Goal: Task Accomplishment & Management: Manage account settings

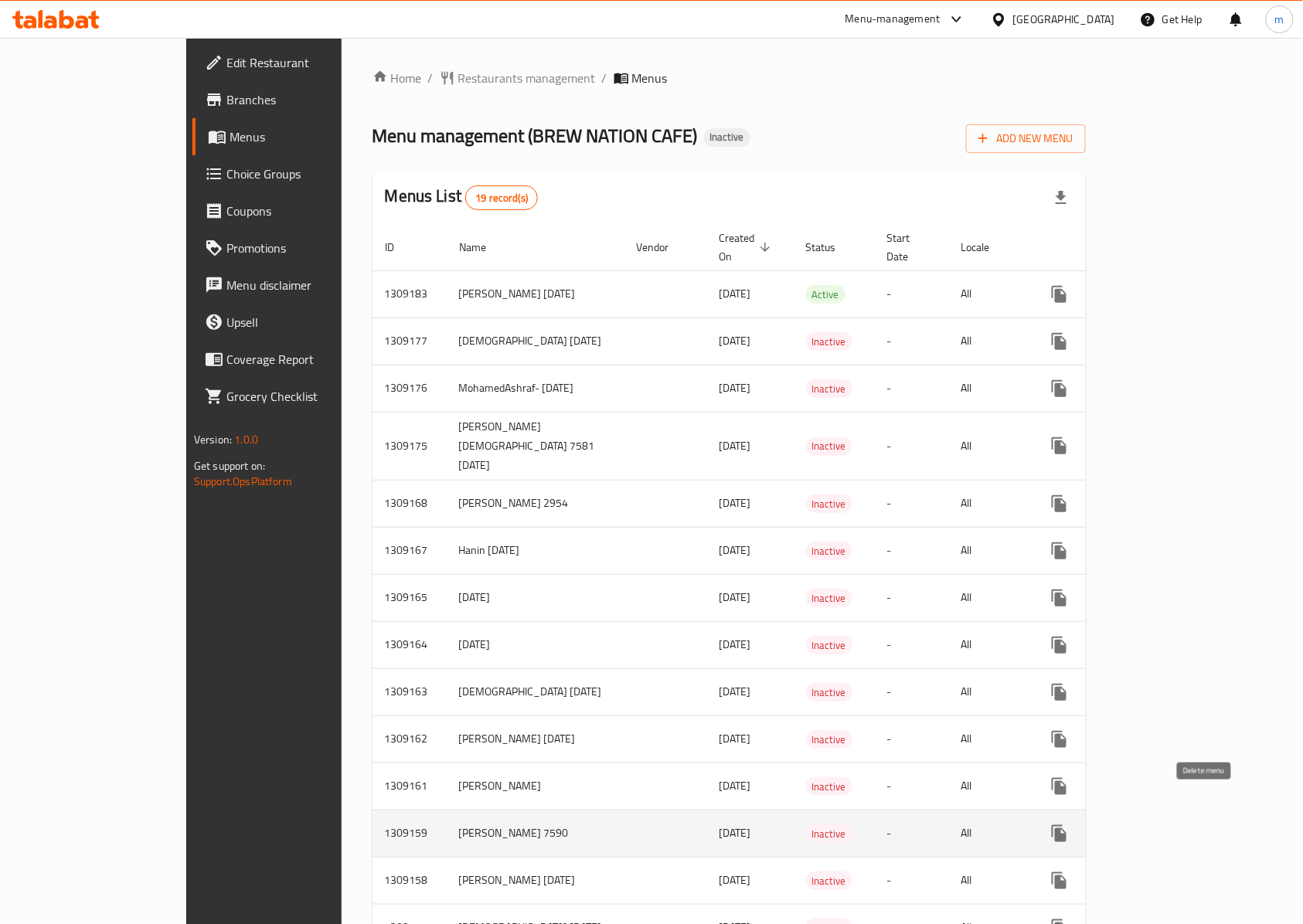
click at [1139, 826] on icon "enhanced table" at bounding box center [1133, 833] width 11 height 14
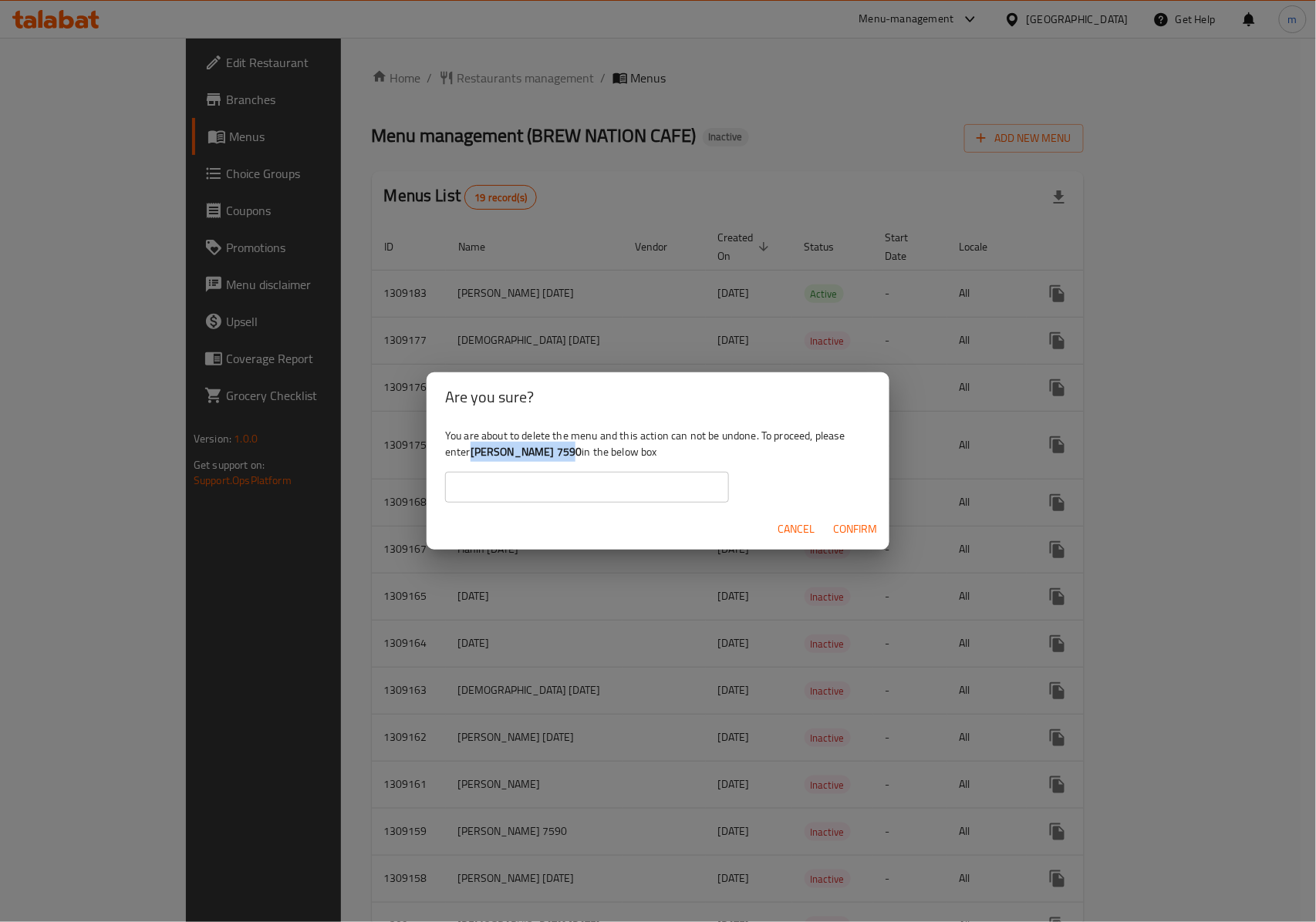
drag, startPoint x: 572, startPoint y: 452, endPoint x: 471, endPoint y: 457, distance: 101.1
click at [471, 457] on div "You are about to delete the menu and this action can not be undone. To proceed,…" at bounding box center [658, 464] width 462 height 86
copy div "[PERSON_NAME] 7590"
click at [852, 531] on span "Confirm" at bounding box center [855, 529] width 44 height 20
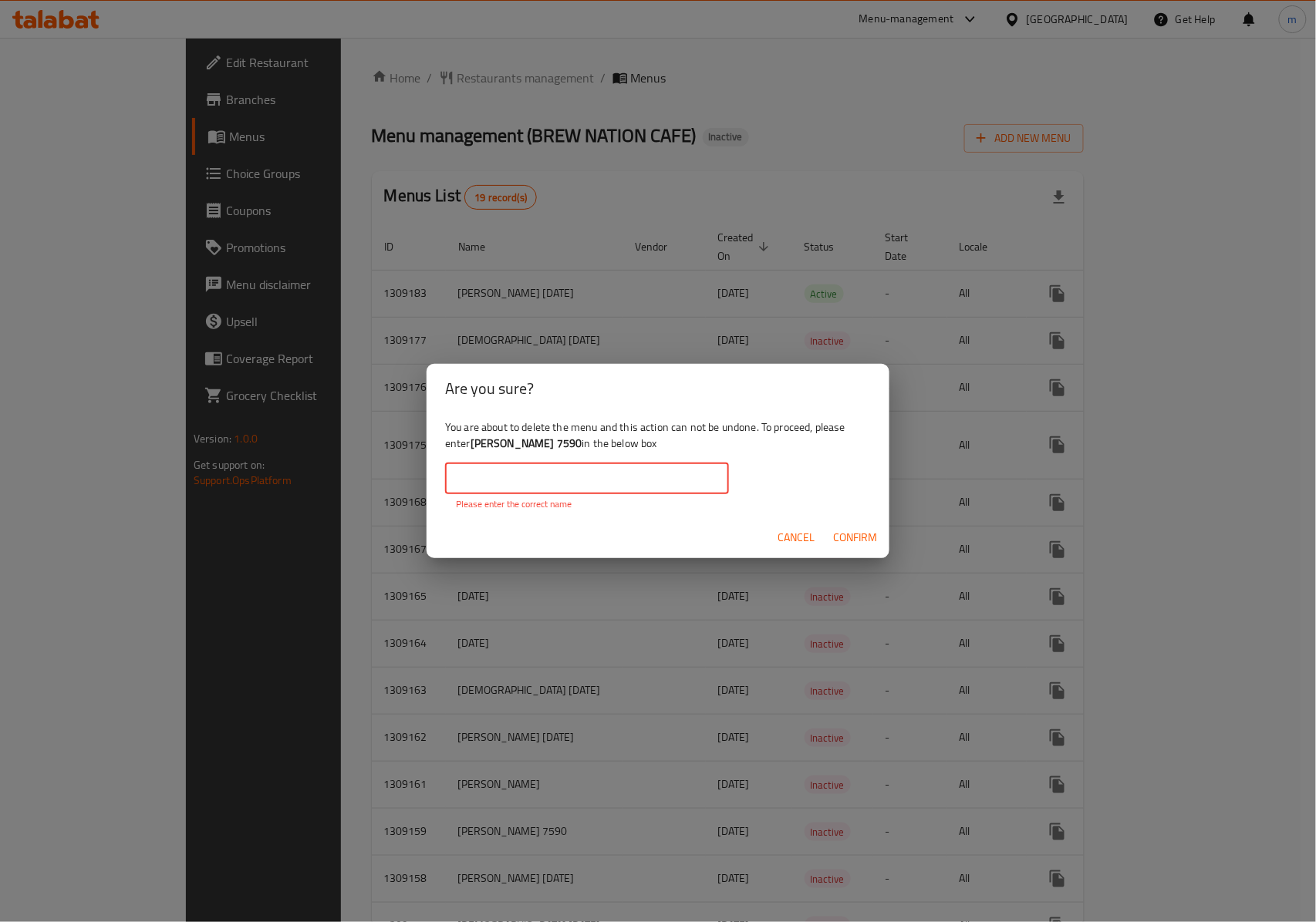
click at [581, 467] on input "text" at bounding box center [587, 479] width 284 height 31
drag, startPoint x: 463, startPoint y: 491, endPoint x: 464, endPoint y: 513, distance: 22.0
click at [463, 510] on div "​ Please enter the correct name" at bounding box center [587, 487] width 284 height 48
click at [476, 530] on div "Cancel Confirm" at bounding box center [658, 538] width 462 height 41
click at [621, 470] on input "text" at bounding box center [587, 479] width 284 height 31
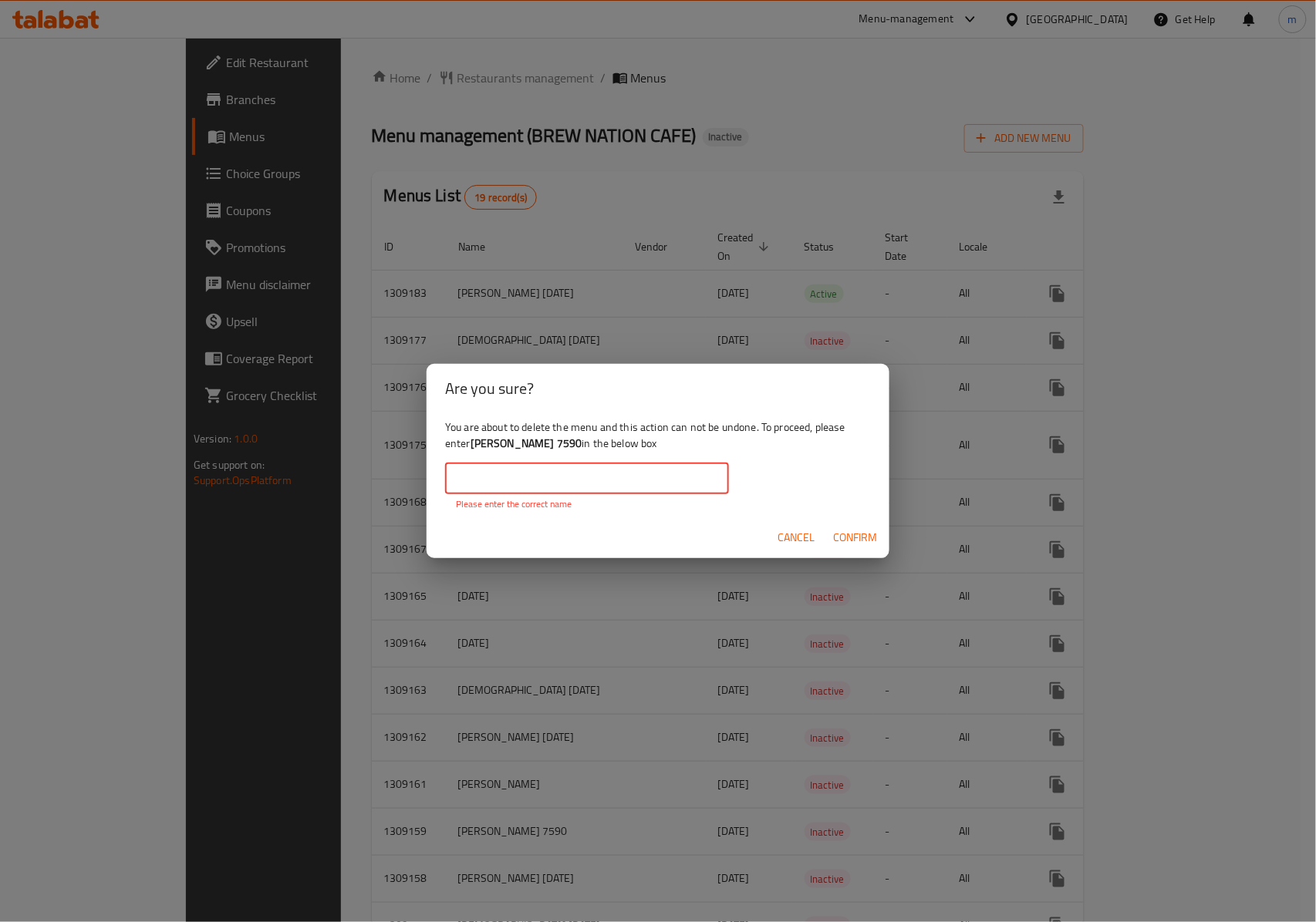
click at [813, 529] on span "Cancel" at bounding box center [795, 538] width 37 height 20
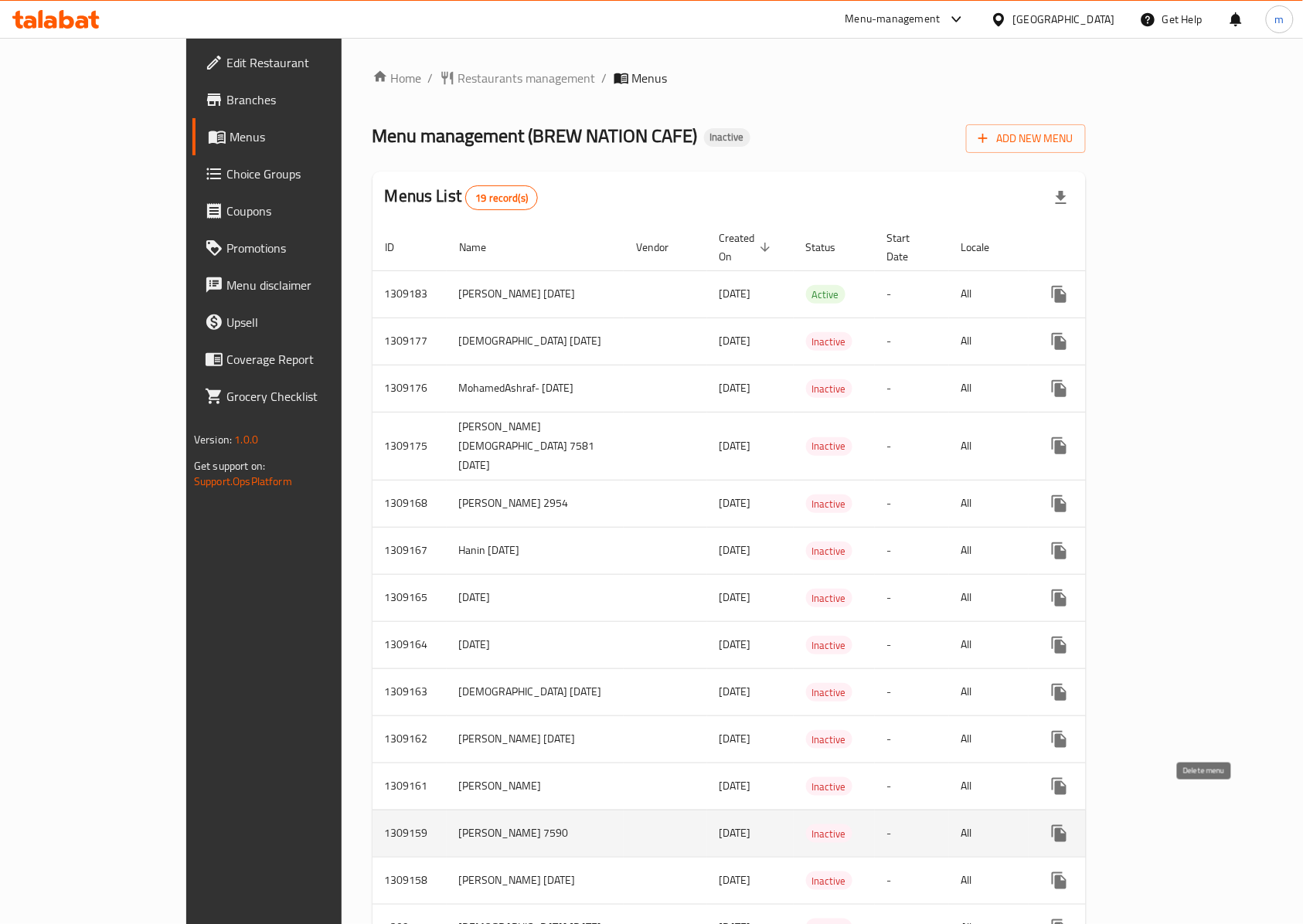
click at [1152, 815] on button "enhanced table" at bounding box center [1133, 833] width 37 height 37
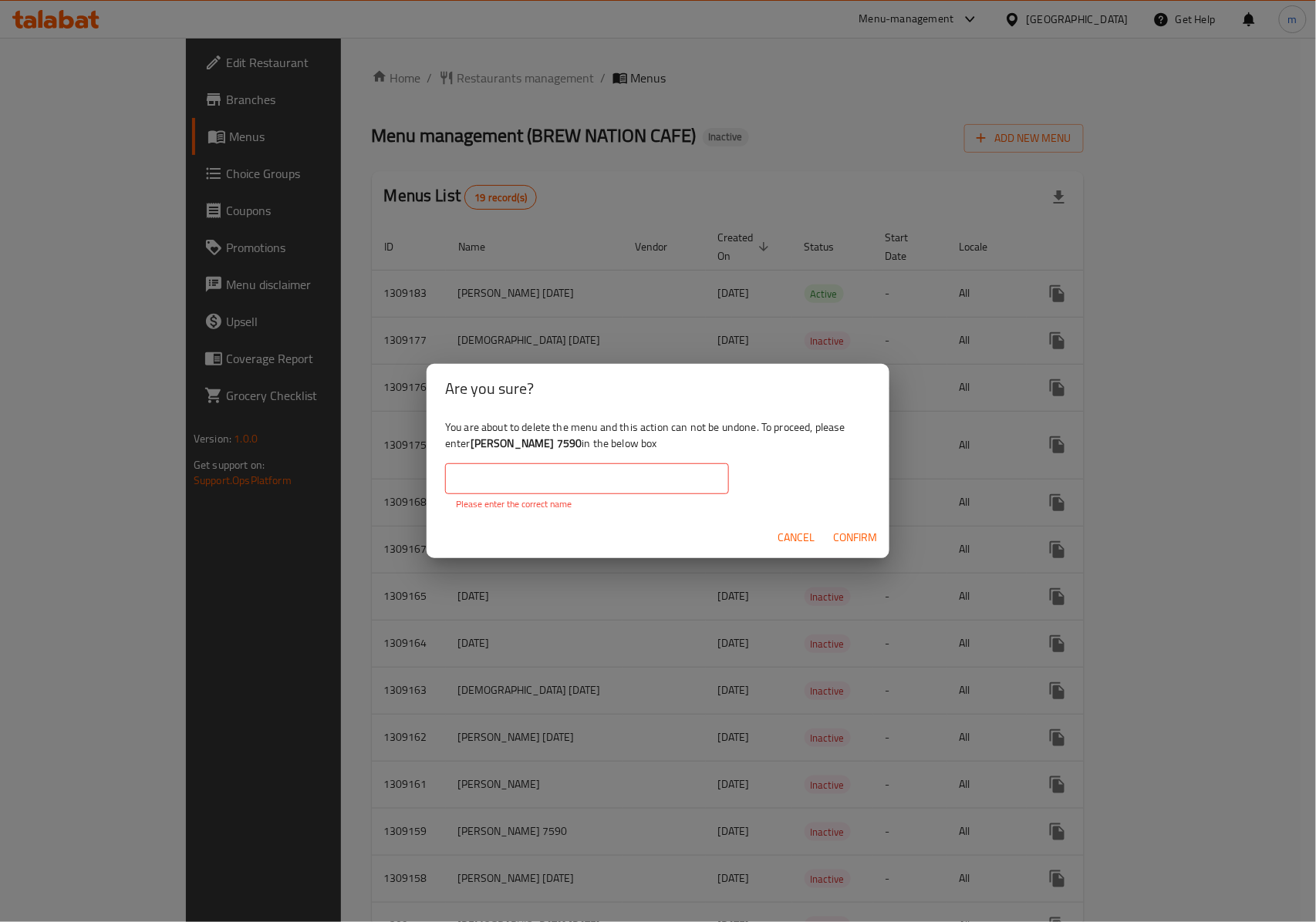
click at [725, 738] on div "Are you sure? You are about to delete the menu and this action can not be undon…" at bounding box center [658, 461] width 1316 height 922
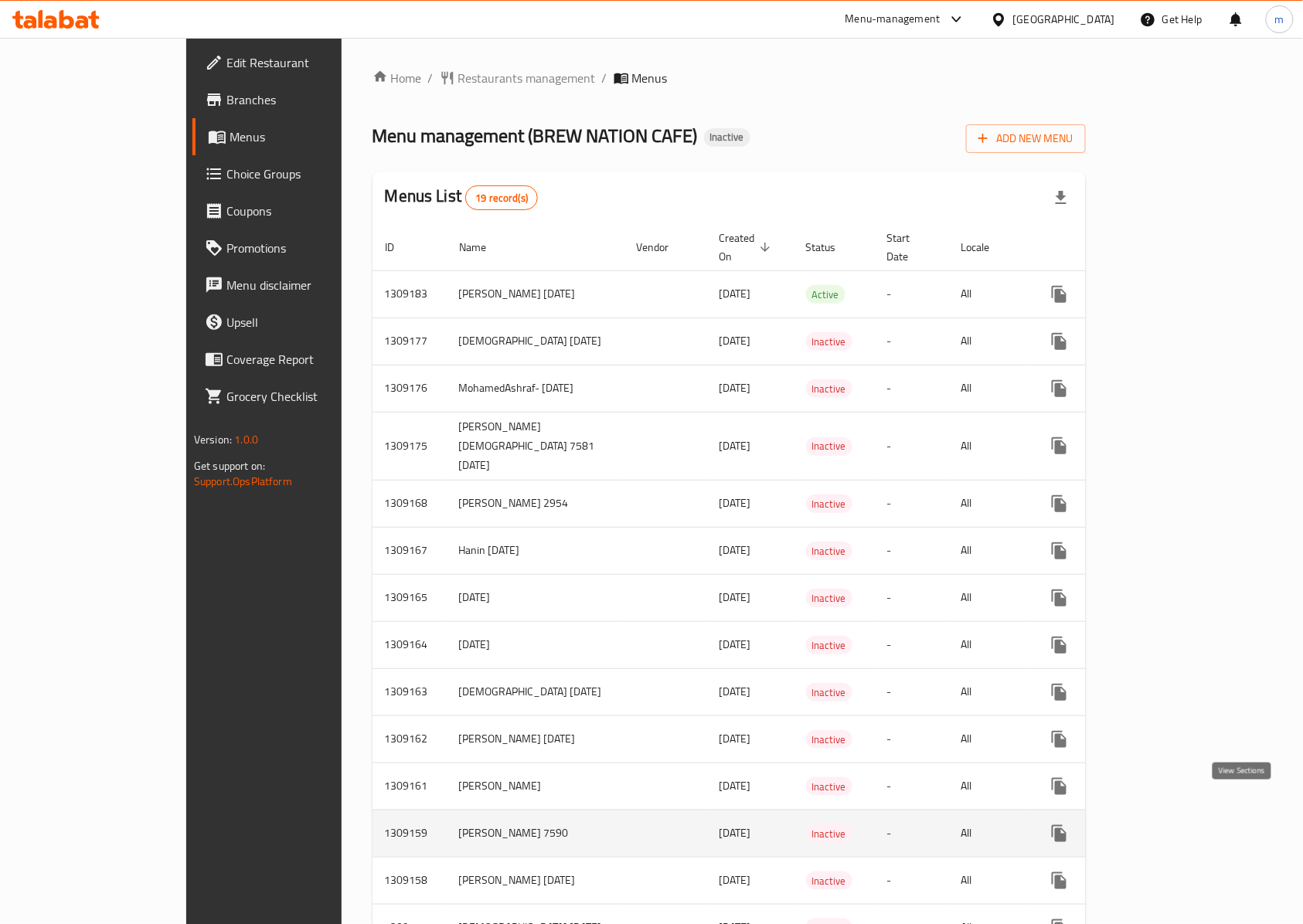
click at [1189, 815] on link "enhanced table" at bounding box center [1170, 833] width 37 height 37
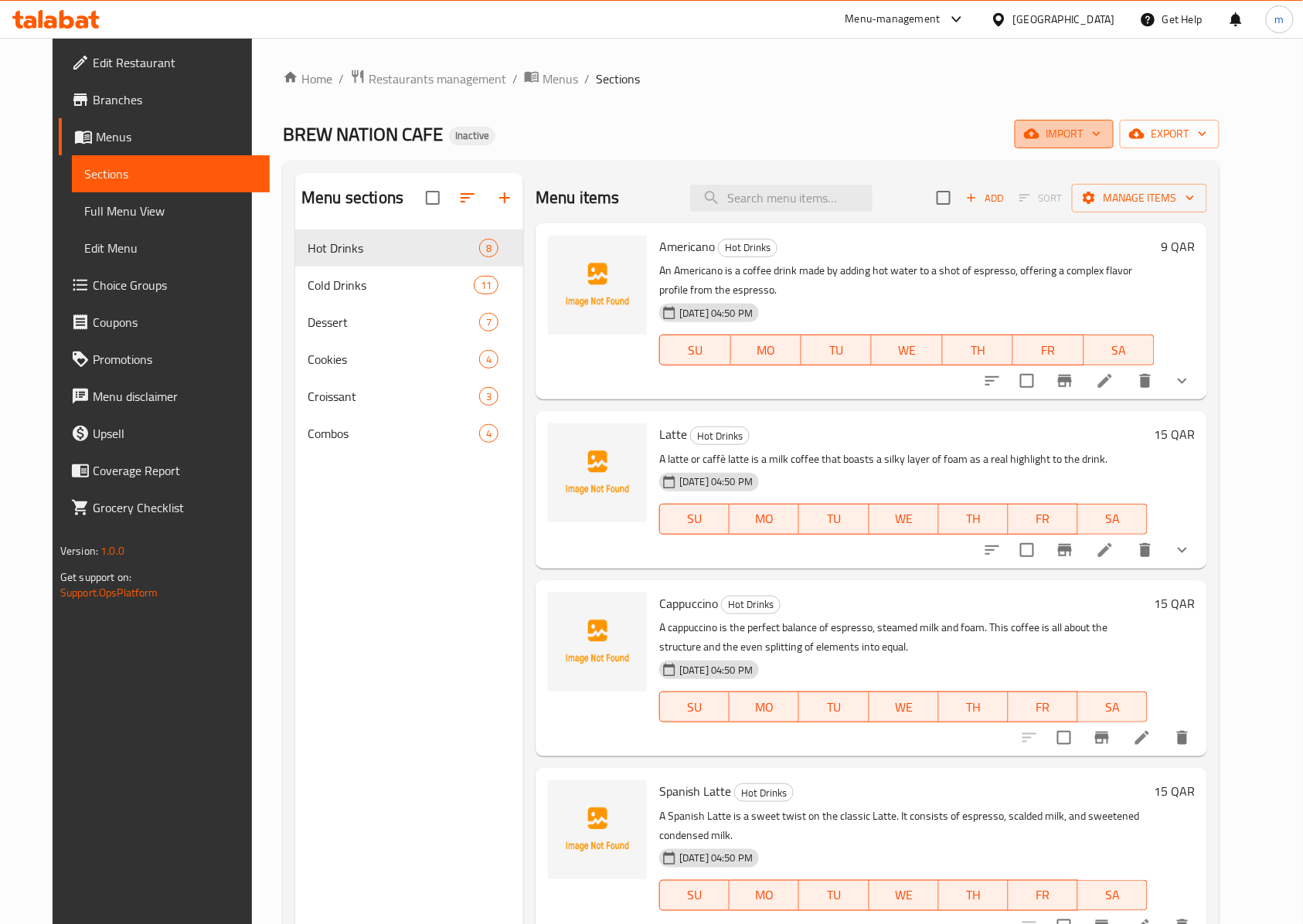
click at [1104, 134] on icon "button" at bounding box center [1096, 133] width 16 height 16
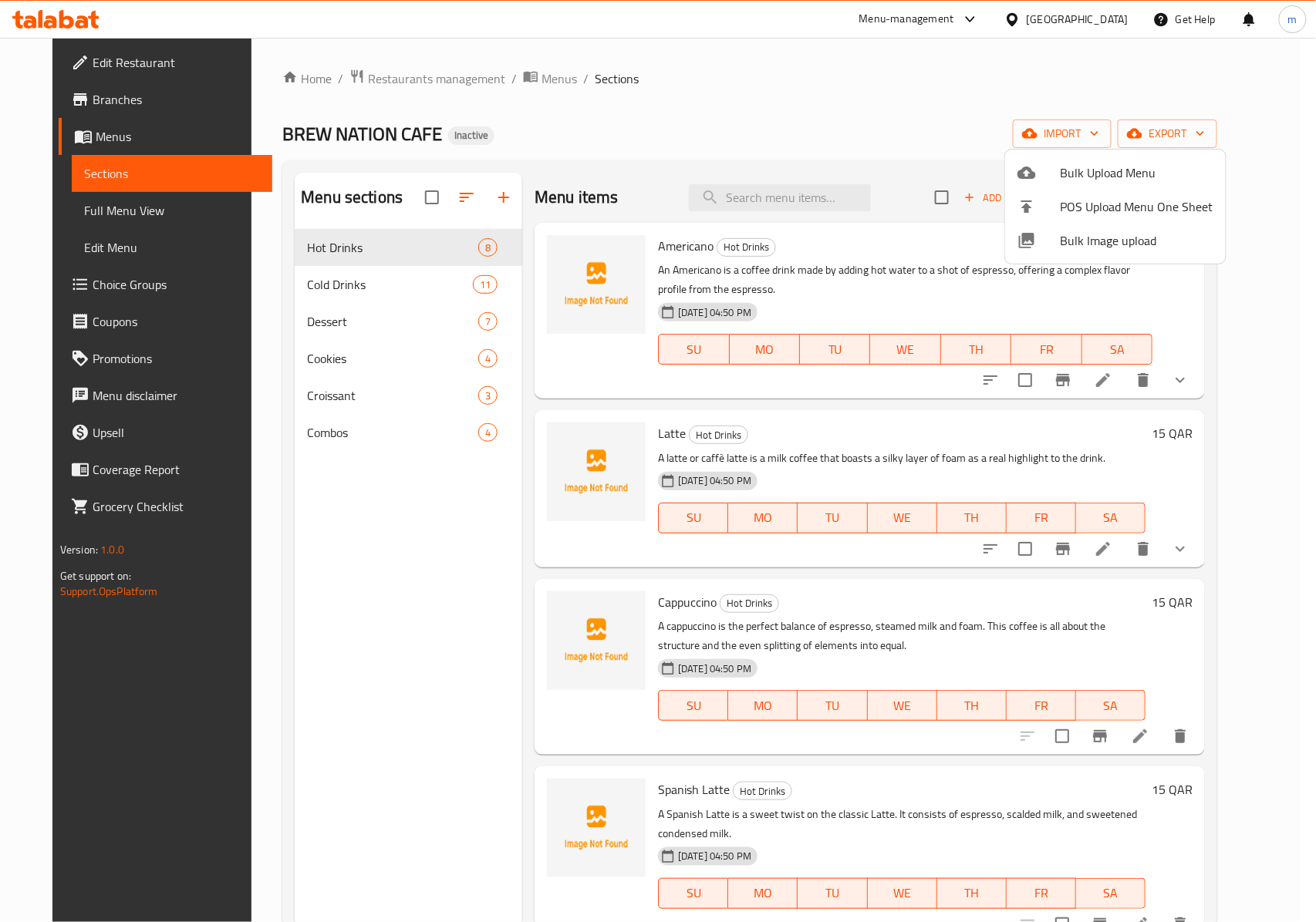
click at [413, 194] on div at bounding box center [658, 461] width 1316 height 922
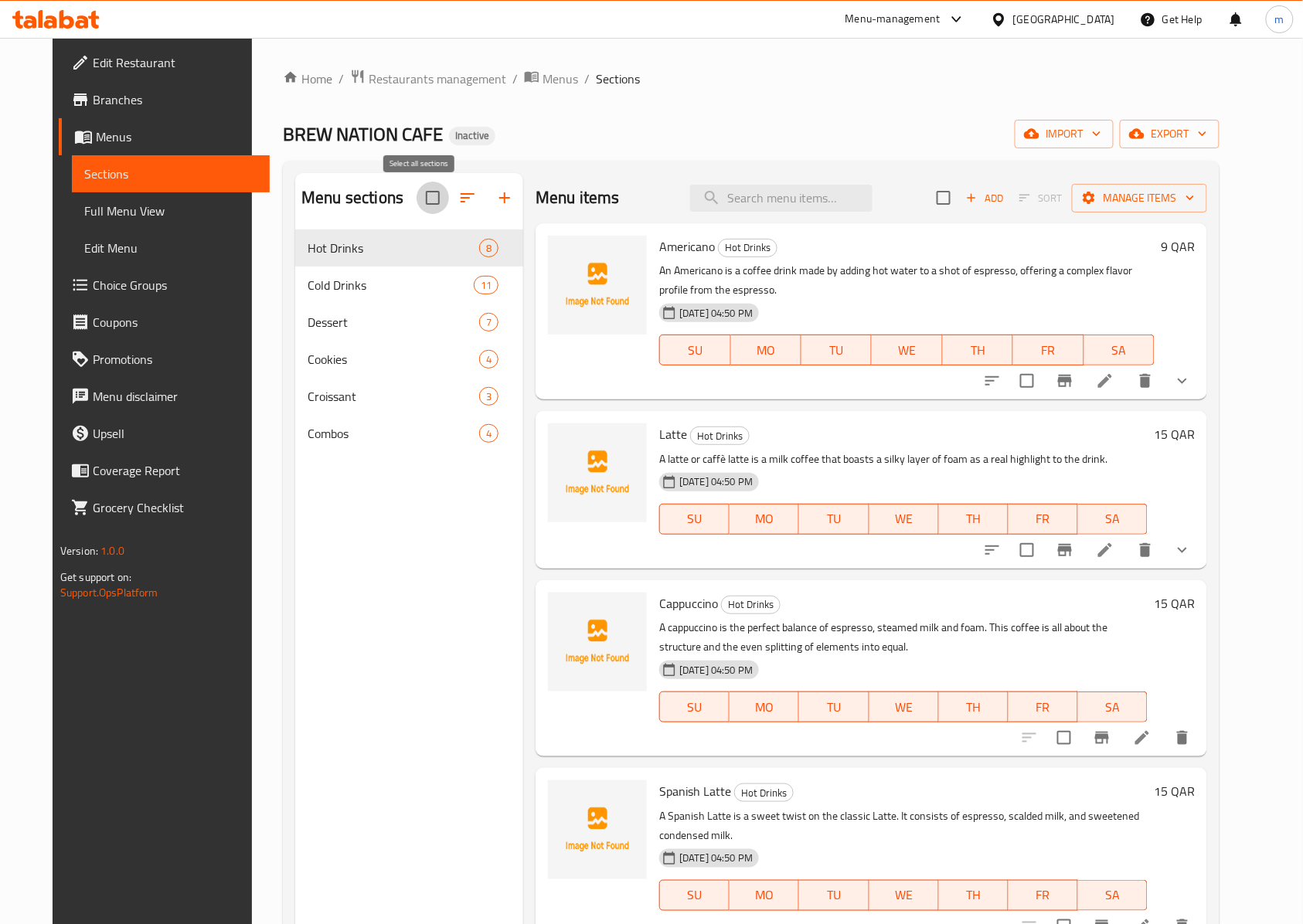
click at [428, 200] on input "checkbox" at bounding box center [433, 198] width 33 height 33
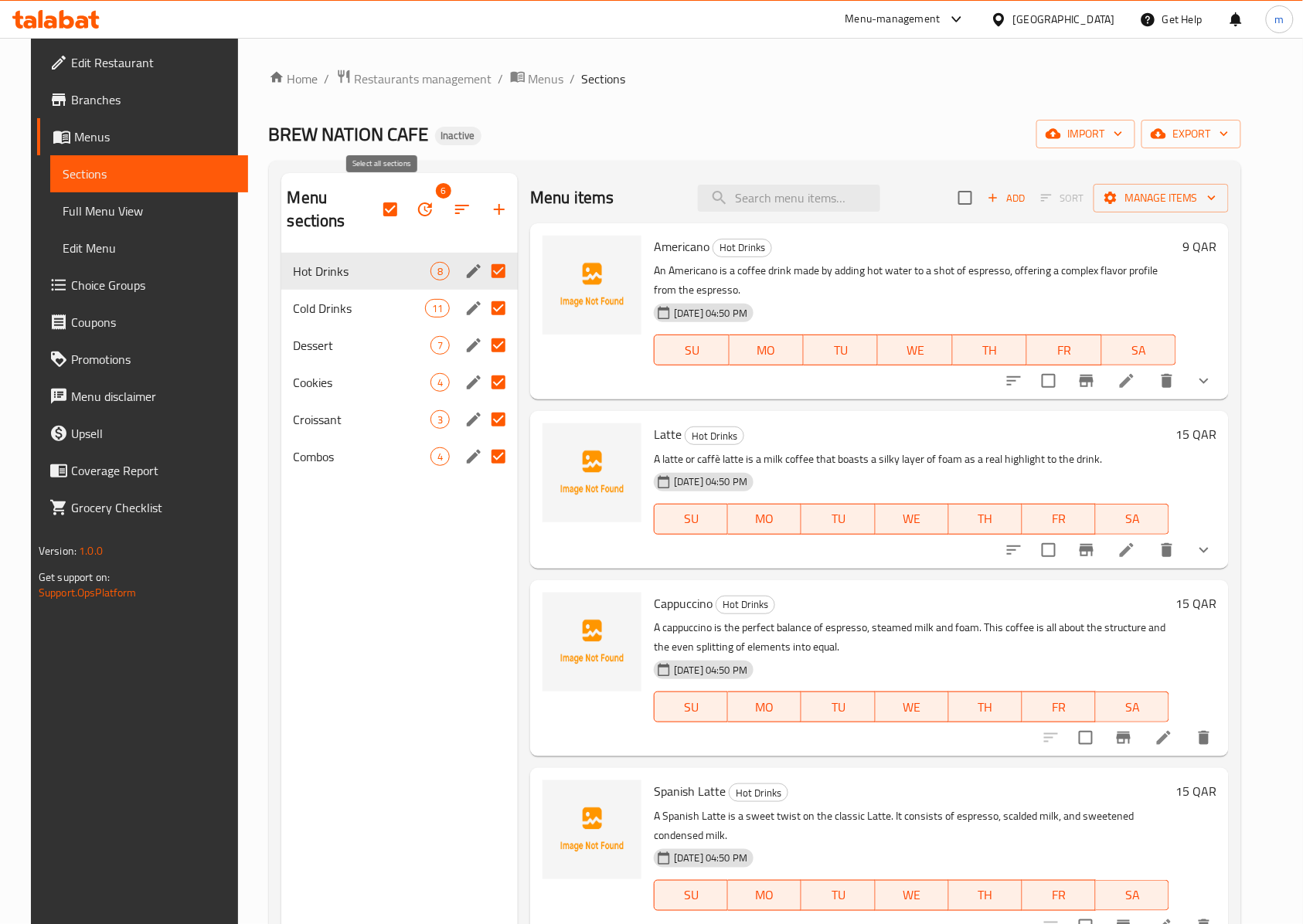
click at [391, 196] on input "checkbox" at bounding box center [390, 209] width 33 height 33
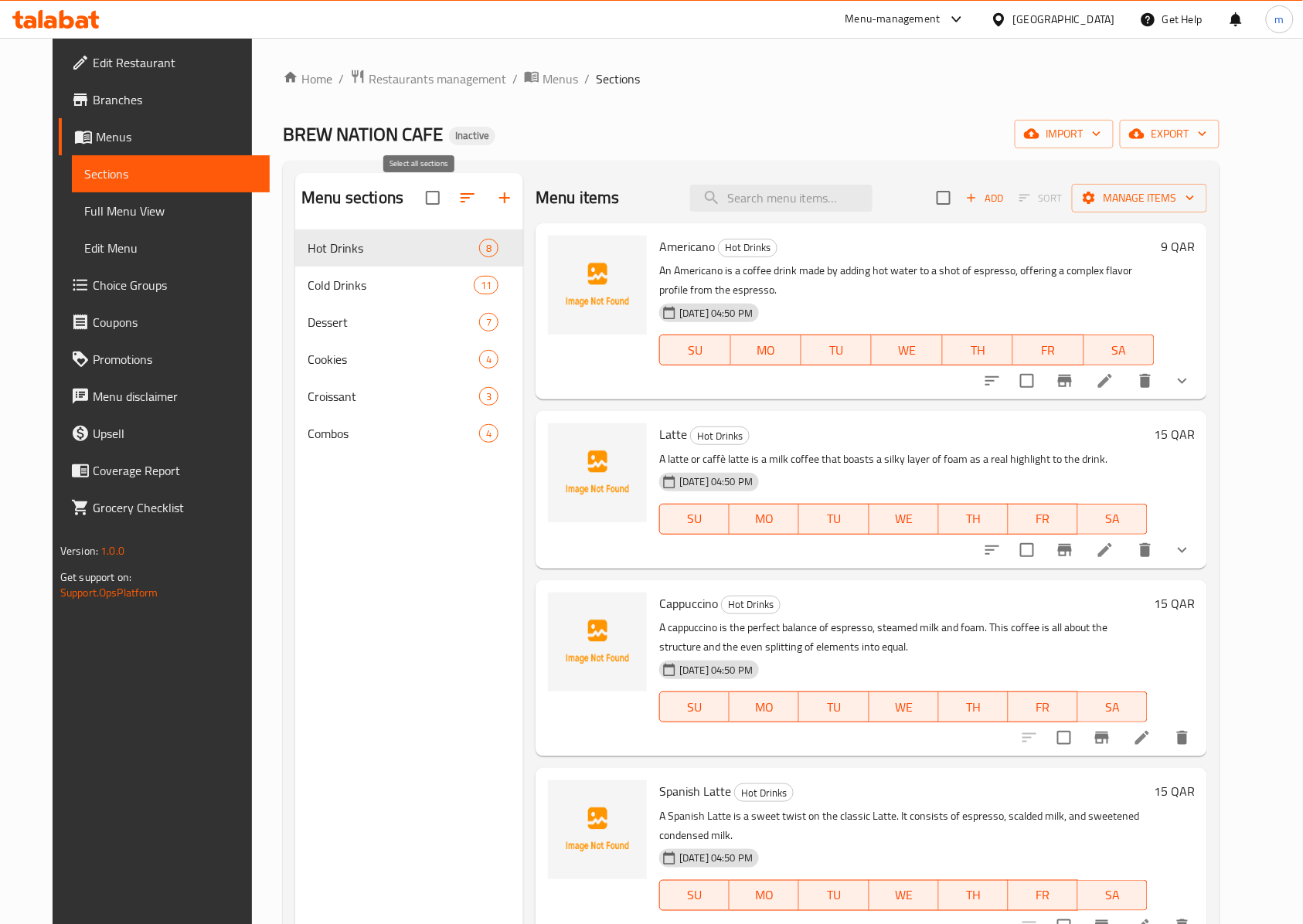
click at [417, 201] on input "checkbox" at bounding box center [433, 198] width 33 height 33
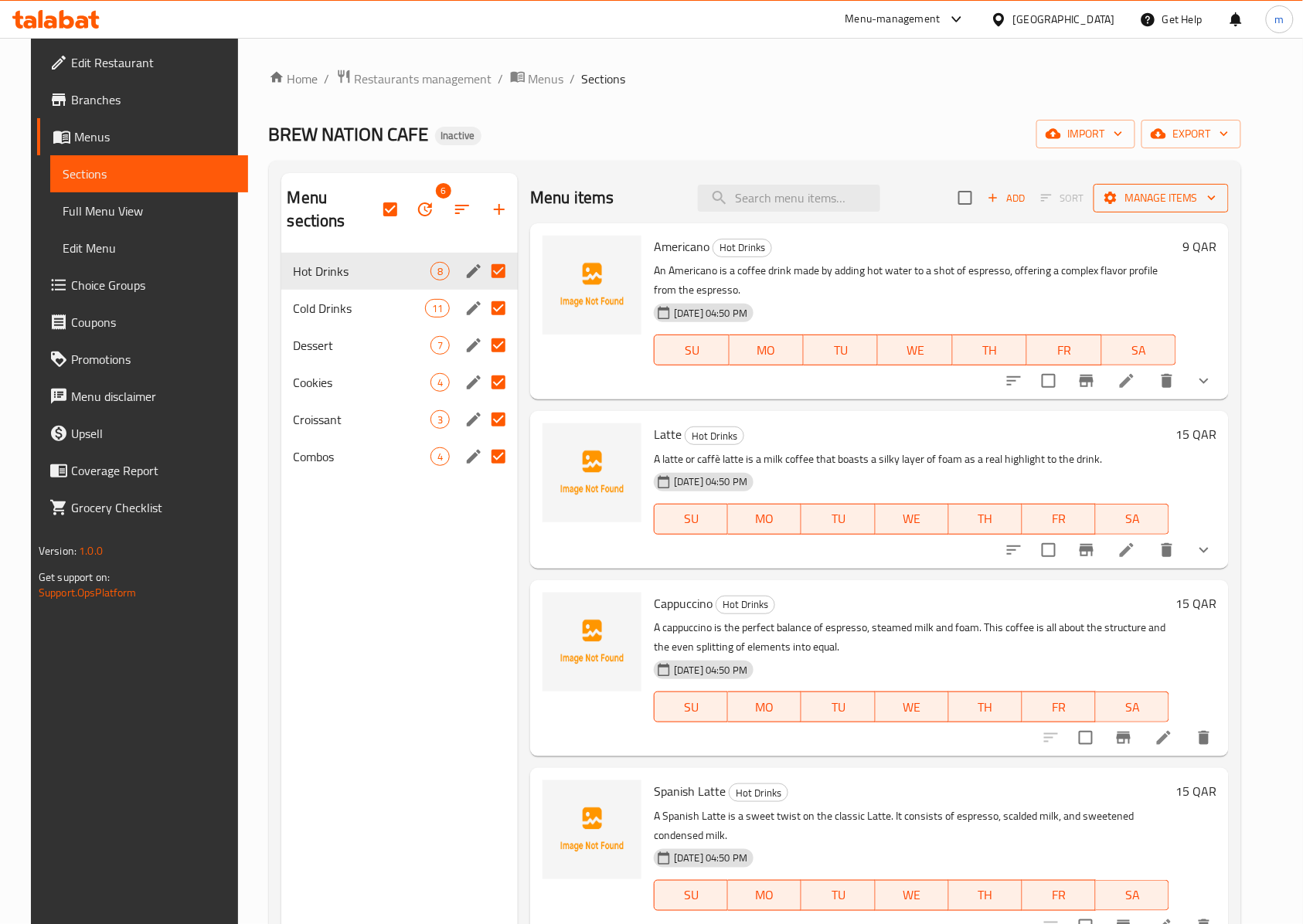
click at [1210, 200] on span "Manage items" at bounding box center [1161, 198] width 110 height 20
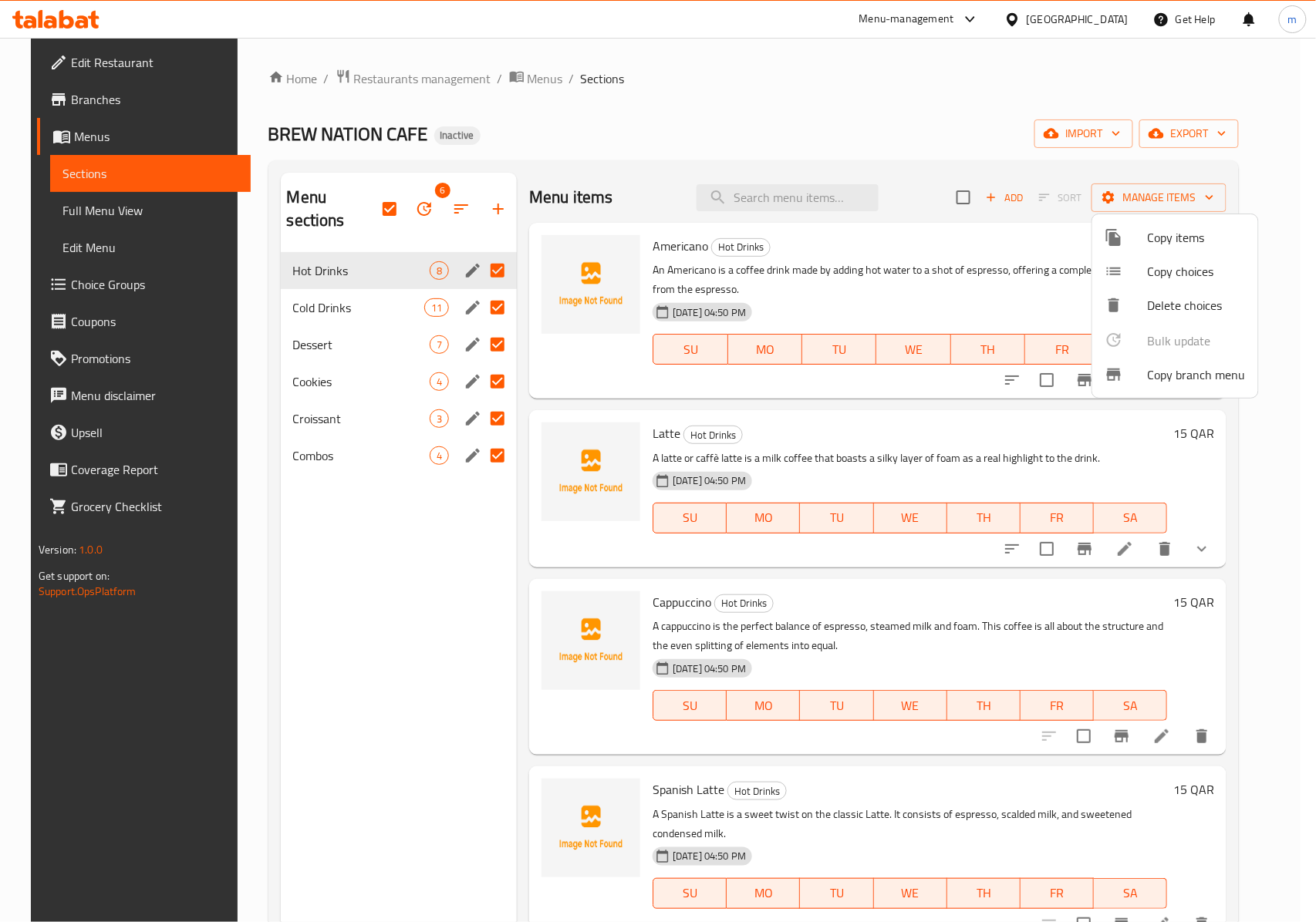
click at [1169, 195] on div at bounding box center [658, 461] width 1316 height 922
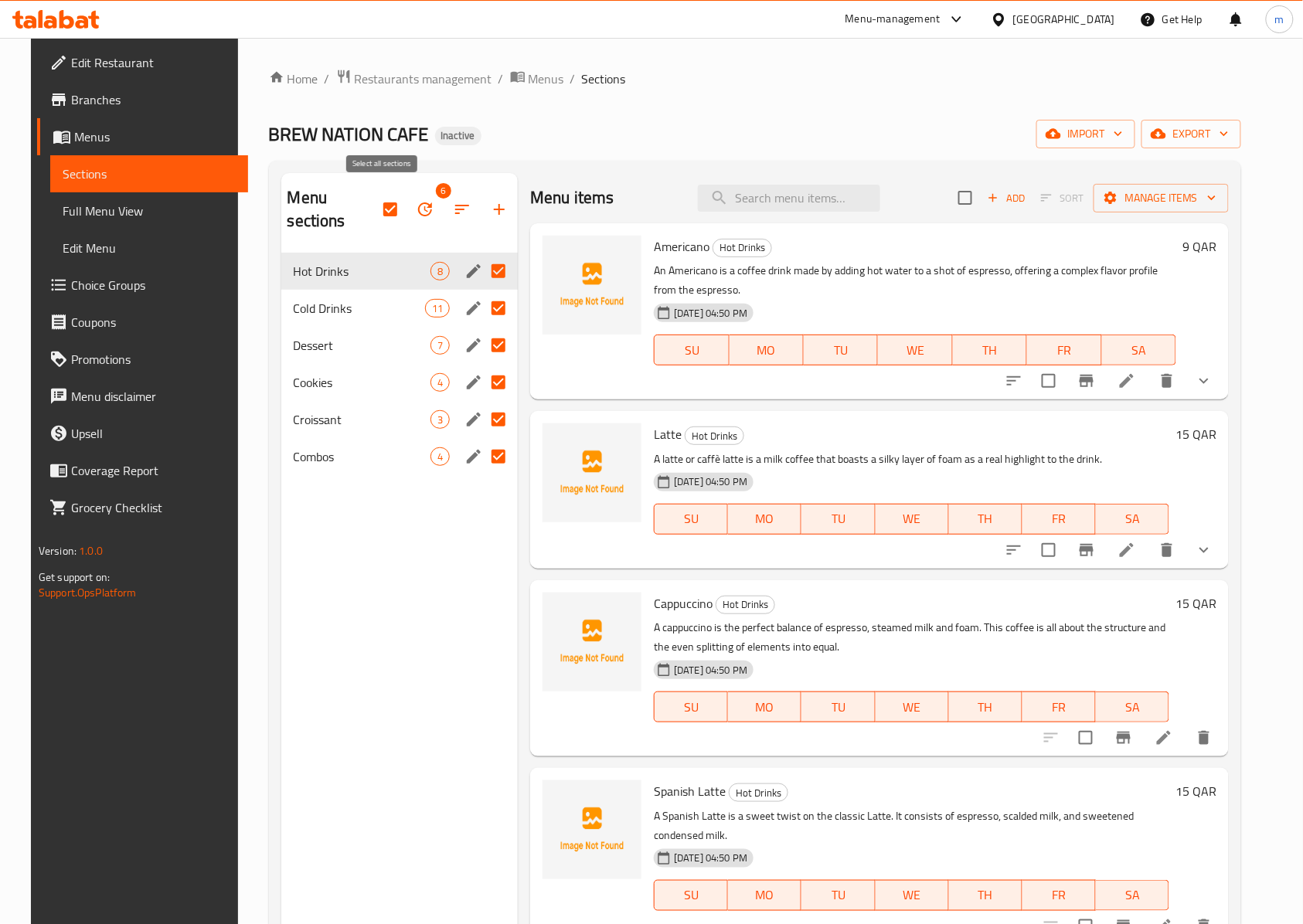
click at [387, 193] on input "checkbox" at bounding box center [390, 209] width 33 height 33
checkbox input "false"
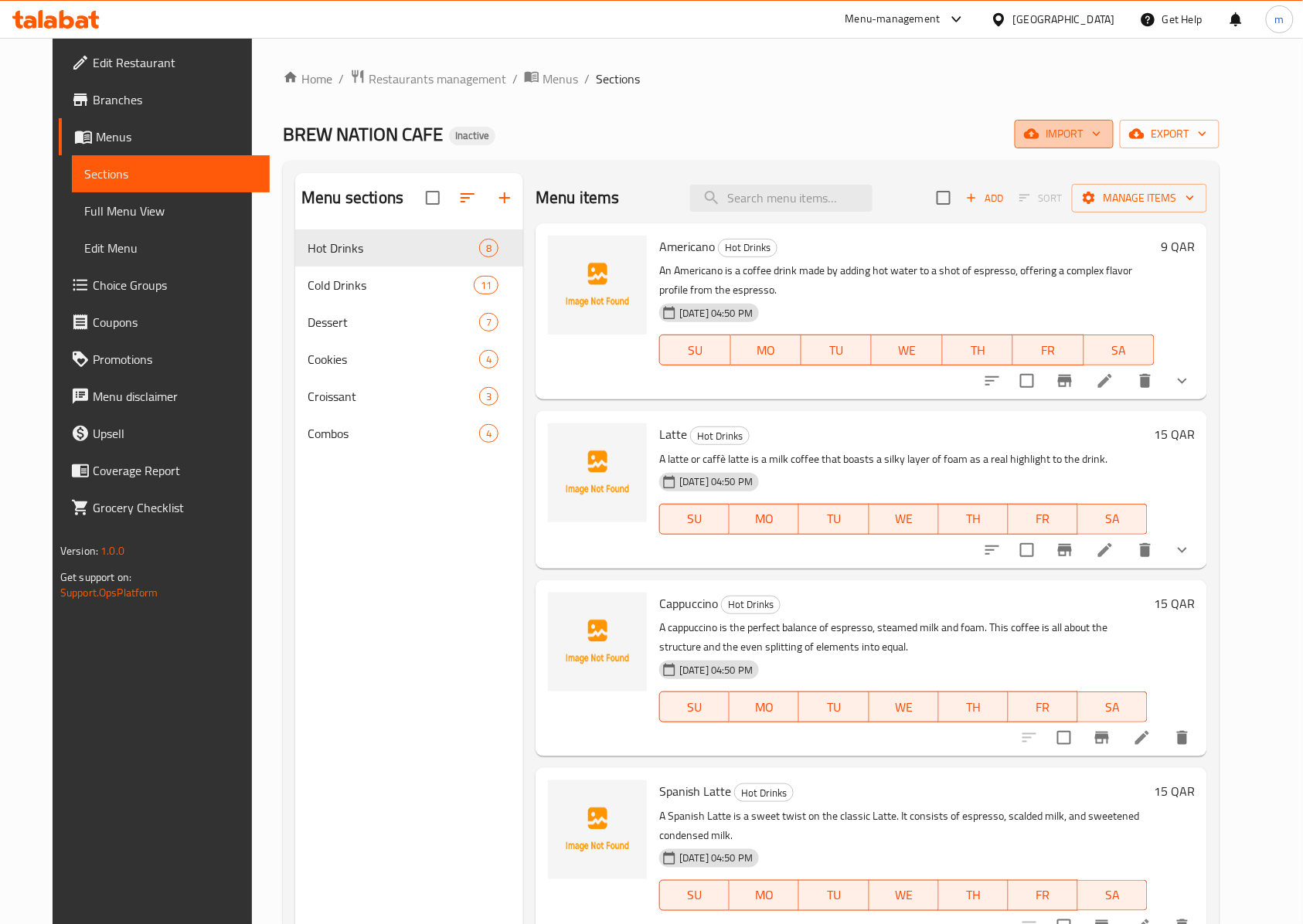
click at [1101, 126] on span "import" at bounding box center [1064, 134] width 74 height 20
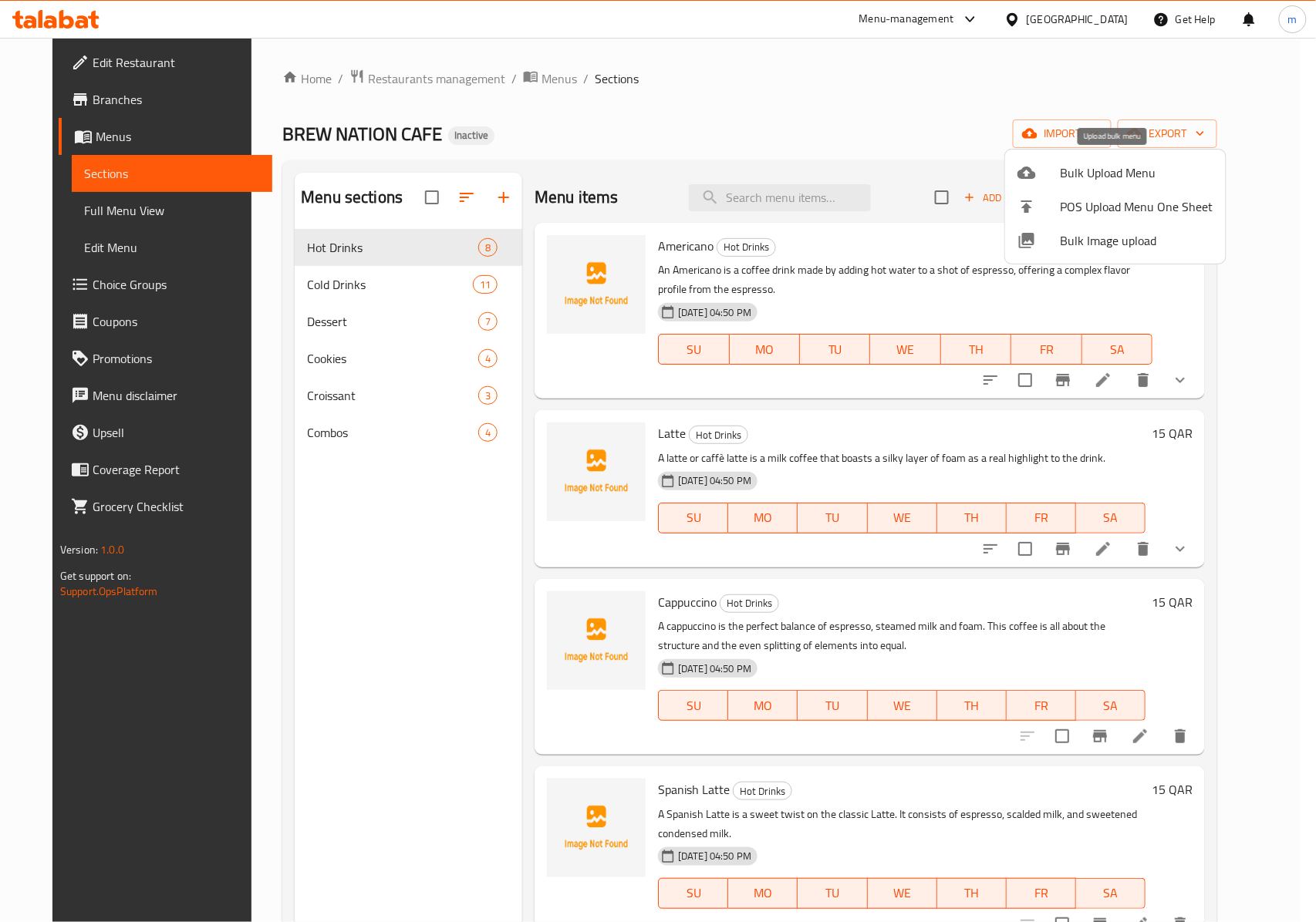
click at [1134, 175] on span "Bulk Upload Menu" at bounding box center [1136, 172] width 153 height 19
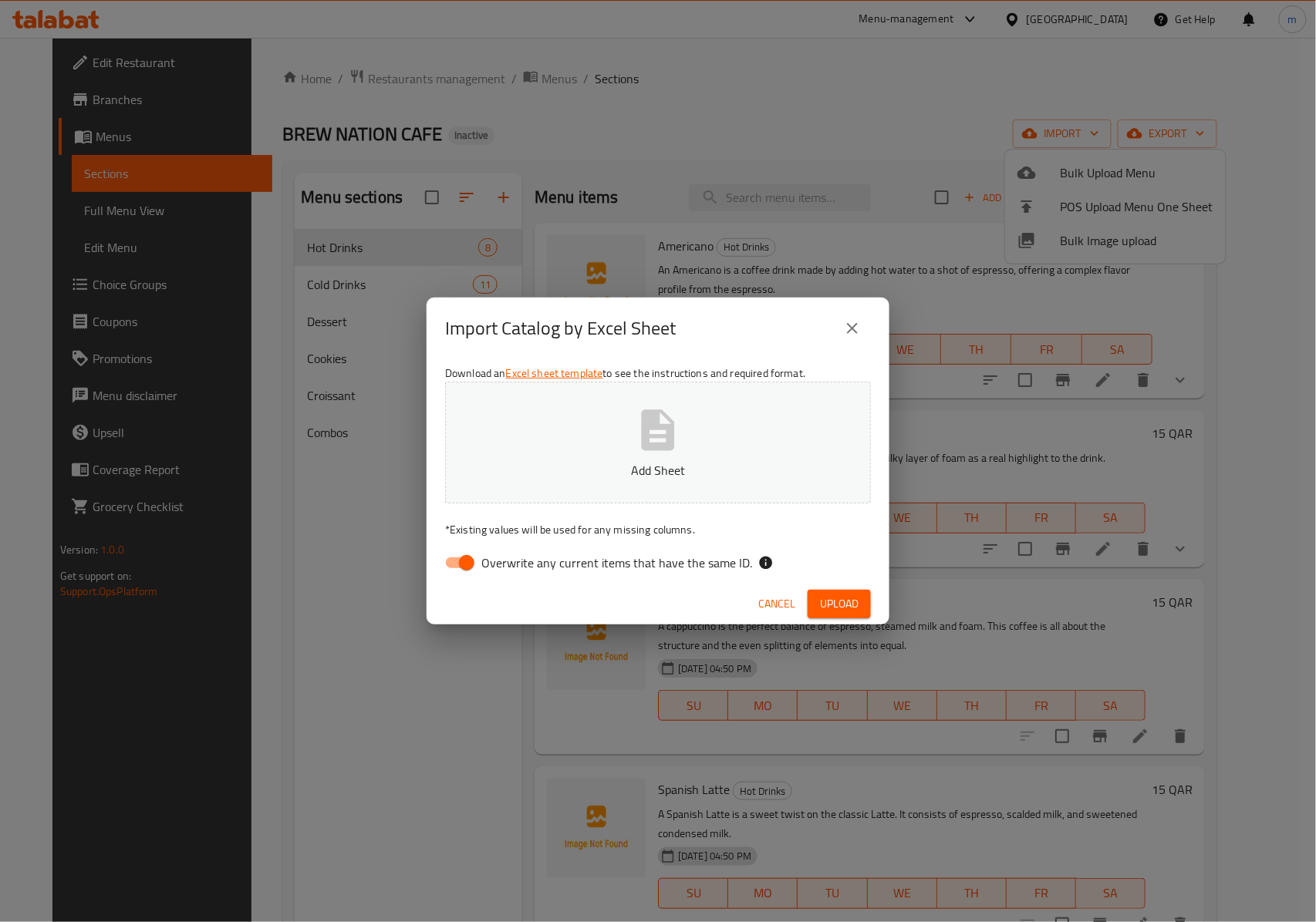
click at [646, 442] on icon "button" at bounding box center [658, 429] width 33 height 41
click at [451, 575] on input "Overwrite any current items that have the same ID." at bounding box center [466, 563] width 88 height 30
checkbox input "false"
click at [863, 608] on button "Upload" at bounding box center [839, 604] width 63 height 29
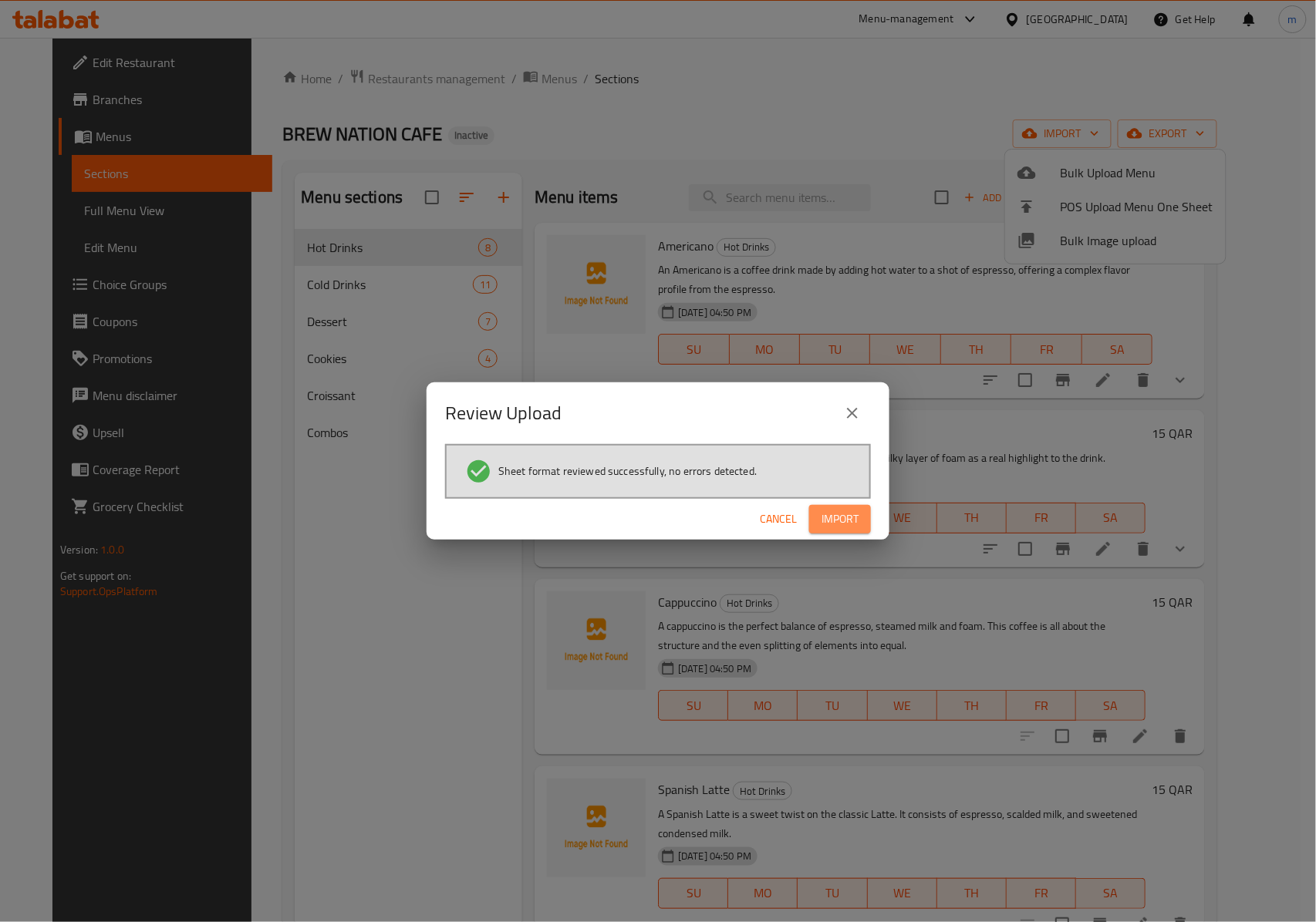
click at [840, 511] on span "Import" at bounding box center [840, 520] width 37 height 20
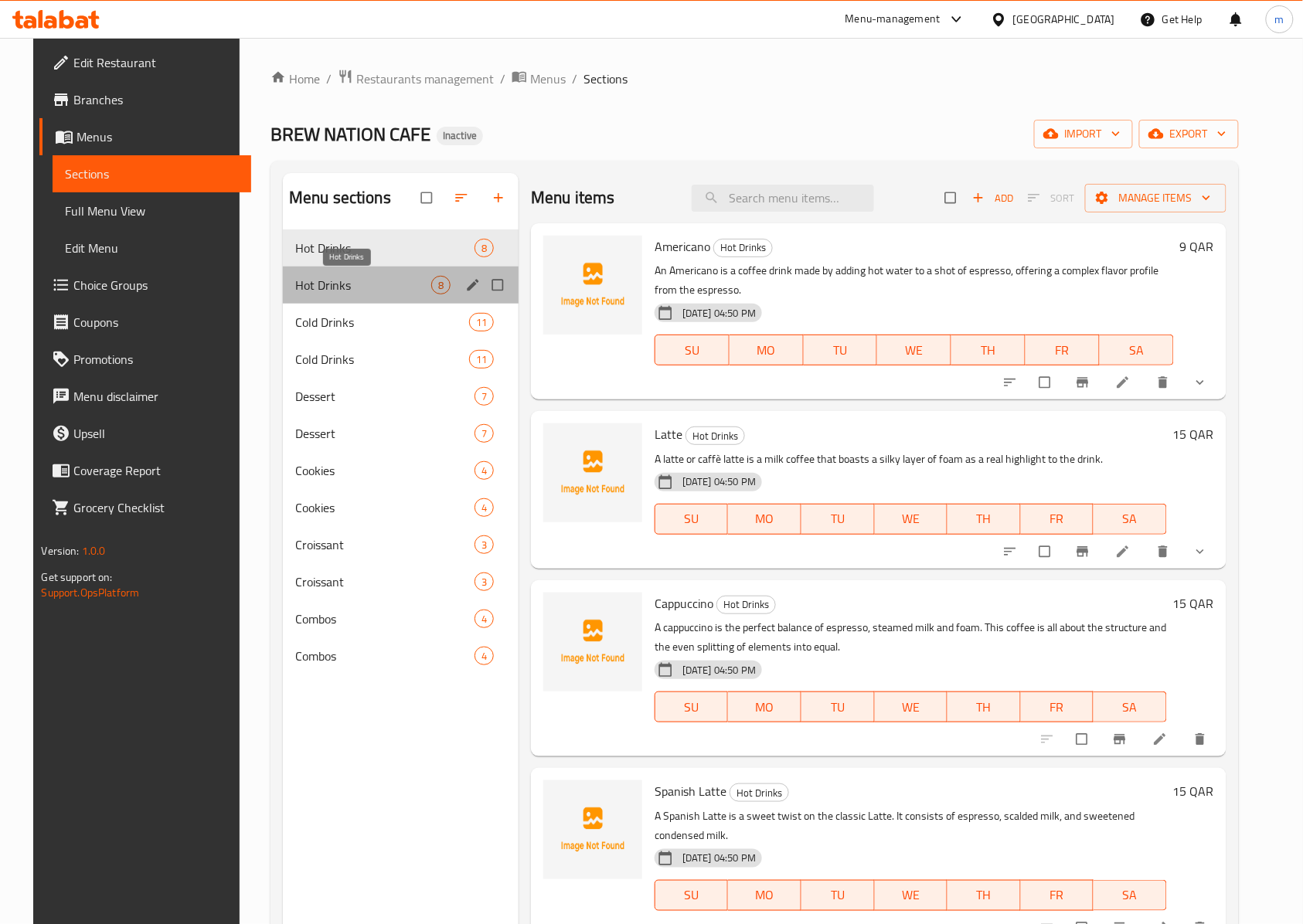
click at [403, 277] on span "Hot Drinks" at bounding box center [363, 285] width 136 height 19
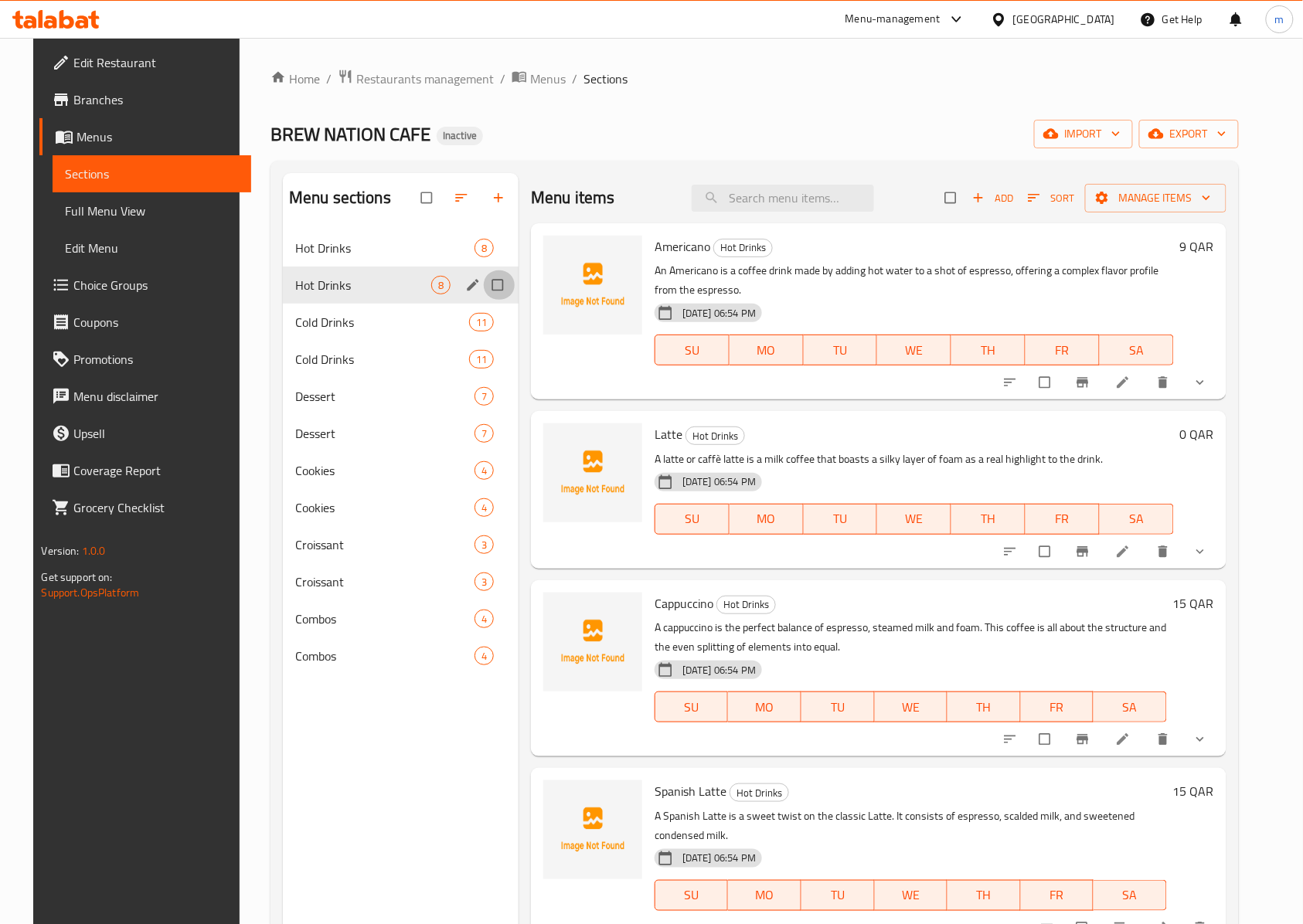
click at [484, 289] on input "Menu sections" at bounding box center [500, 285] width 33 height 30
checkbox input "true"
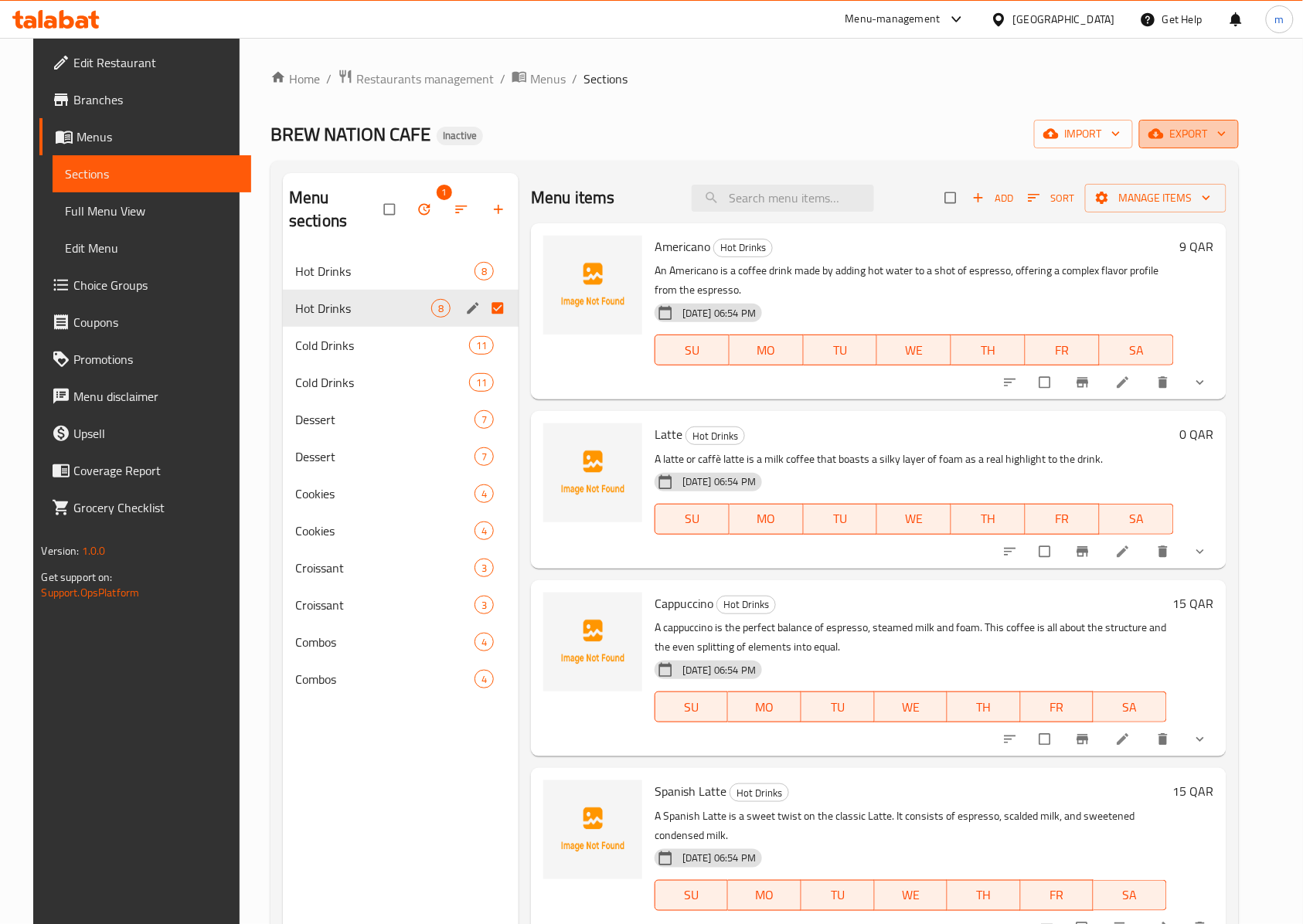
click at [1226, 131] on span "export" at bounding box center [1188, 134] width 75 height 20
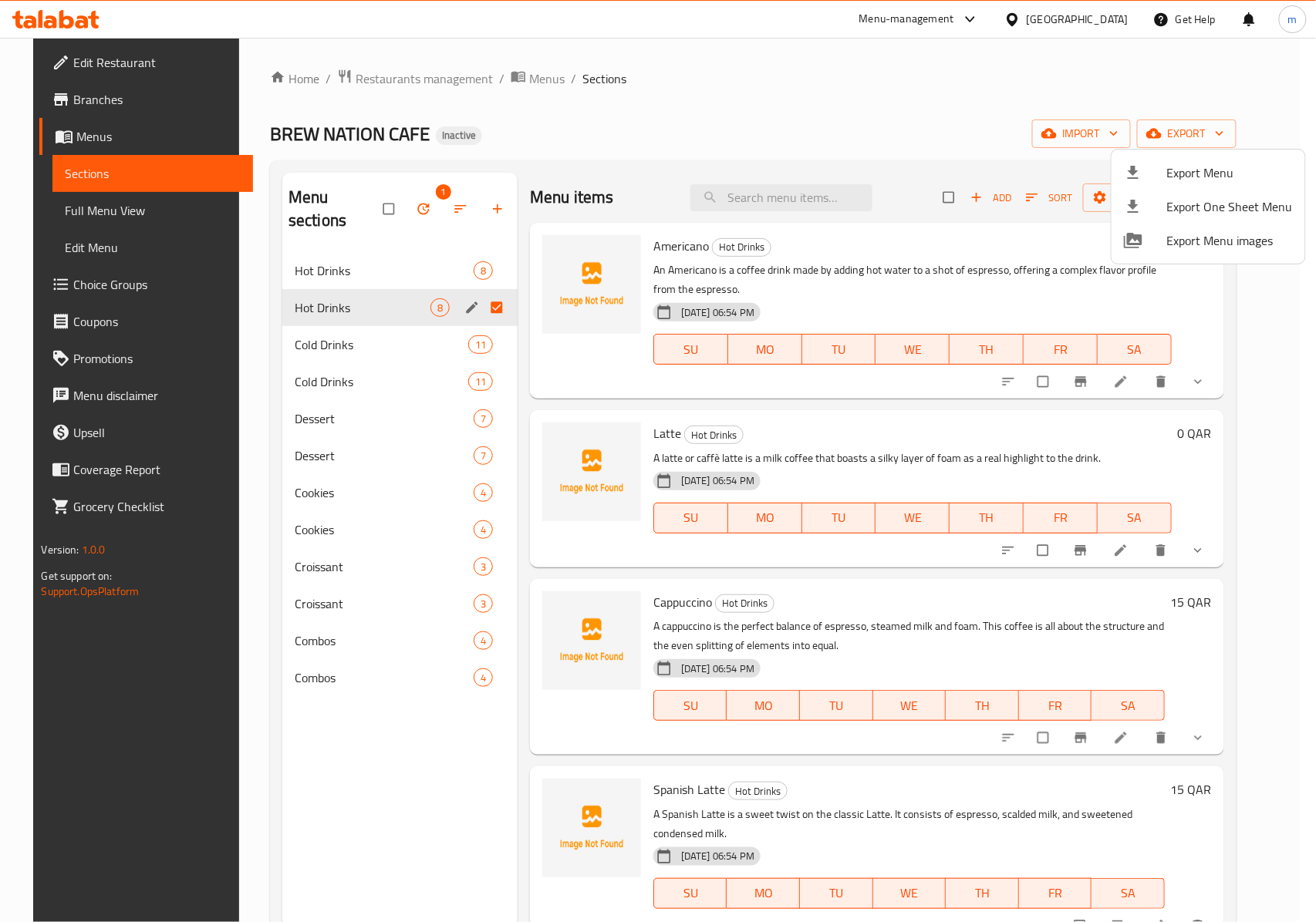
click at [896, 142] on div at bounding box center [658, 461] width 1316 height 922
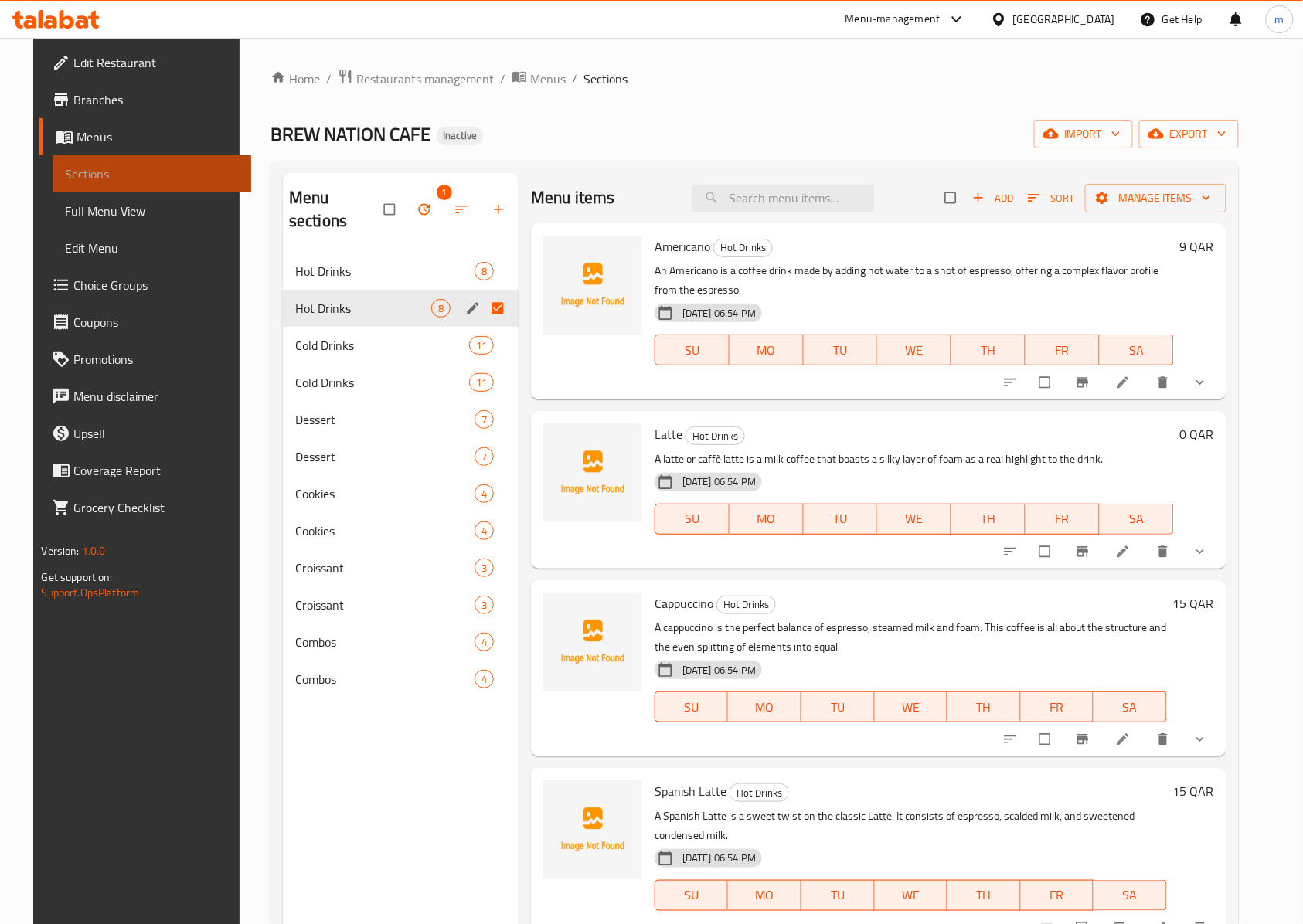
click at [99, 168] on span "Sections" at bounding box center [152, 173] width 174 height 19
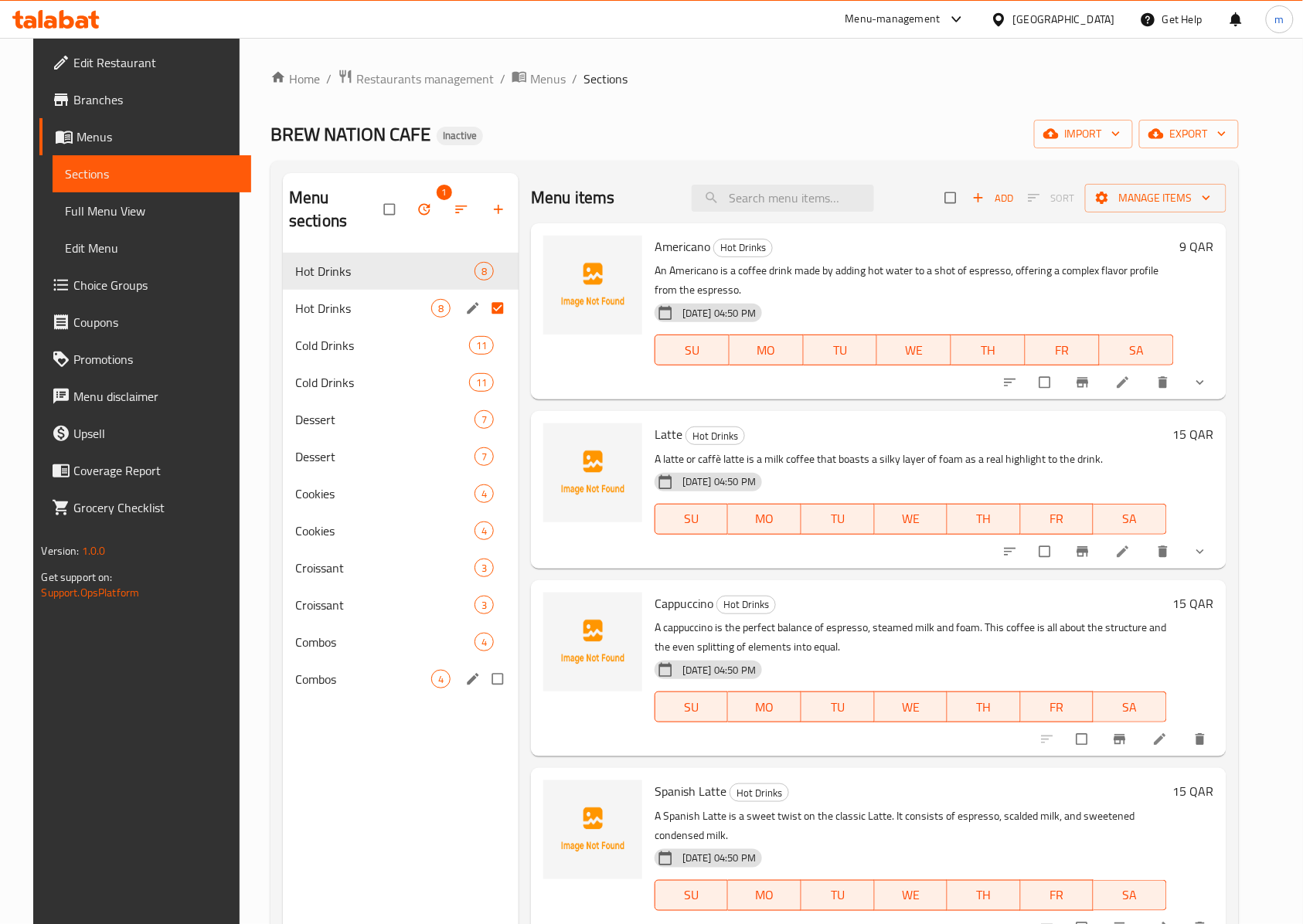
click at [492, 664] on input "Menu sections" at bounding box center [500, 679] width 33 height 30
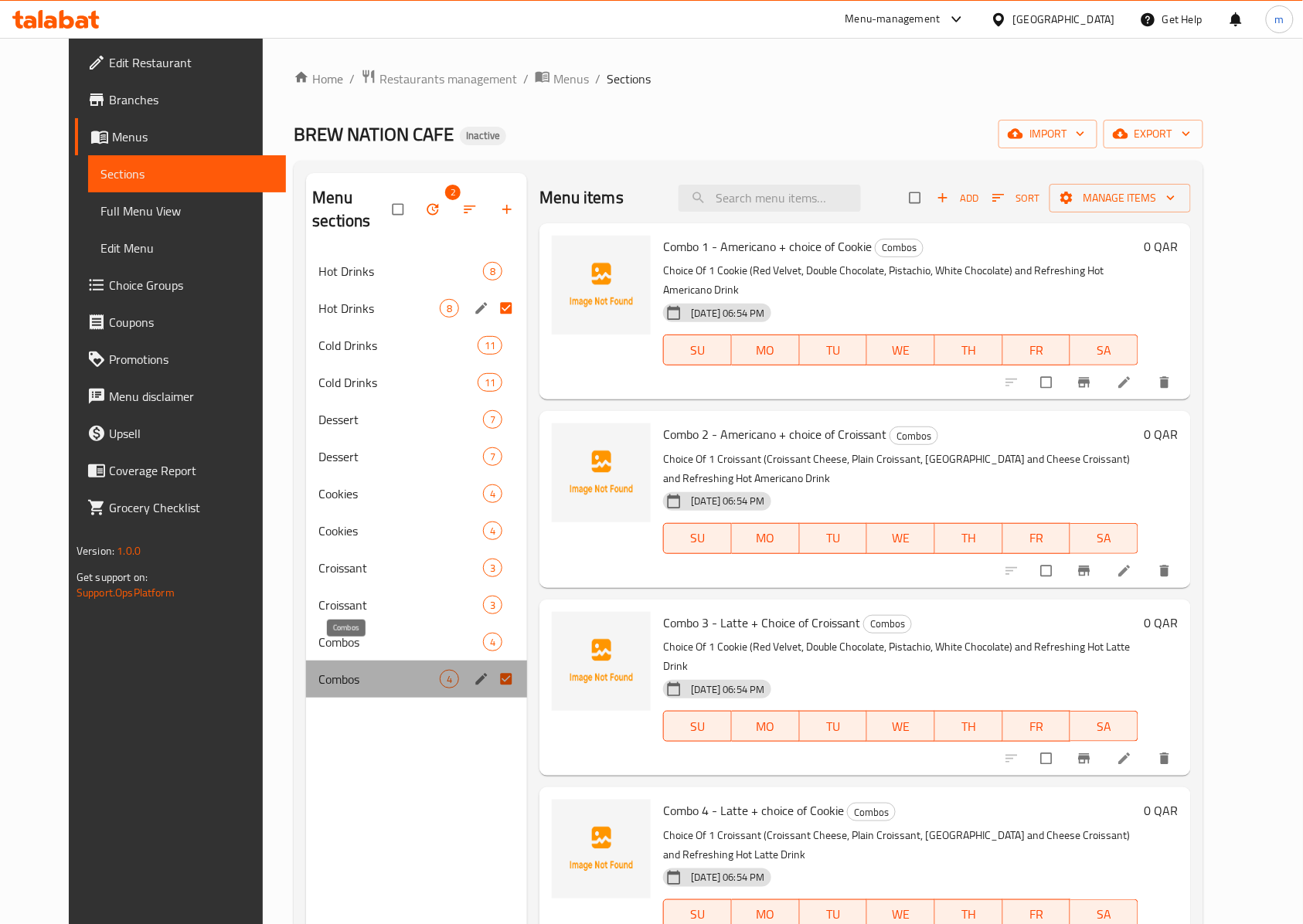
drag, startPoint x: 353, startPoint y: 650, endPoint x: 283, endPoint y: 653, distance: 70.1
click at [318, 669] on span "Combos" at bounding box center [379, 678] width 122 height 19
click at [474, 671] on icon "edit" at bounding box center [481, 678] width 16 height 16
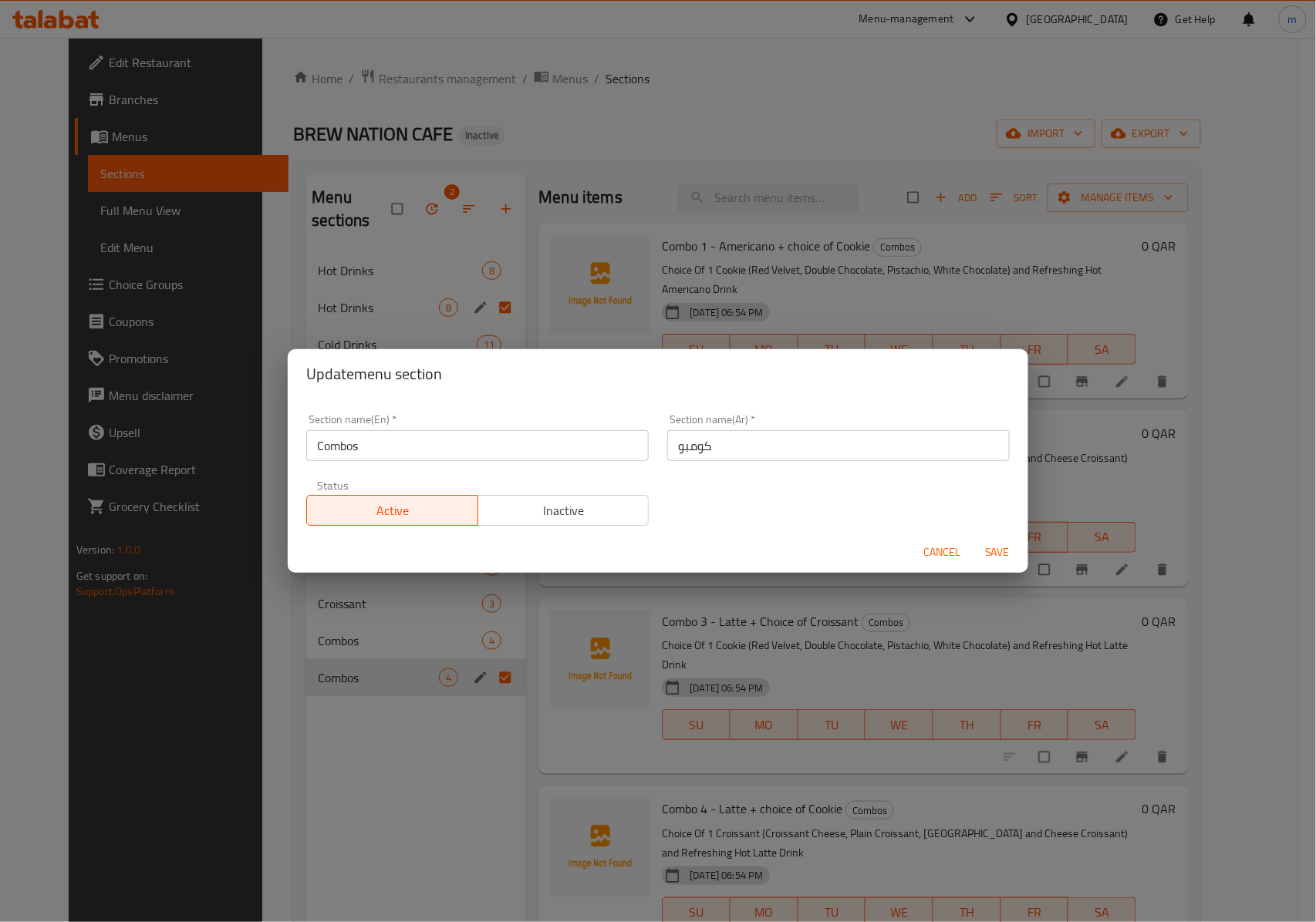
click at [316, 677] on div "Update menu section Section name(En)   * Combos Section name(En) * Section name…" at bounding box center [658, 461] width 1316 height 922
click at [364, 606] on div "Update menu section Section name(En)   * Combos Section name(En) * Section name…" at bounding box center [658, 461] width 1316 height 922
click at [370, 614] on div "Update menu section Section name(En)   * Combos Section name(En) * Section name…" at bounding box center [658, 461] width 1316 height 922
click at [931, 547] on span "Cancel" at bounding box center [941, 552] width 37 height 20
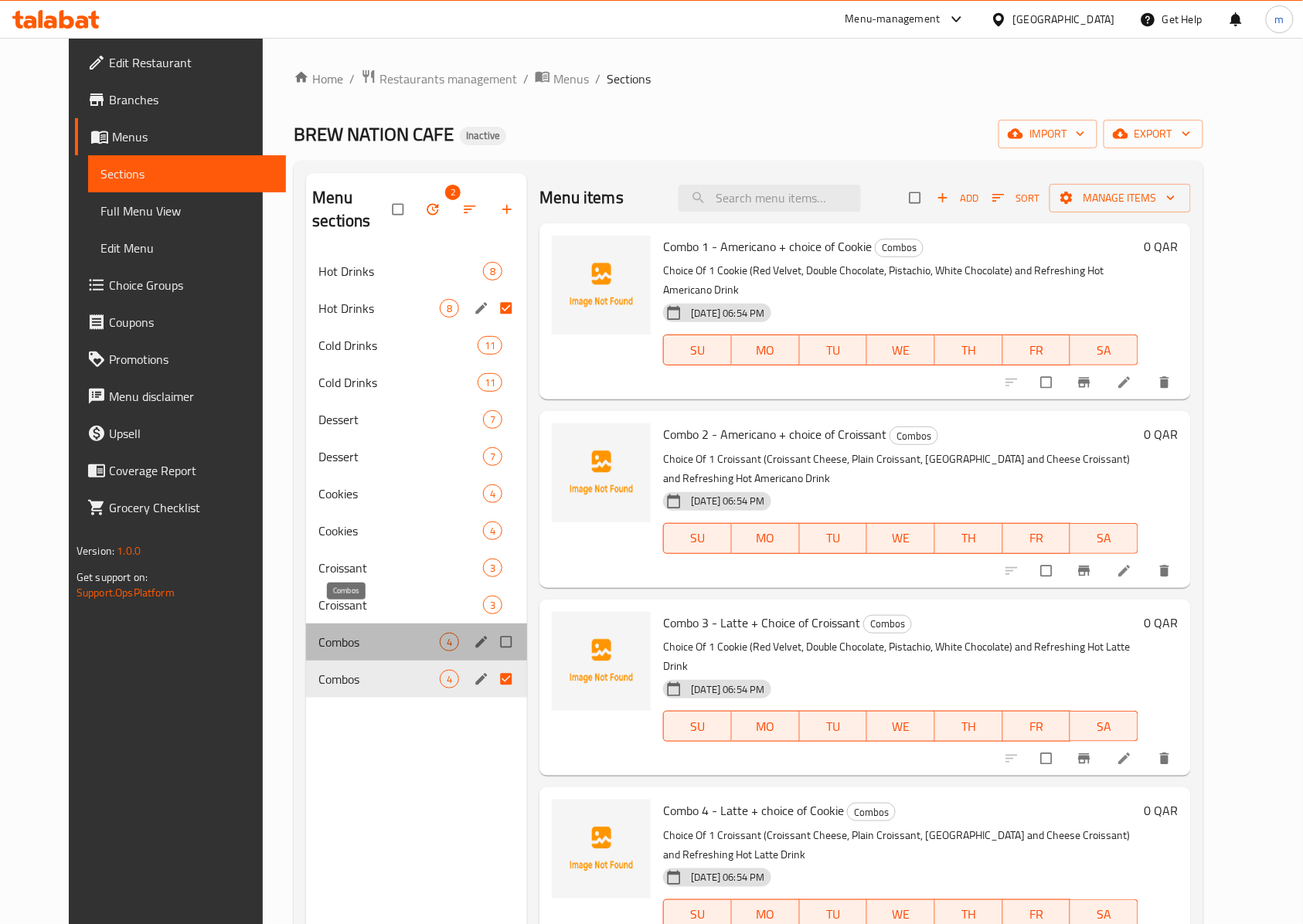
click at [347, 632] on span "Combos" at bounding box center [379, 641] width 122 height 19
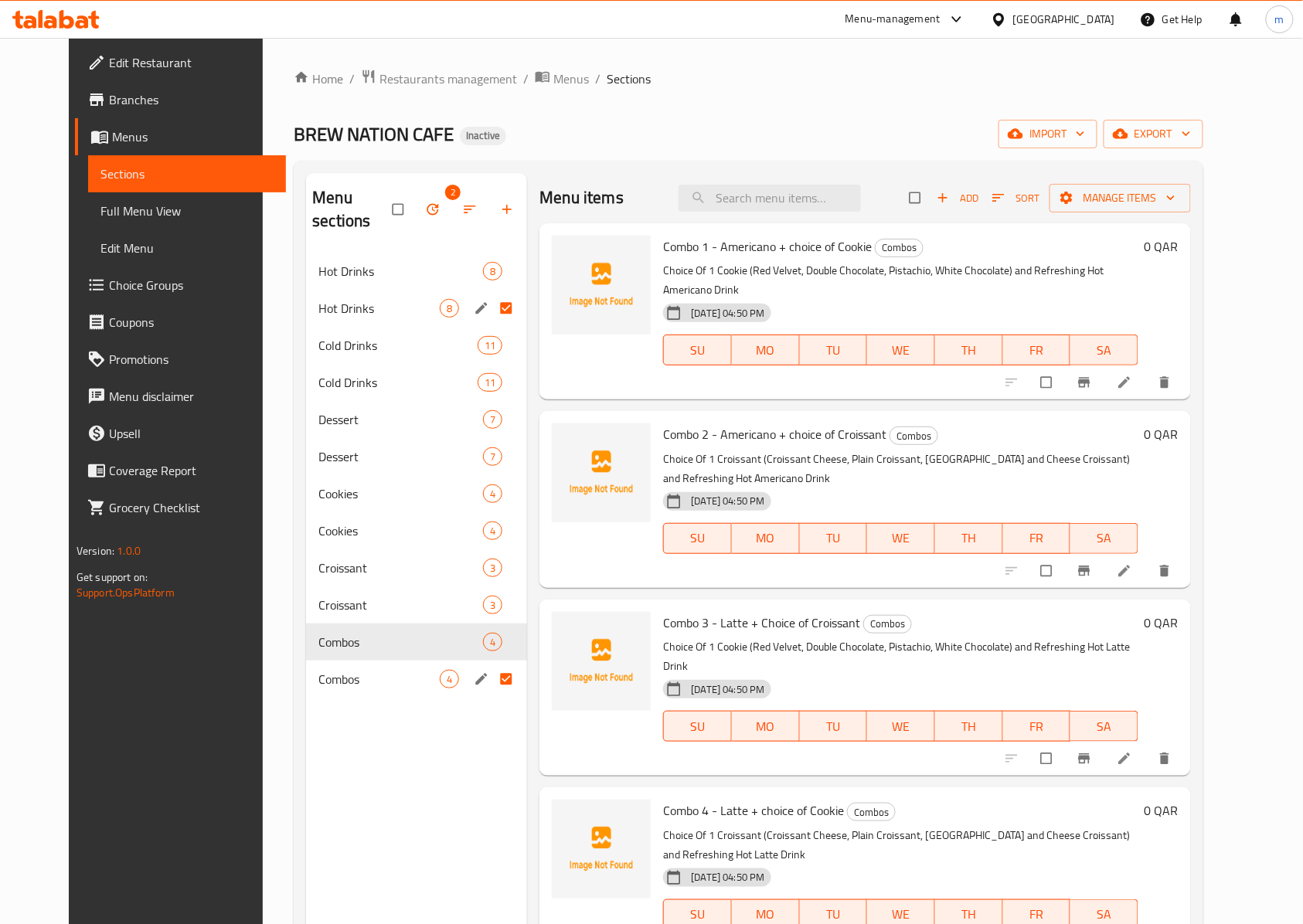
click at [491, 664] on input "Menu sections" at bounding box center [508, 679] width 33 height 30
checkbox input "false"
click at [496, 627] on input "Menu sections" at bounding box center [508, 642] width 33 height 30
click at [500, 627] on input "Menu sections" at bounding box center [508, 642] width 33 height 30
checkbox input "false"
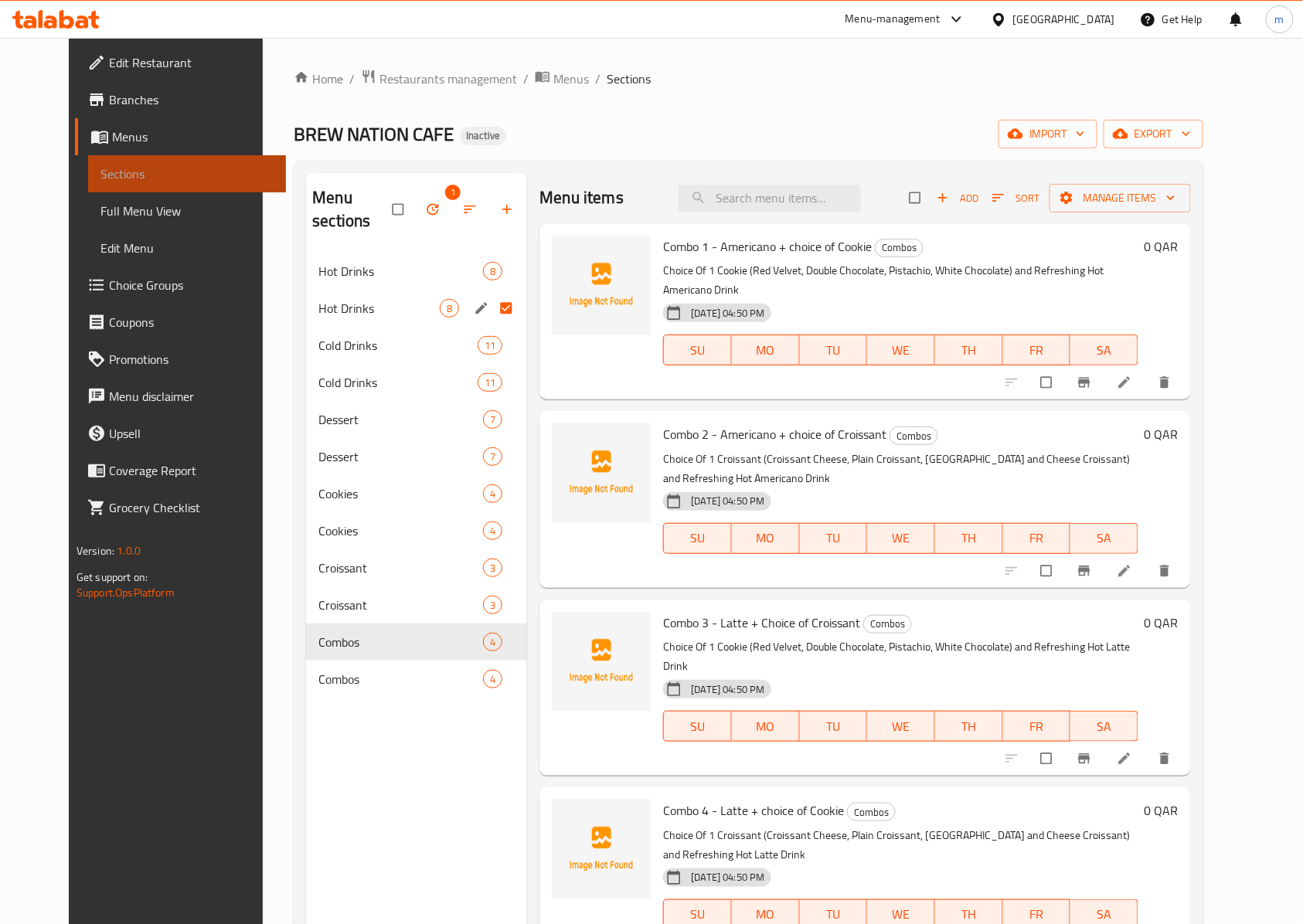
click at [100, 174] on span "Sections" at bounding box center [187, 173] width 174 height 19
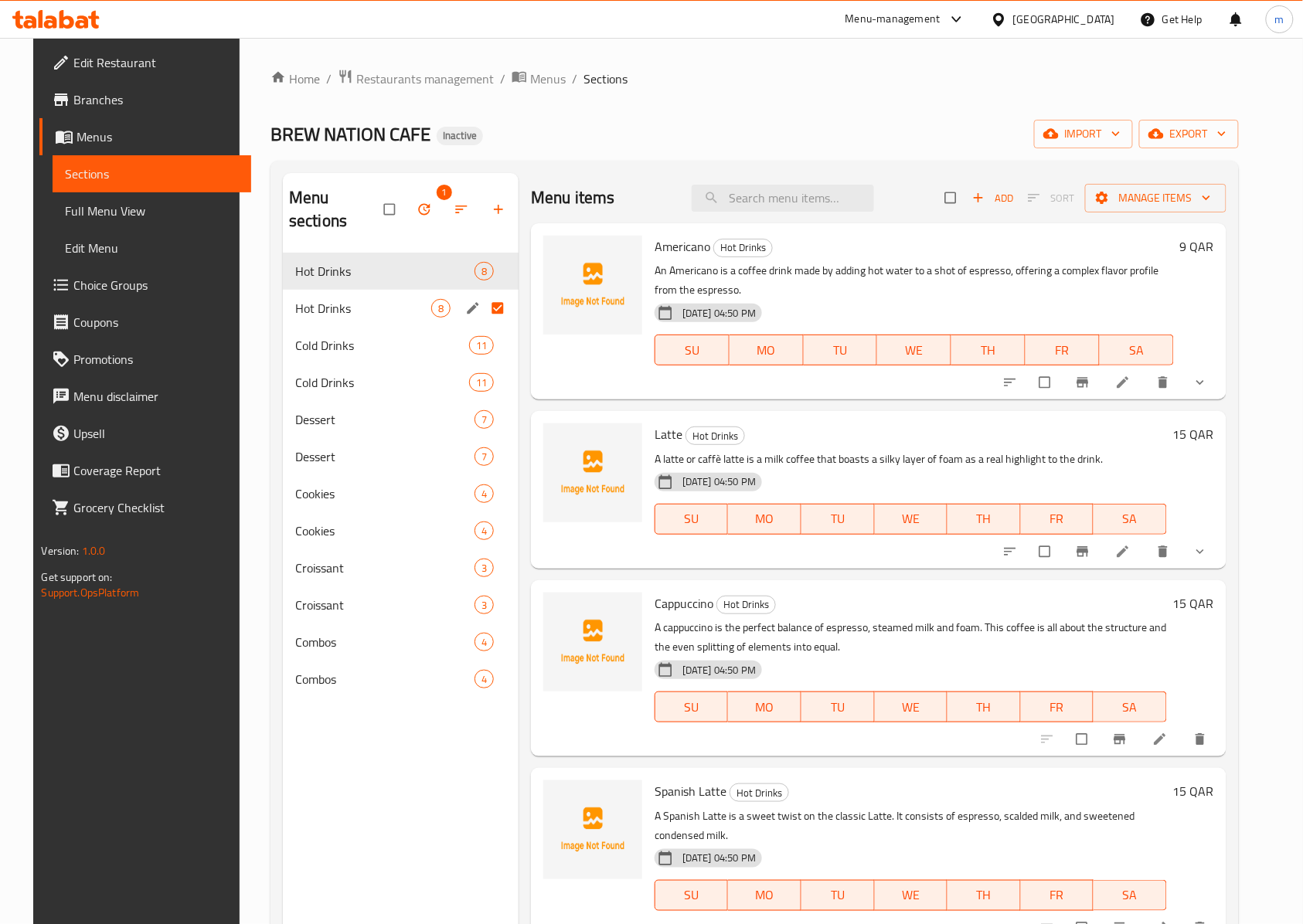
click at [1176, 217] on div "Menu items Add Sort Manage items" at bounding box center [878, 198] width 695 height 50
click at [1170, 193] on span "Manage items" at bounding box center [1156, 198] width 117 height 20
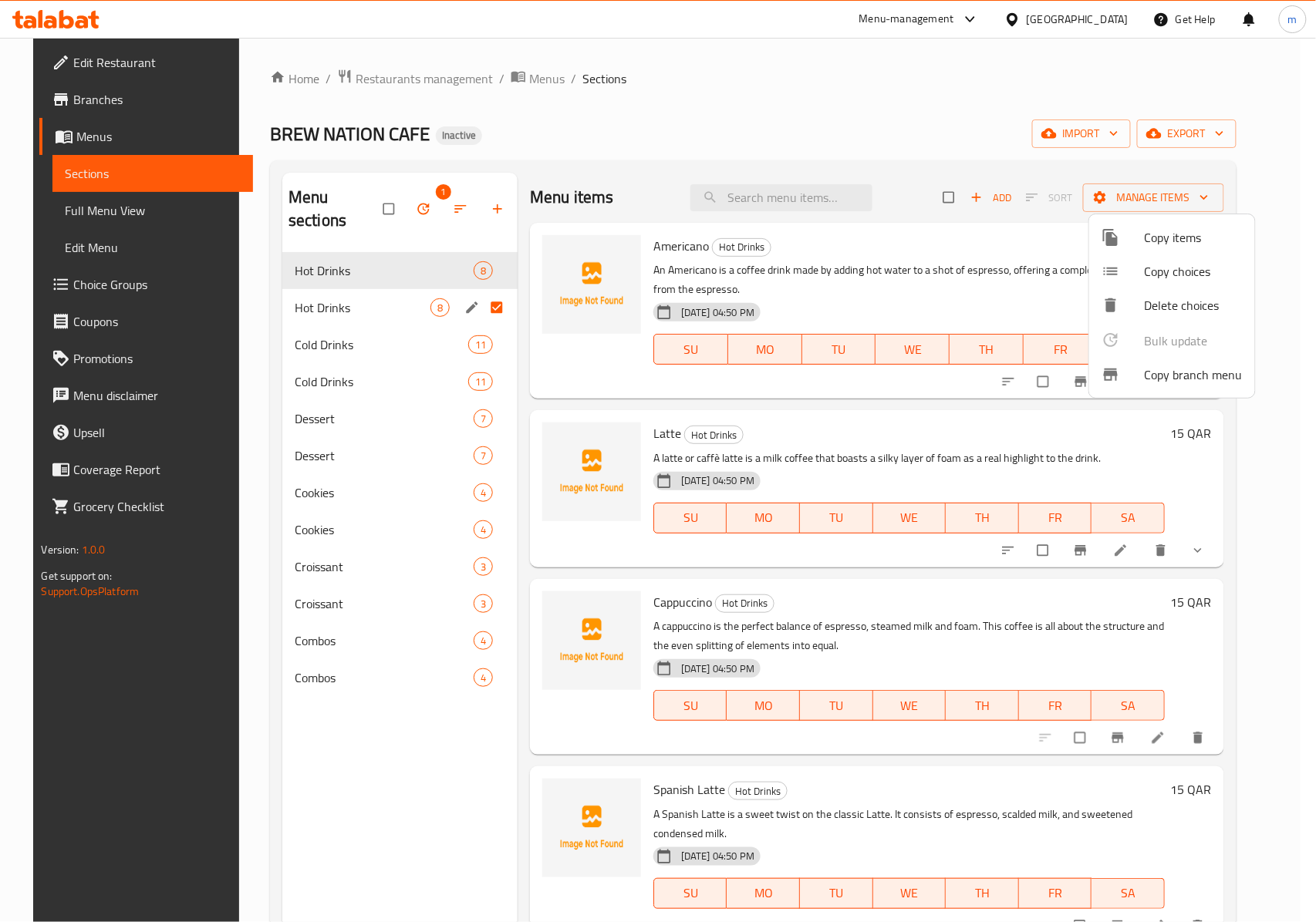
click at [571, 189] on div at bounding box center [658, 461] width 1316 height 922
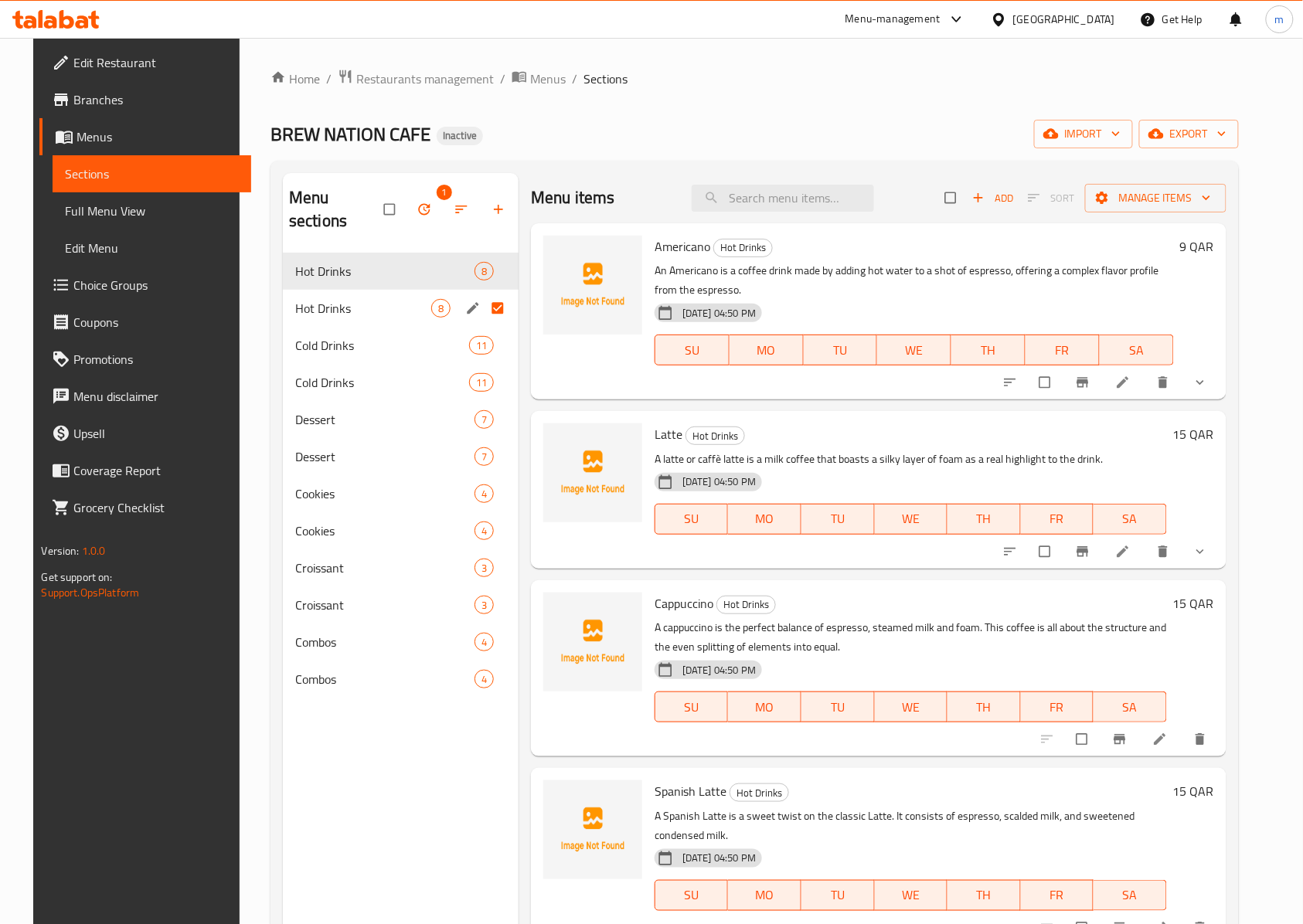
drag, startPoint x: 371, startPoint y: 204, endPoint x: 386, endPoint y: 202, distance: 15.1
click at [375, 204] on input "checkbox" at bounding box center [391, 209] width 33 height 30
checkbox input "true"
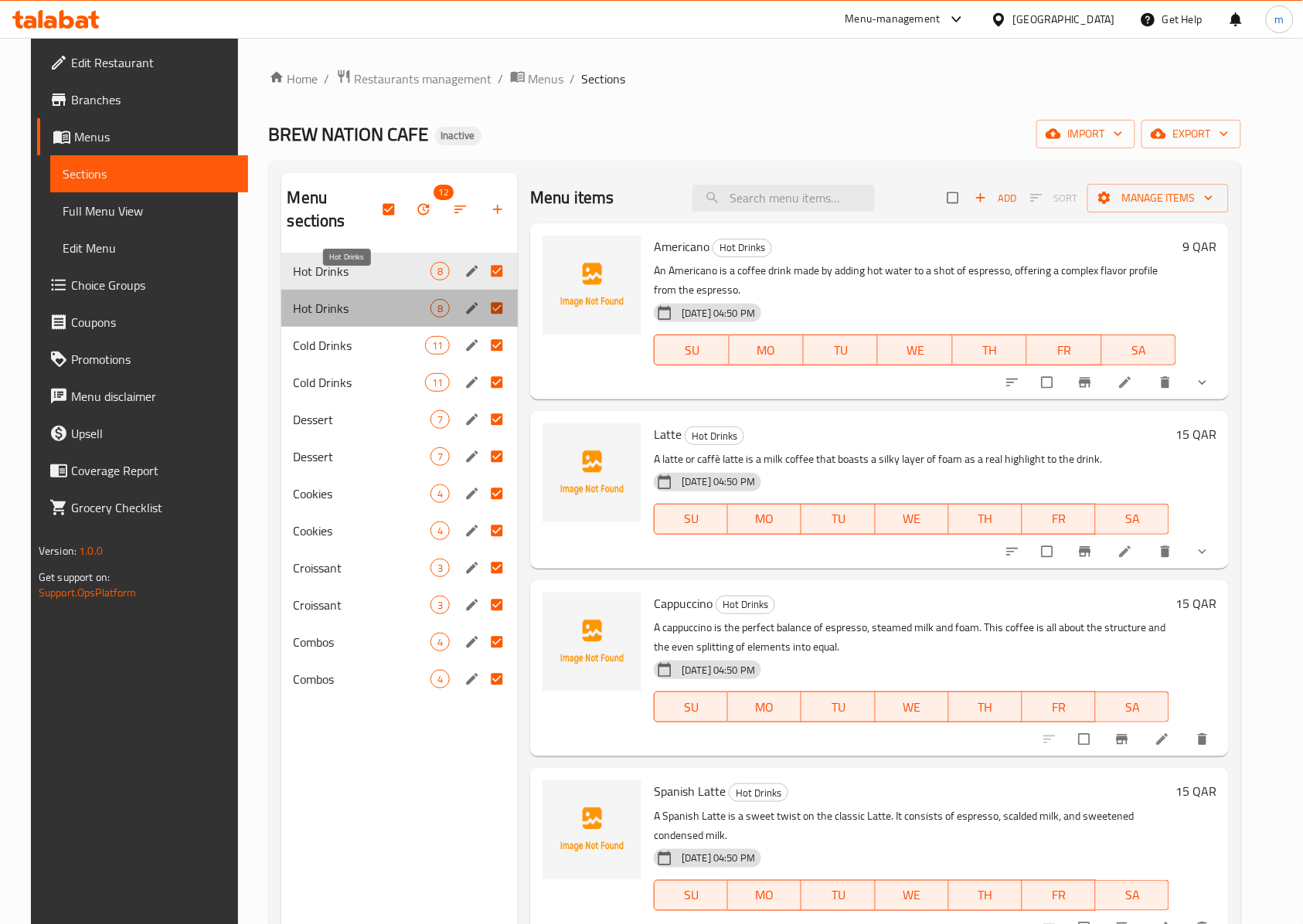
click at [318, 299] on span "Hot Drinks" at bounding box center [361, 308] width 136 height 19
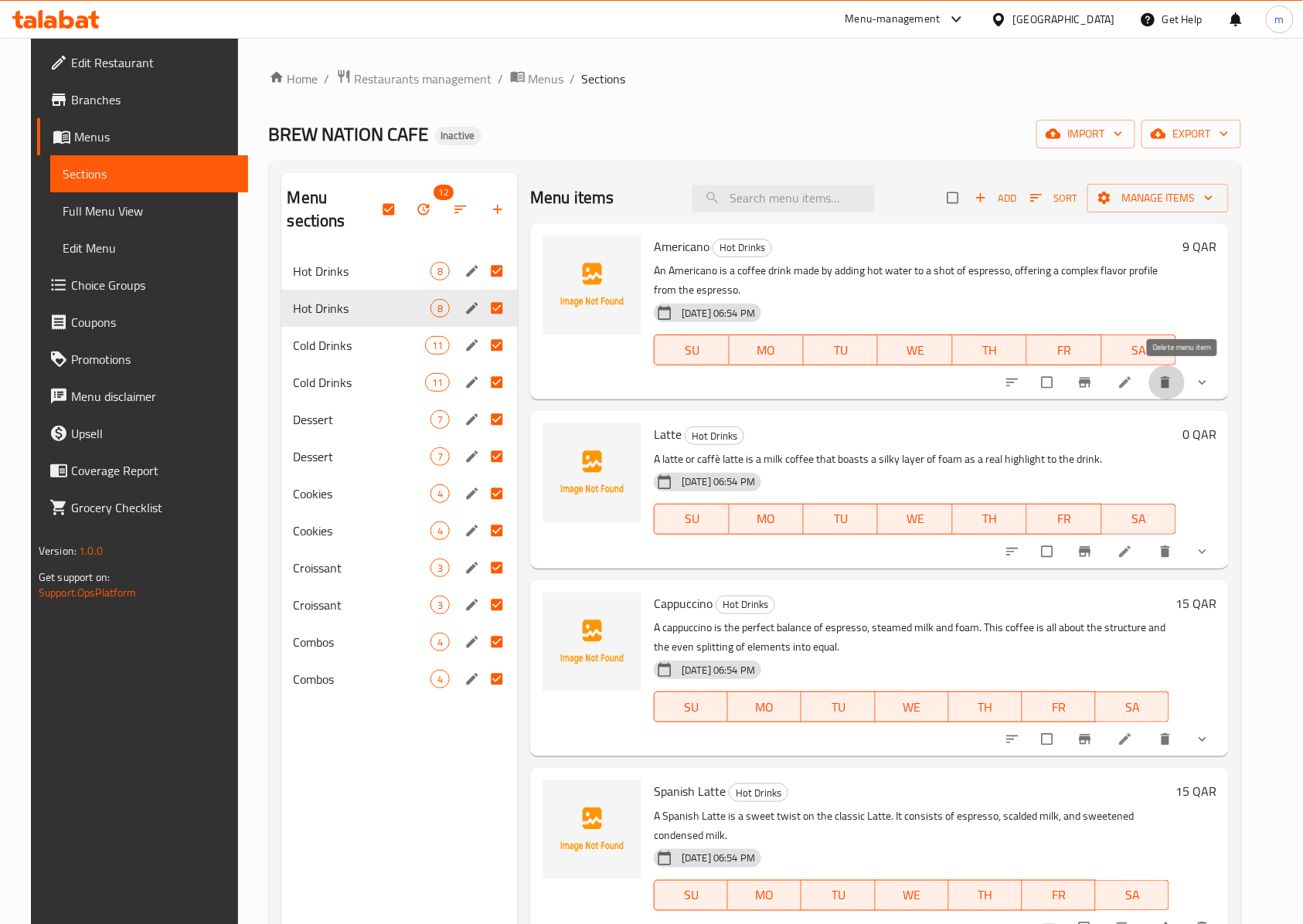
click at [1173, 381] on icon "delete" at bounding box center [1165, 382] width 16 height 16
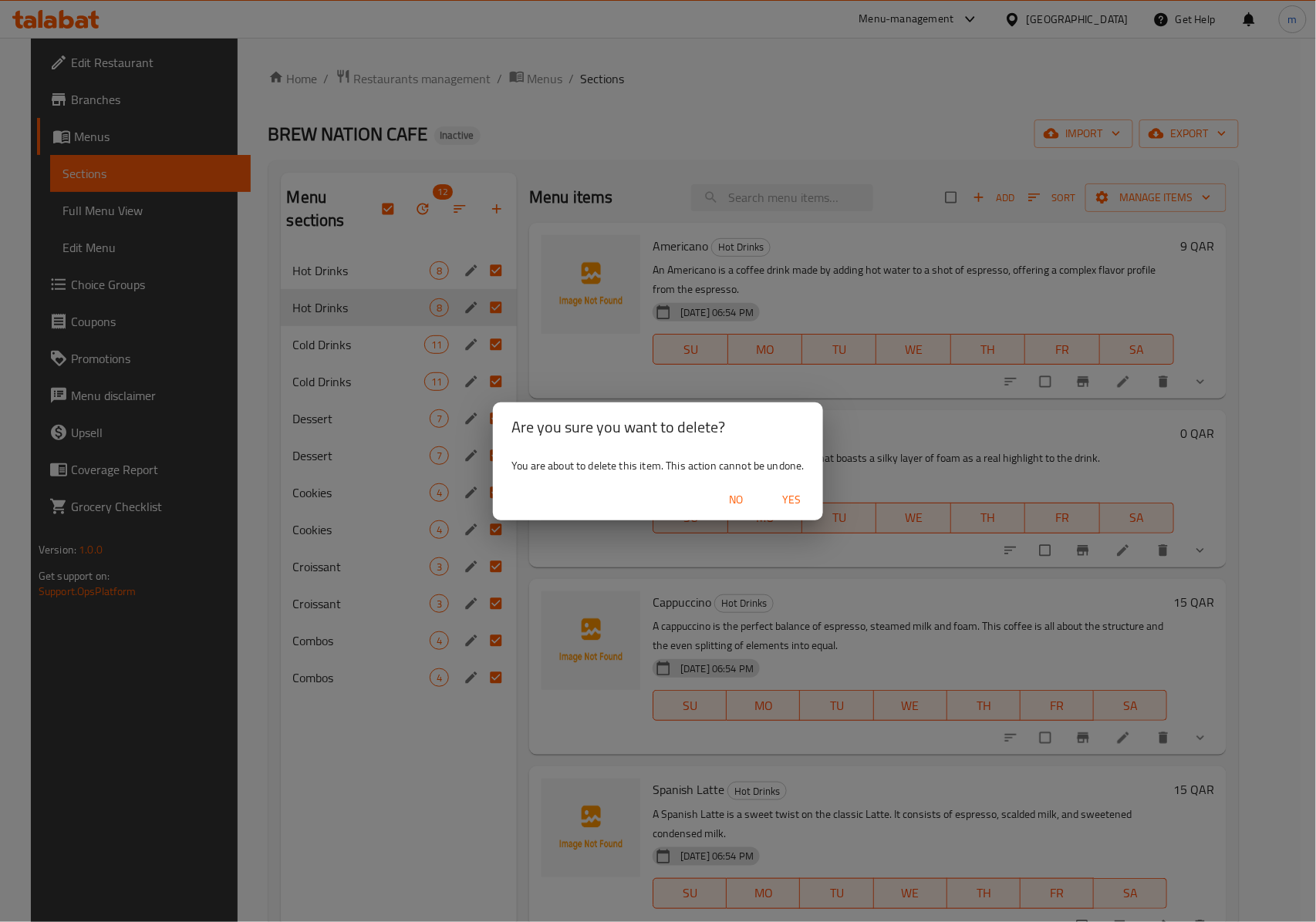
click at [781, 506] on span "Yes" at bounding box center [791, 500] width 37 height 20
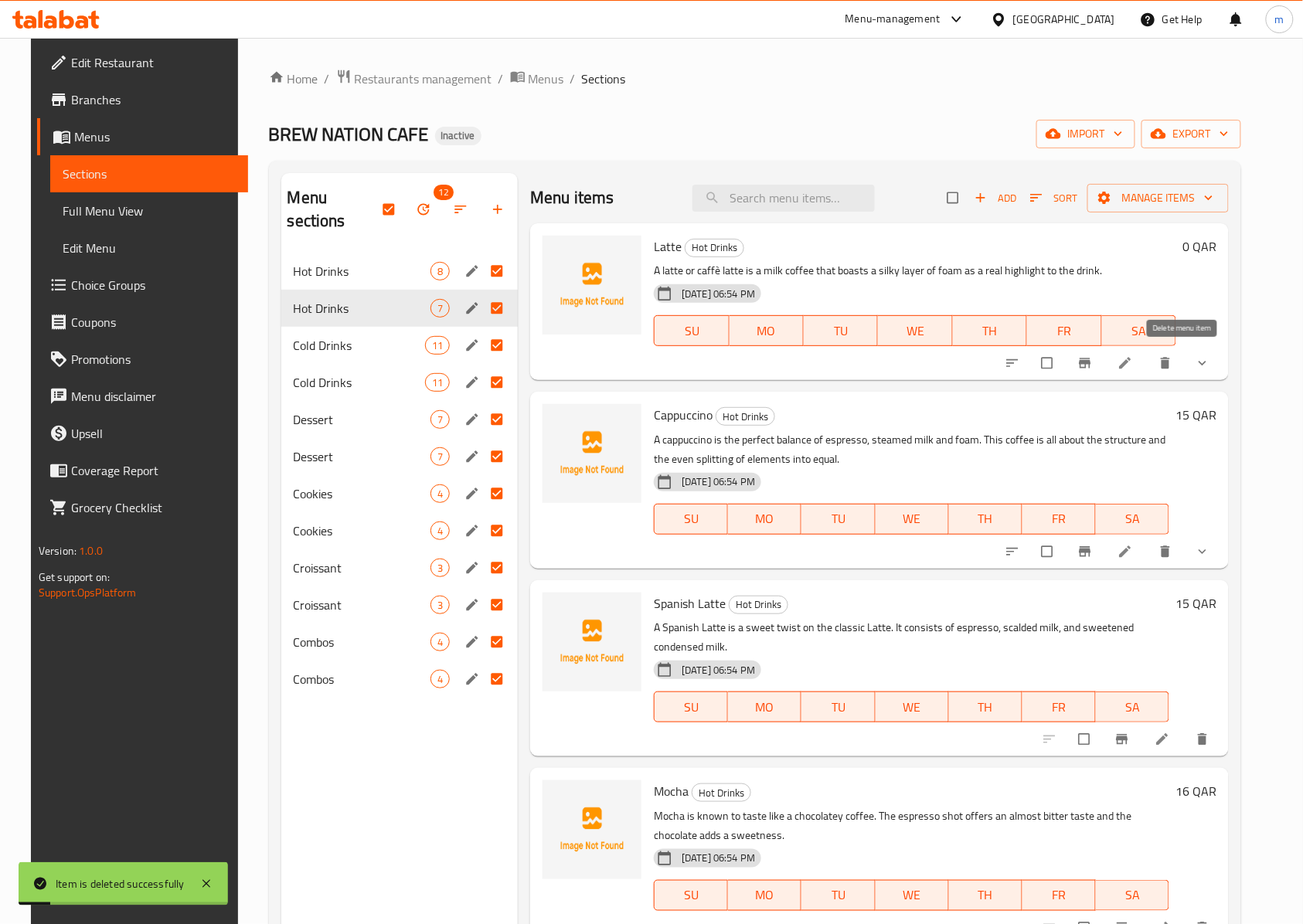
click at [1173, 360] on icon "delete" at bounding box center [1165, 363] width 16 height 16
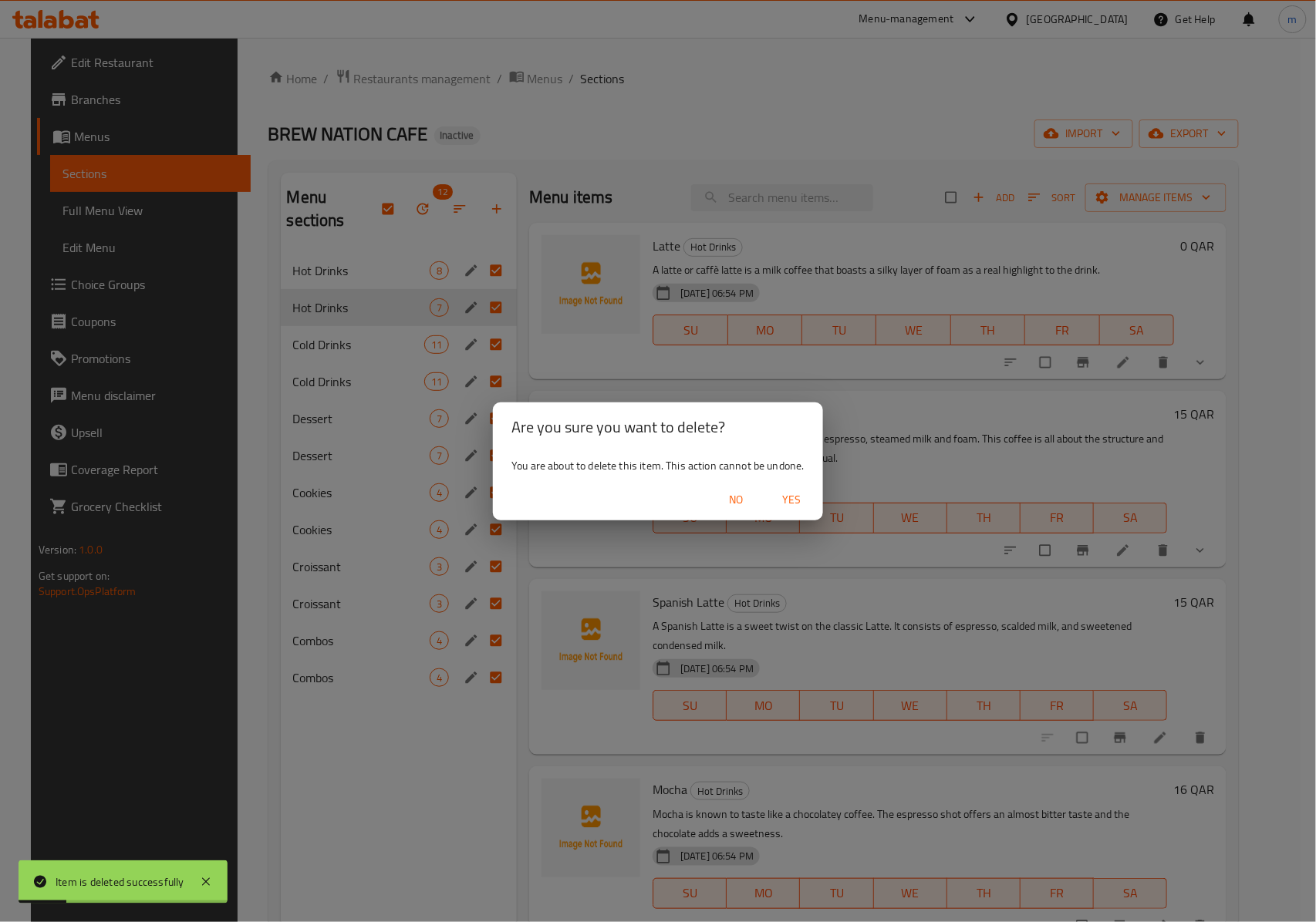
click at [796, 492] on span "Yes" at bounding box center [791, 500] width 37 height 20
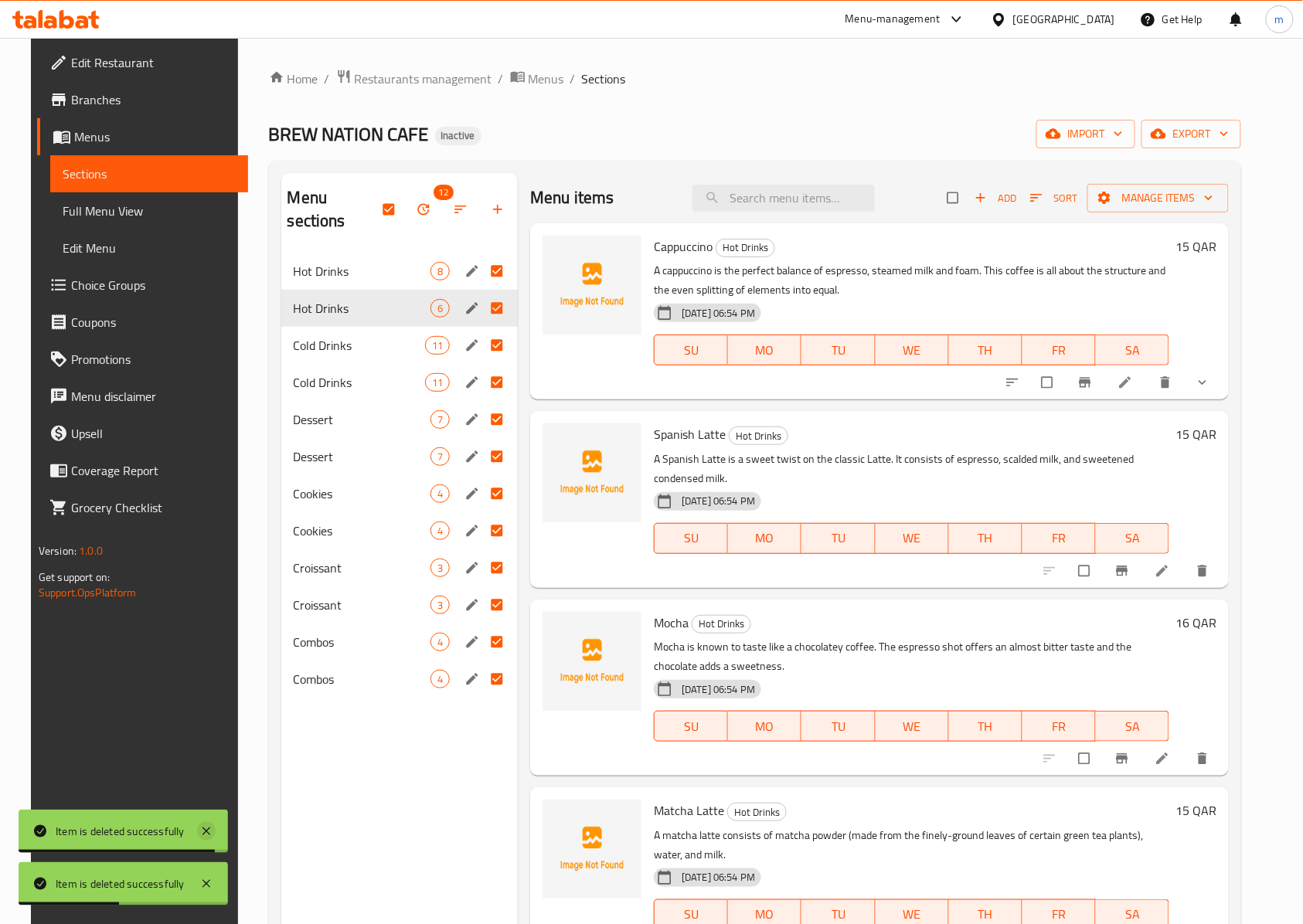
click at [201, 835] on icon at bounding box center [206, 831] width 19 height 19
click at [207, 882] on icon at bounding box center [205, 883] width 7 height 7
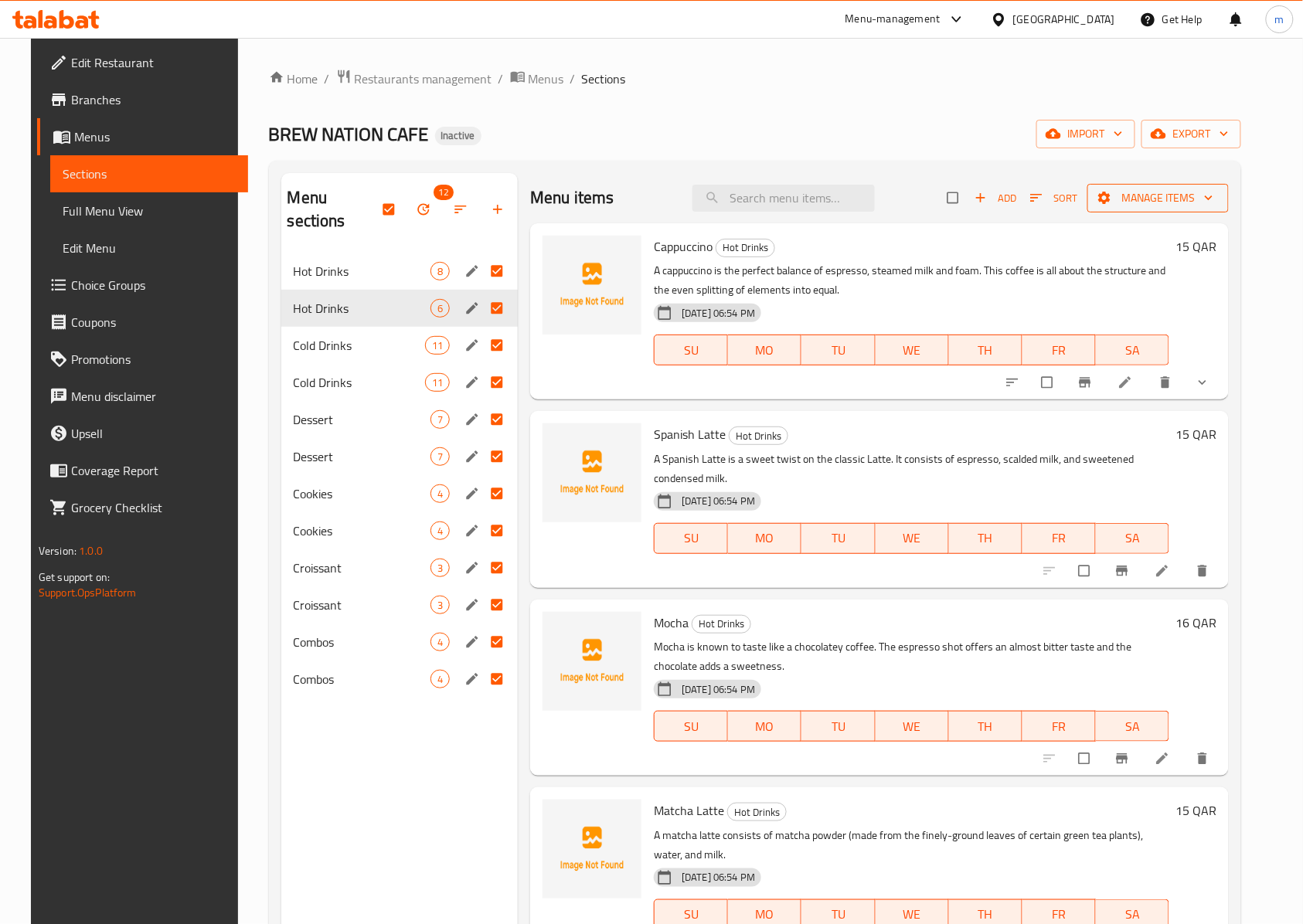
click at [1216, 195] on icon "button" at bounding box center [1209, 197] width 16 height 16
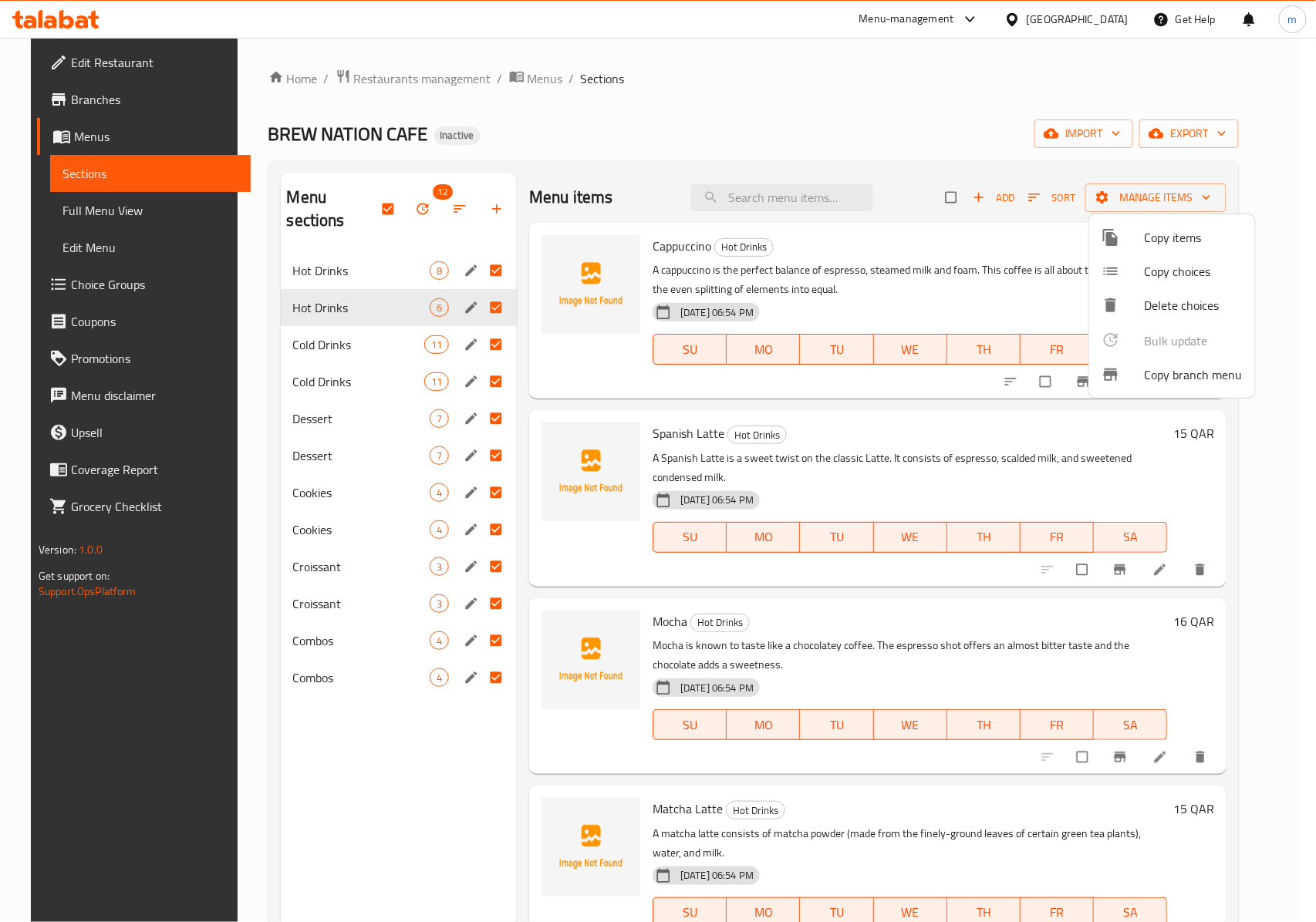
click at [371, 201] on div at bounding box center [658, 461] width 1316 height 922
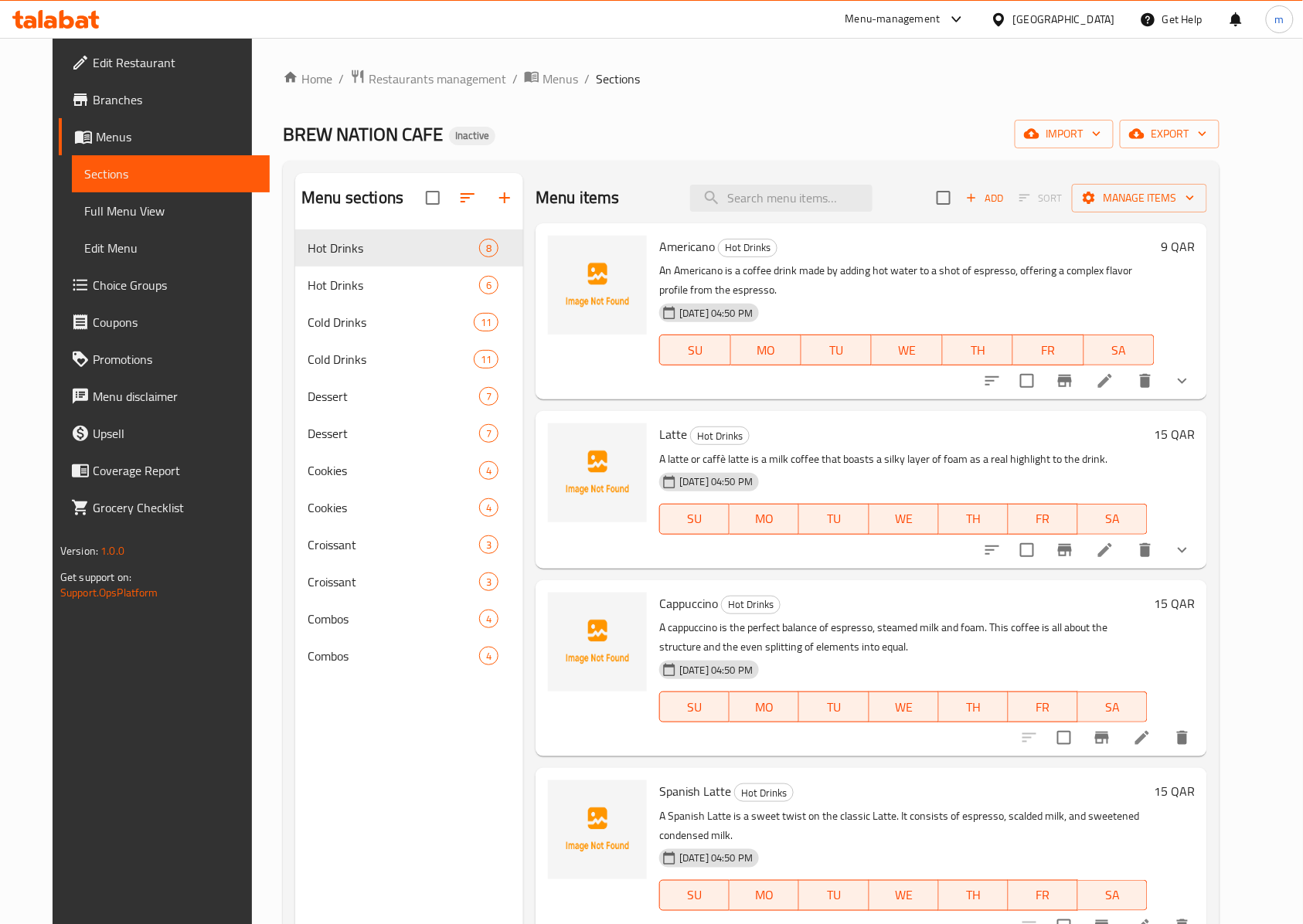
click at [122, 174] on span "Sections" at bounding box center [172, 173] width 174 height 19
click at [417, 191] on input "checkbox" at bounding box center [433, 198] width 33 height 33
checkbox input "true"
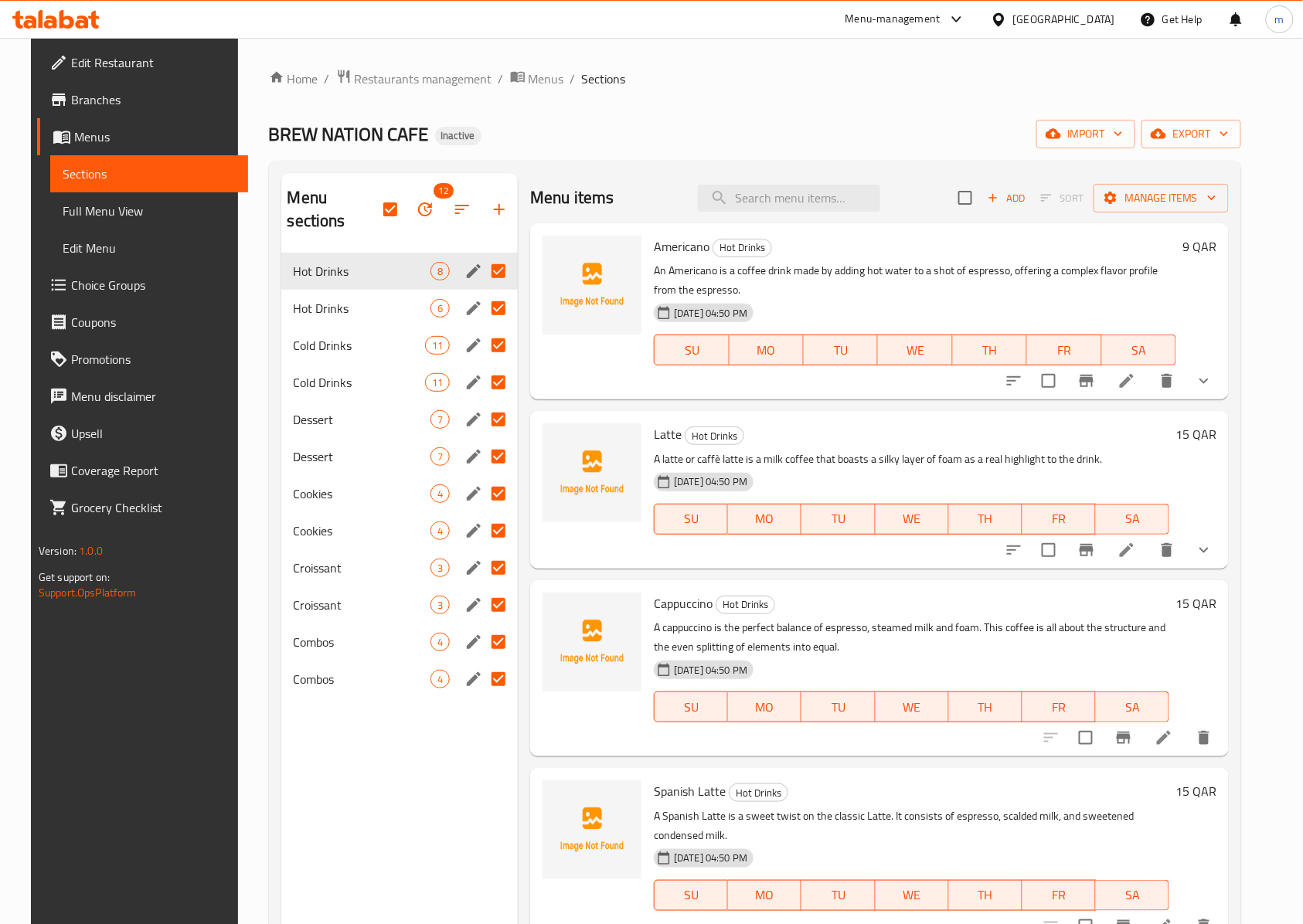
click at [190, 168] on span "Sections" at bounding box center [150, 173] width 174 height 19
click at [135, 209] on span "Full Menu View" at bounding box center [150, 210] width 174 height 19
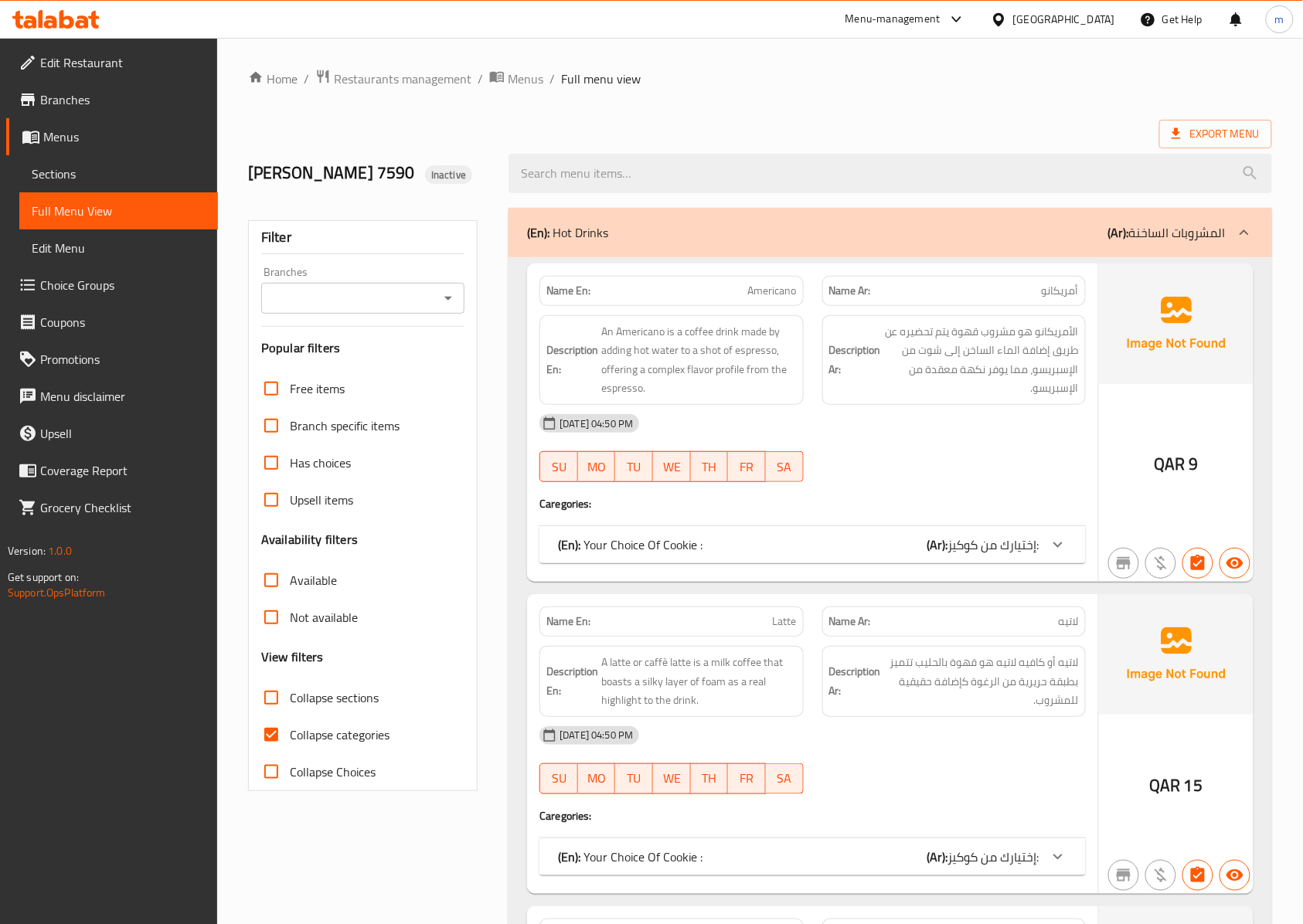
click at [87, 251] on span "Edit Menu" at bounding box center [119, 248] width 174 height 19
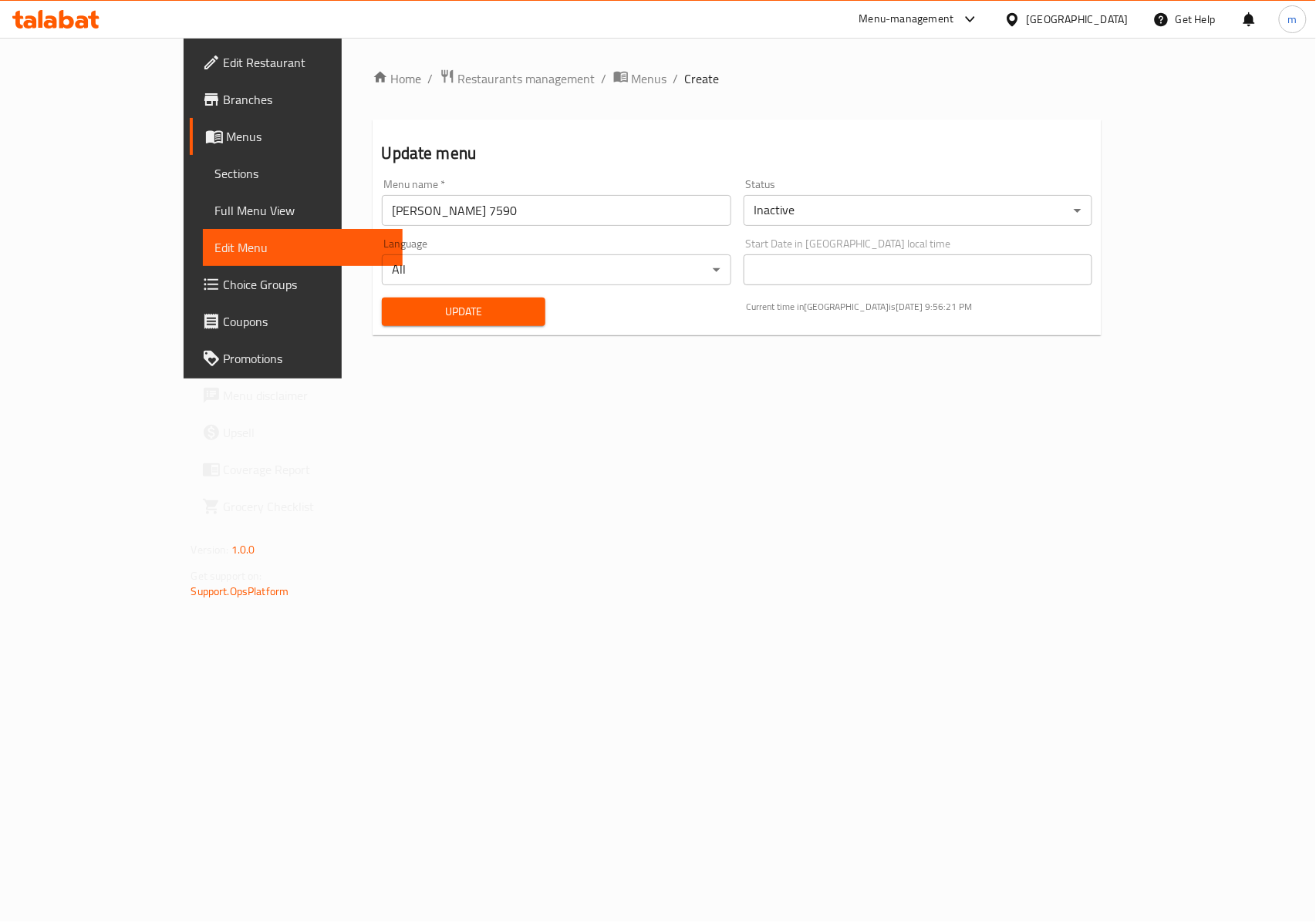
click at [412, 301] on button "Update" at bounding box center [463, 311] width 163 height 29
click at [215, 241] on span "Edit Menu" at bounding box center [303, 248] width 175 height 19
click at [224, 290] on span "Choice Groups" at bounding box center [307, 284] width 167 height 19
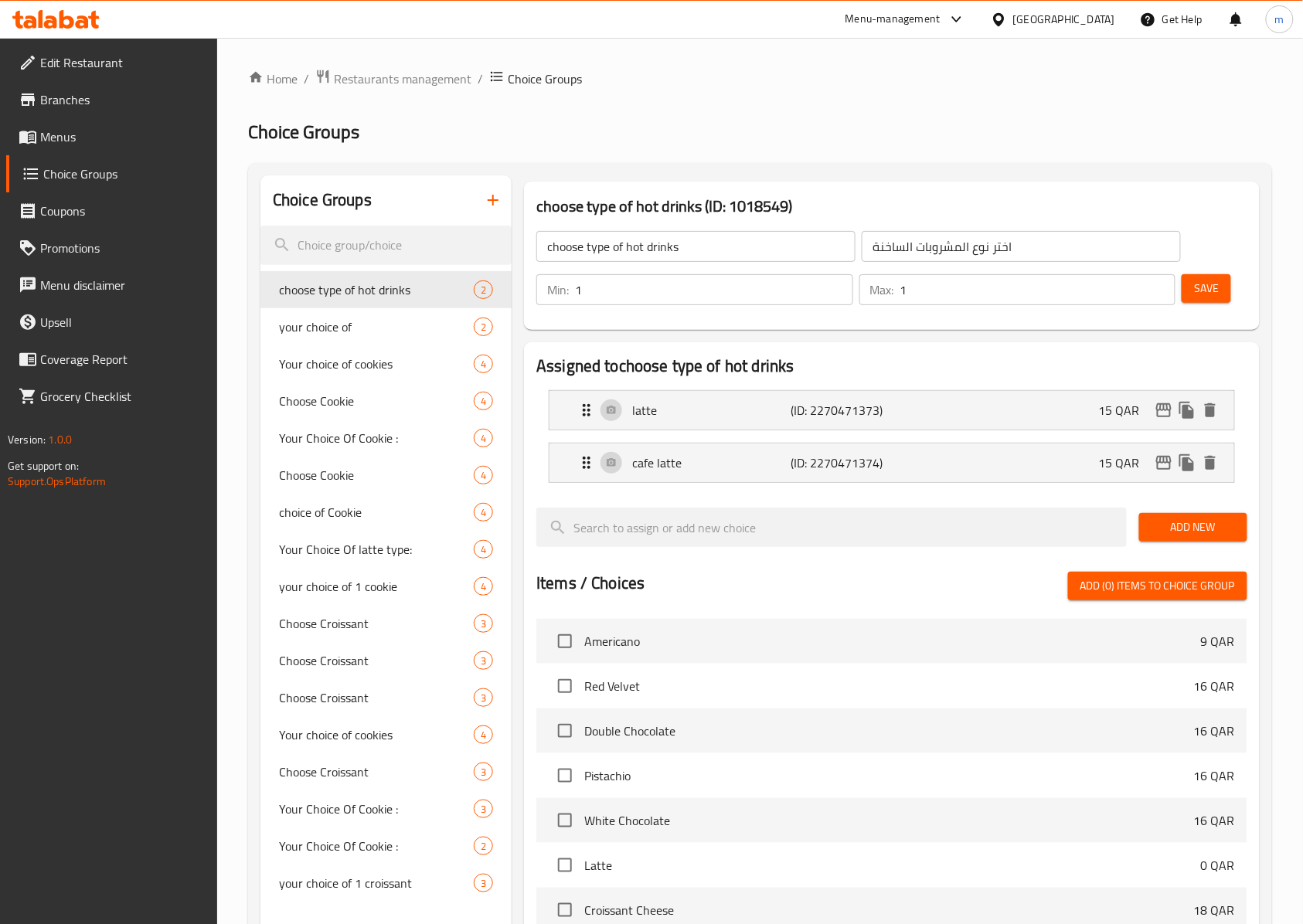
click at [105, 149] on link "Menus" at bounding box center [113, 136] width 212 height 37
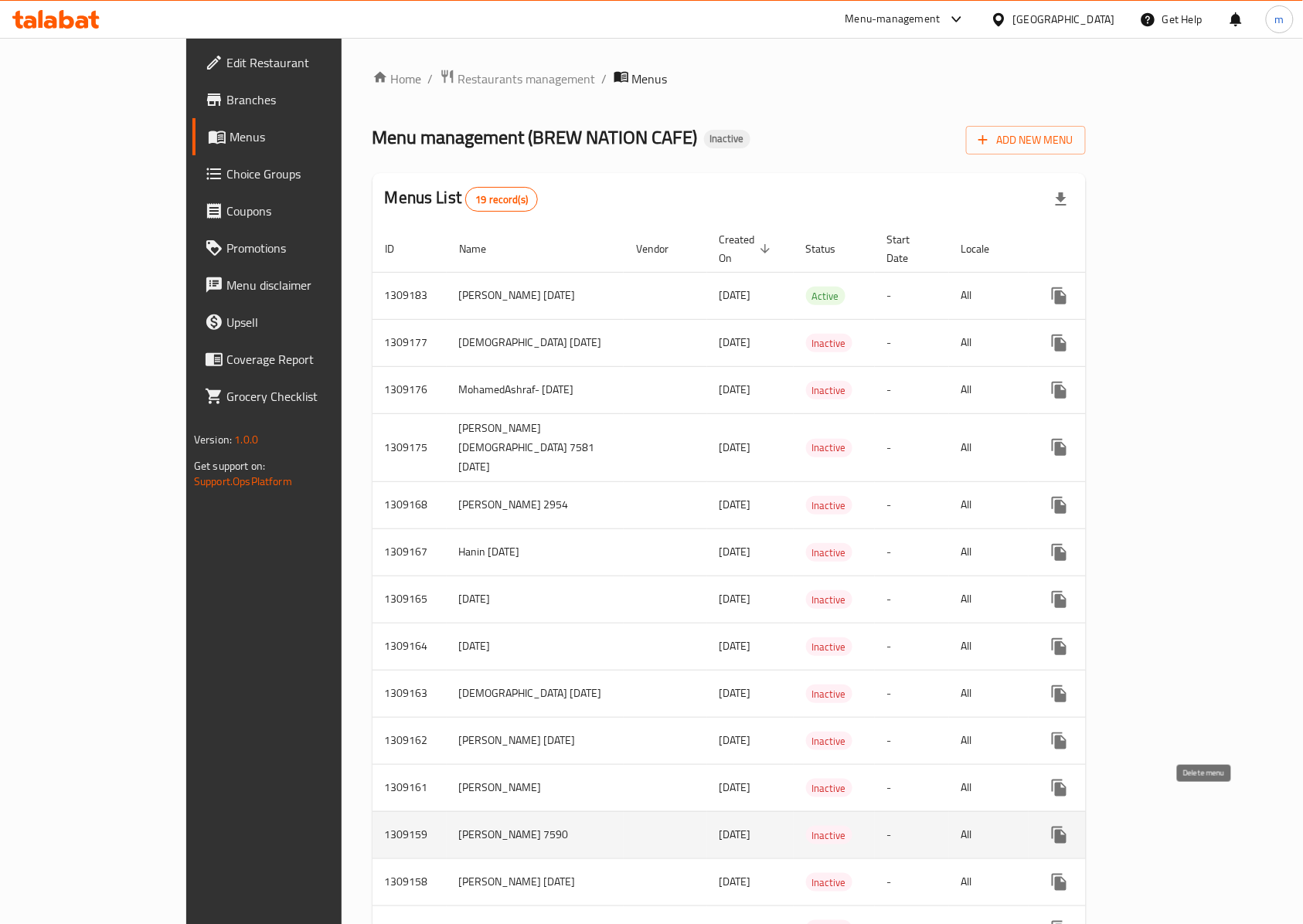
click at [1143, 825] on icon "enhanced table" at bounding box center [1133, 834] width 19 height 19
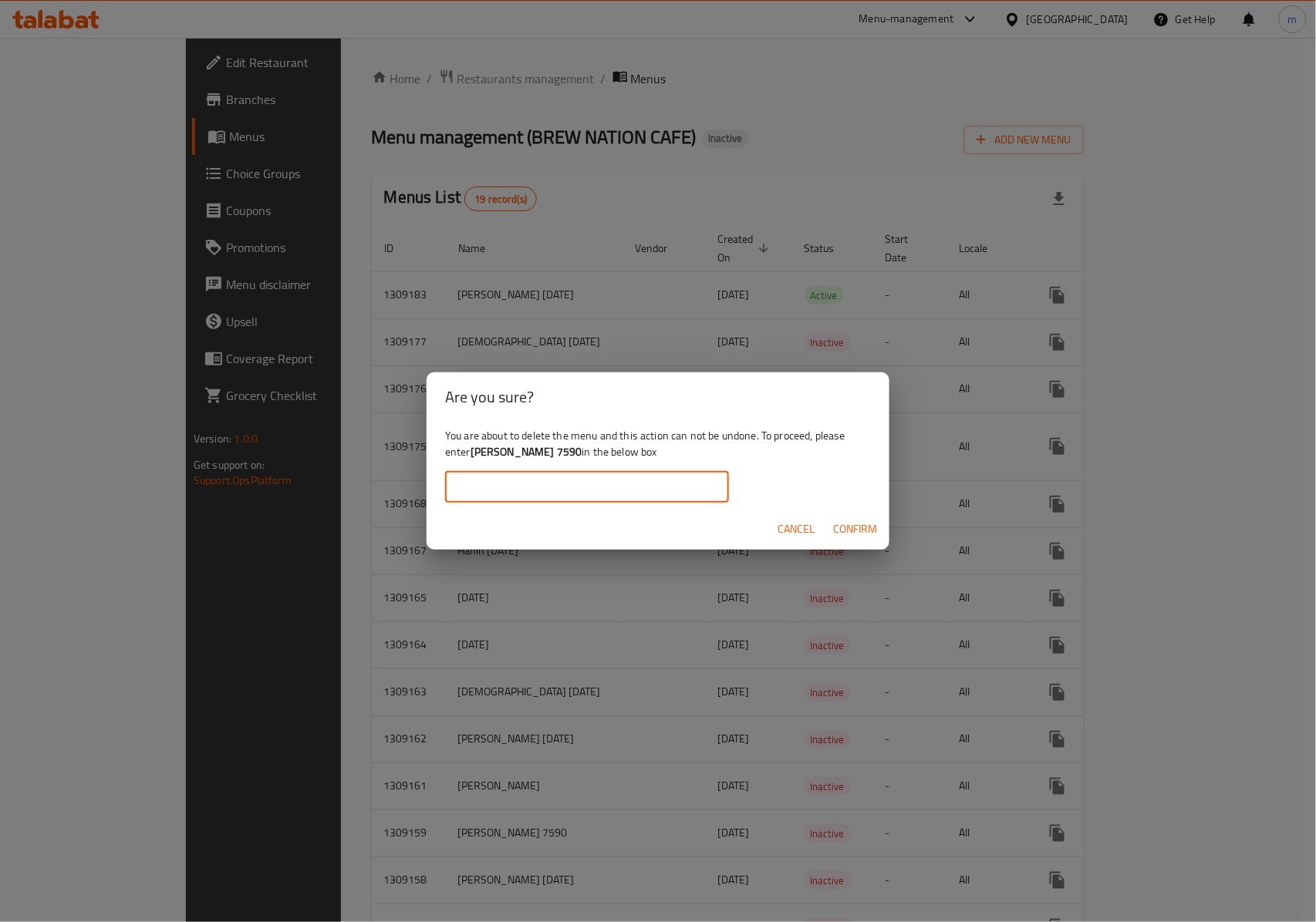
click at [553, 500] on input "text" at bounding box center [587, 488] width 284 height 31
click at [575, 448] on div "You are about to delete the menu and this action can not be undone. To proceed,…" at bounding box center [658, 464] width 462 height 86
drag, startPoint x: 572, startPoint y: 452, endPoint x: 473, endPoint y: 460, distance: 99.3
click at [473, 460] on div "You are about to delete the menu and this action can not be undone. To proceed,…" at bounding box center [658, 464] width 462 height 86
copy b "[PERSON_NAME] 7590"
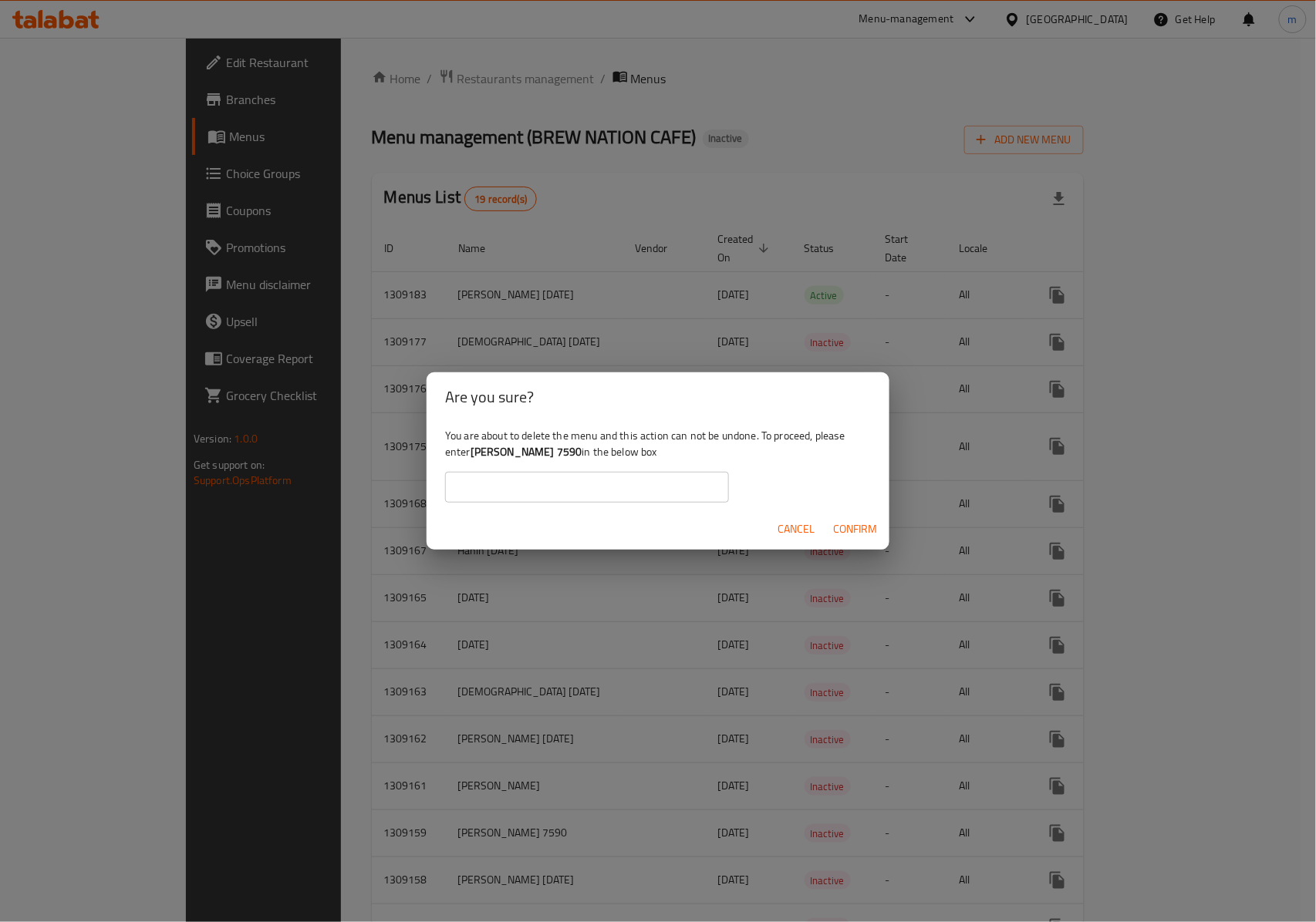
click at [486, 499] on input "text" at bounding box center [587, 488] width 284 height 31
paste input "[PERSON_NAME] 7590"
type input "[PERSON_NAME] 7590"
click at [858, 537] on span "Confirm" at bounding box center [855, 529] width 44 height 20
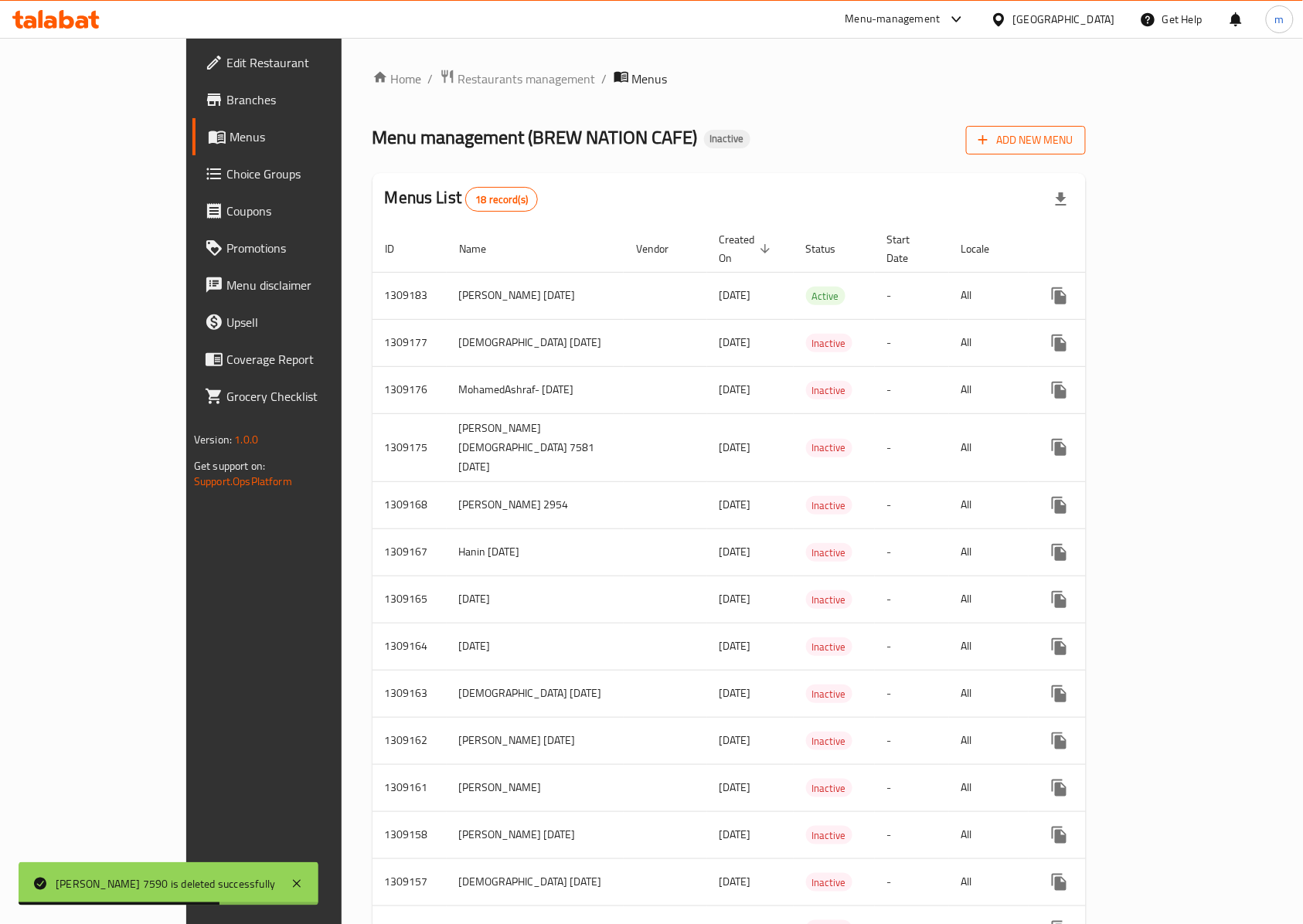
click at [1073, 146] on span "Add New Menu" at bounding box center [1026, 140] width 95 height 20
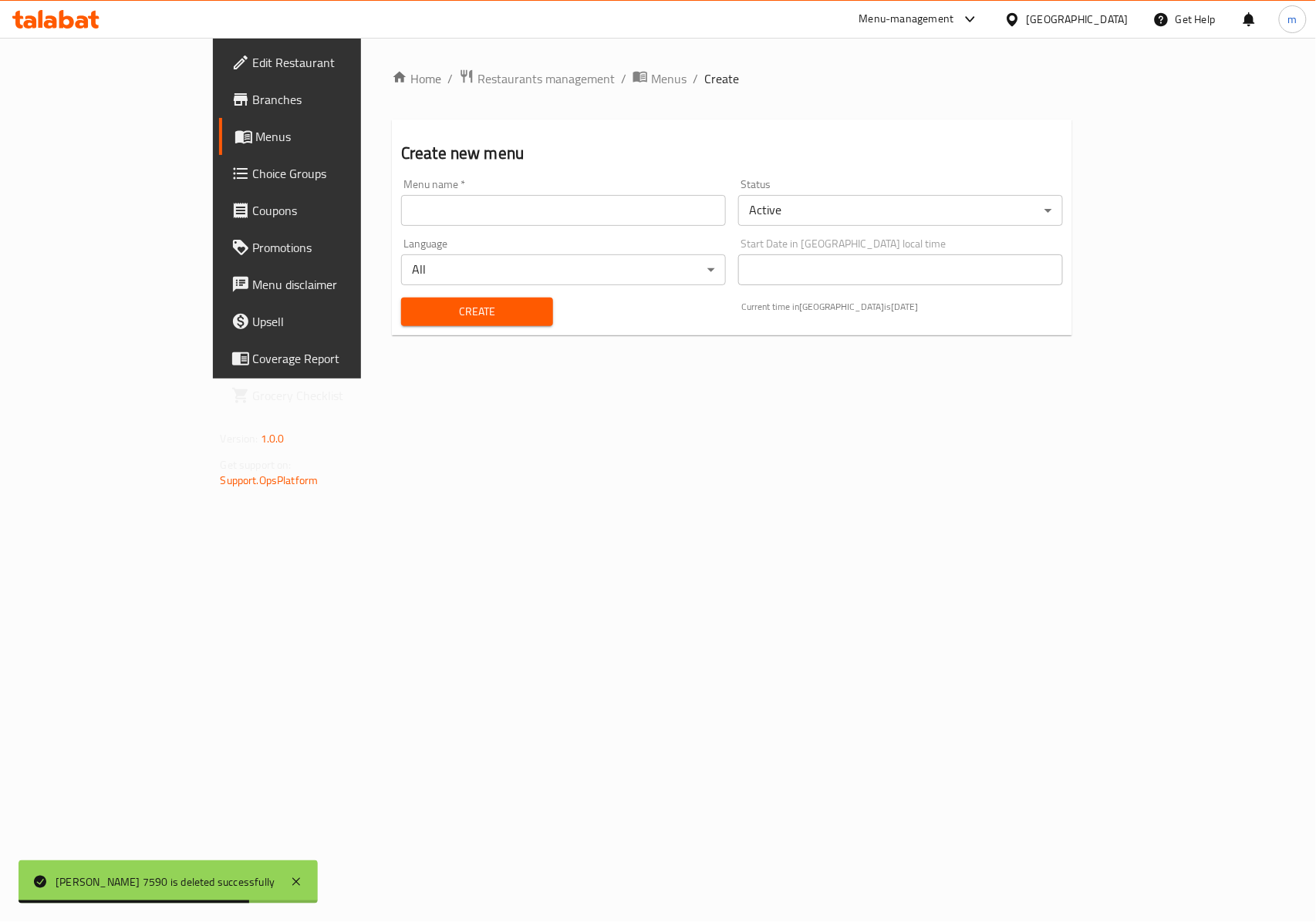
click at [516, 217] on input "text" at bounding box center [563, 211] width 325 height 31
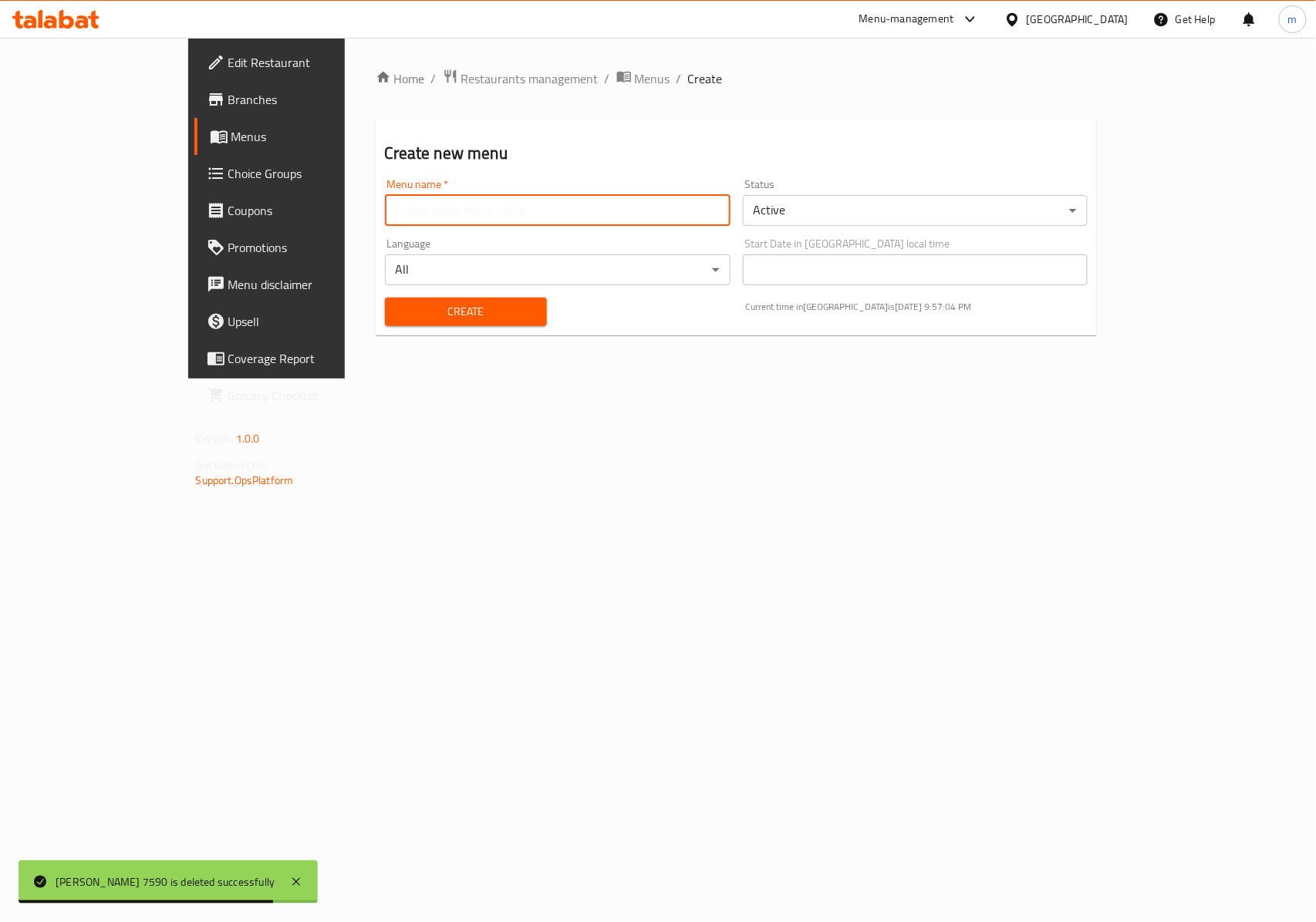
type input "[PERSON_NAME] 7590"
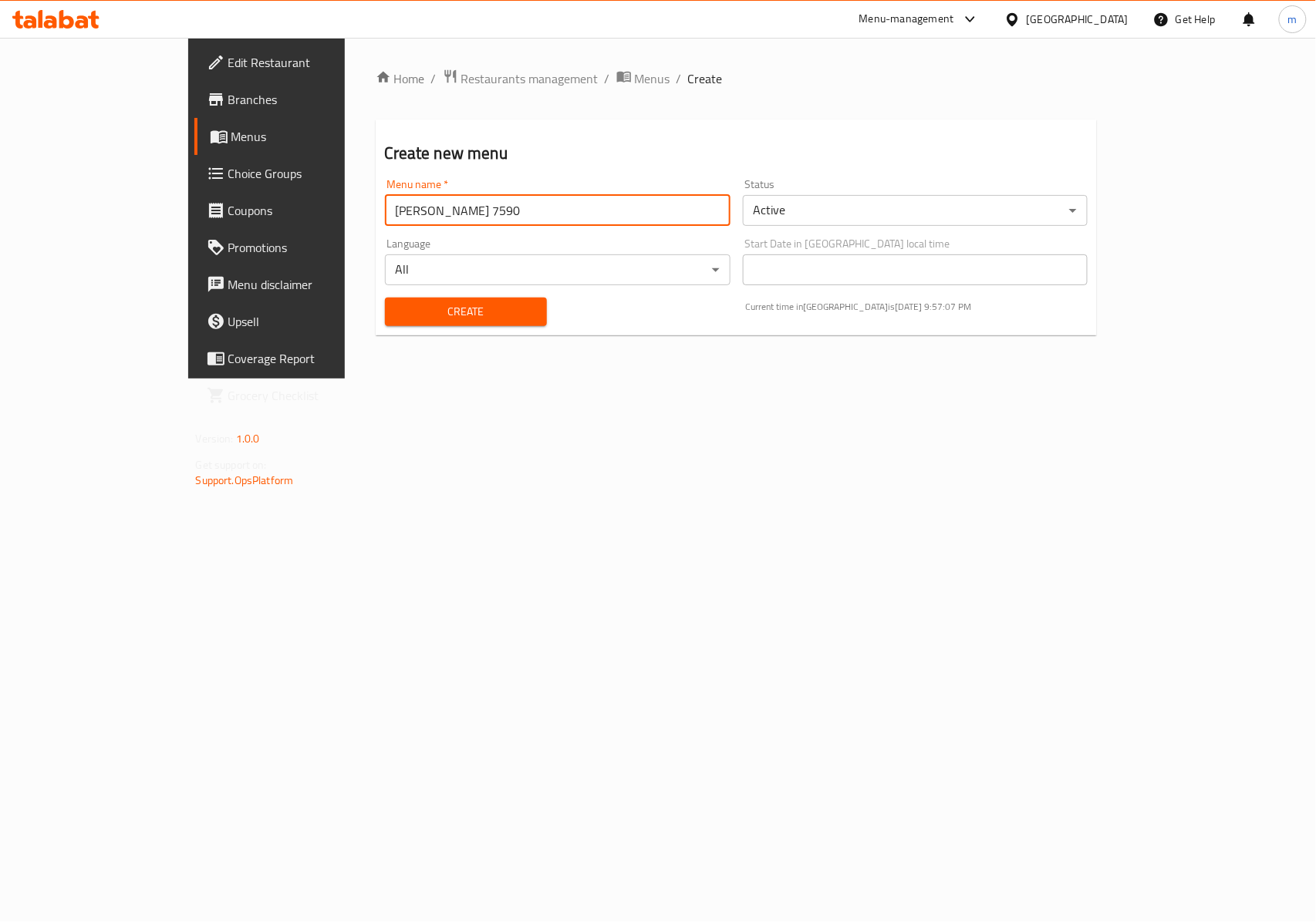
click at [397, 312] on span "Create" at bounding box center [465, 312] width 137 height 20
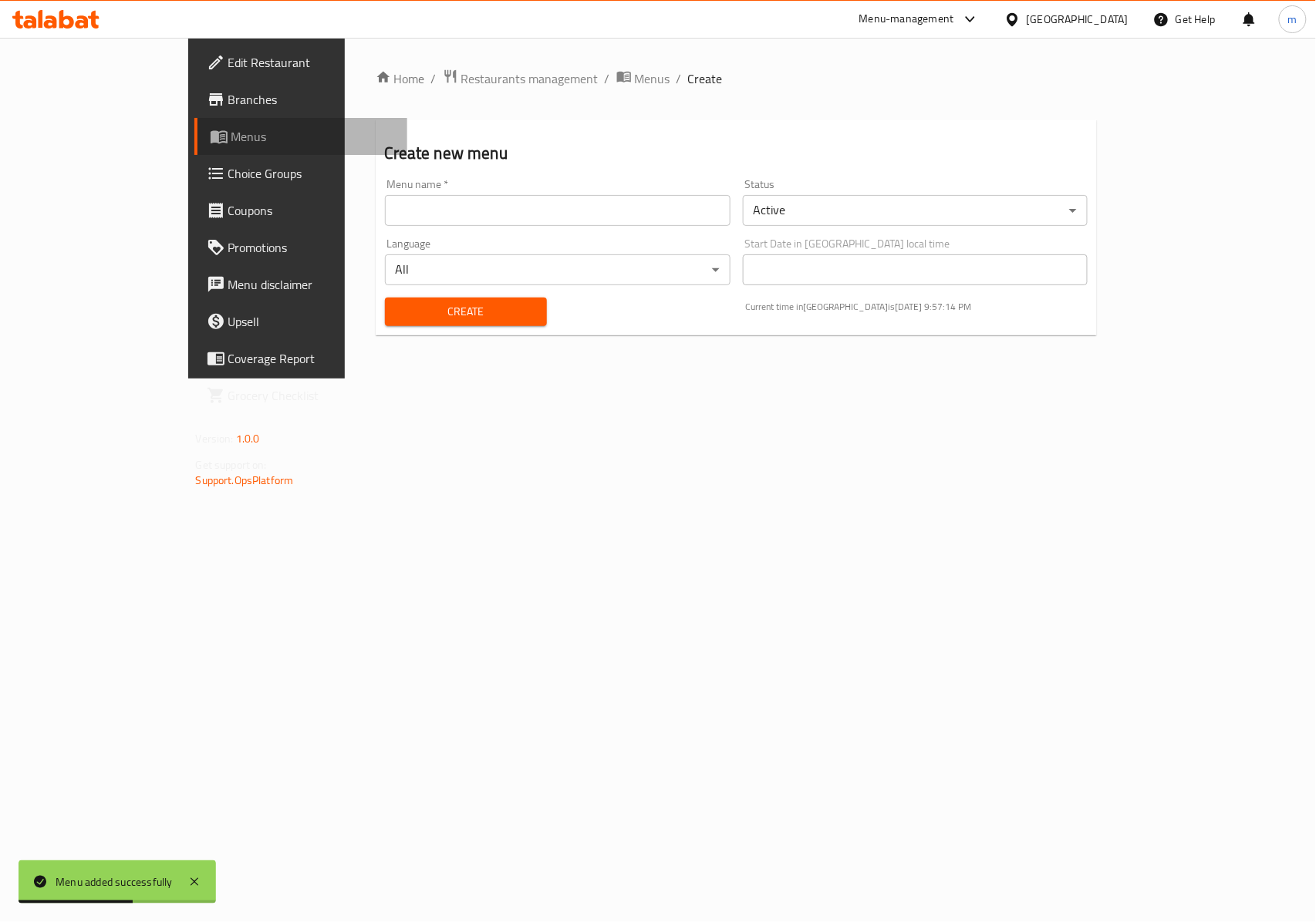
click at [231, 136] on span "Menus" at bounding box center [313, 136] width 164 height 19
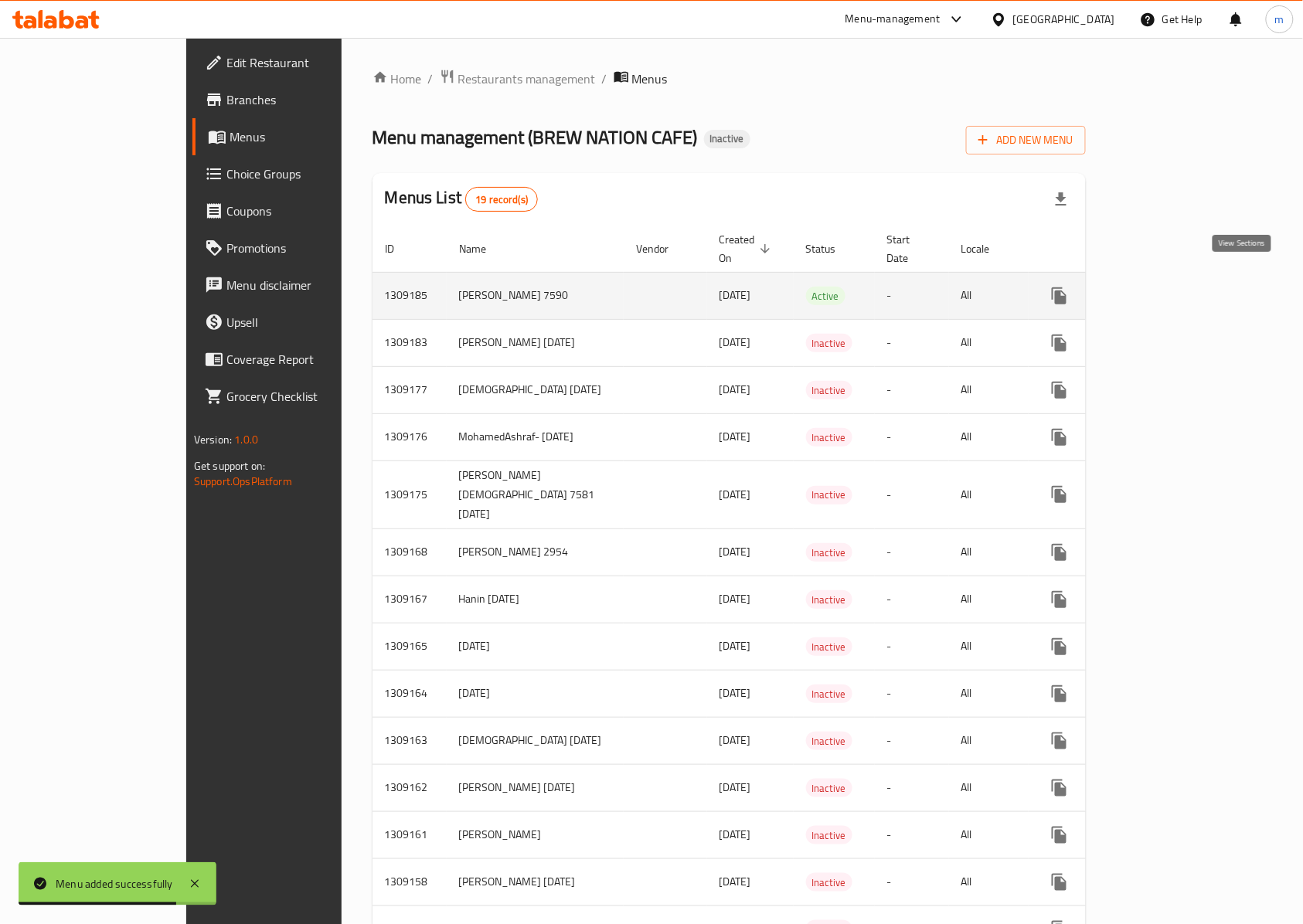
click at [1189, 283] on link "enhanced table" at bounding box center [1170, 296] width 37 height 37
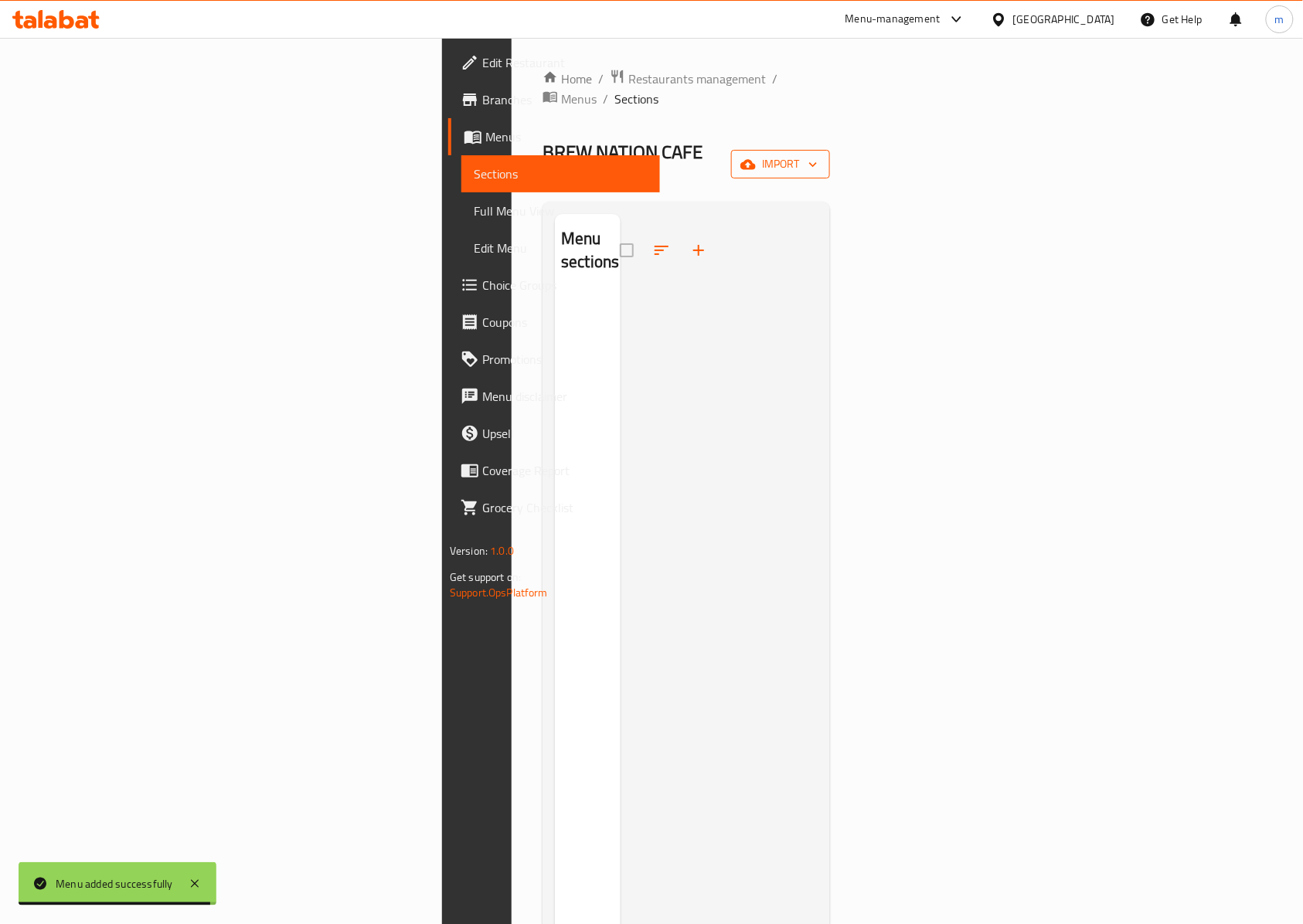
click at [756, 157] on icon "button" at bounding box center [748, 164] width 16 height 16
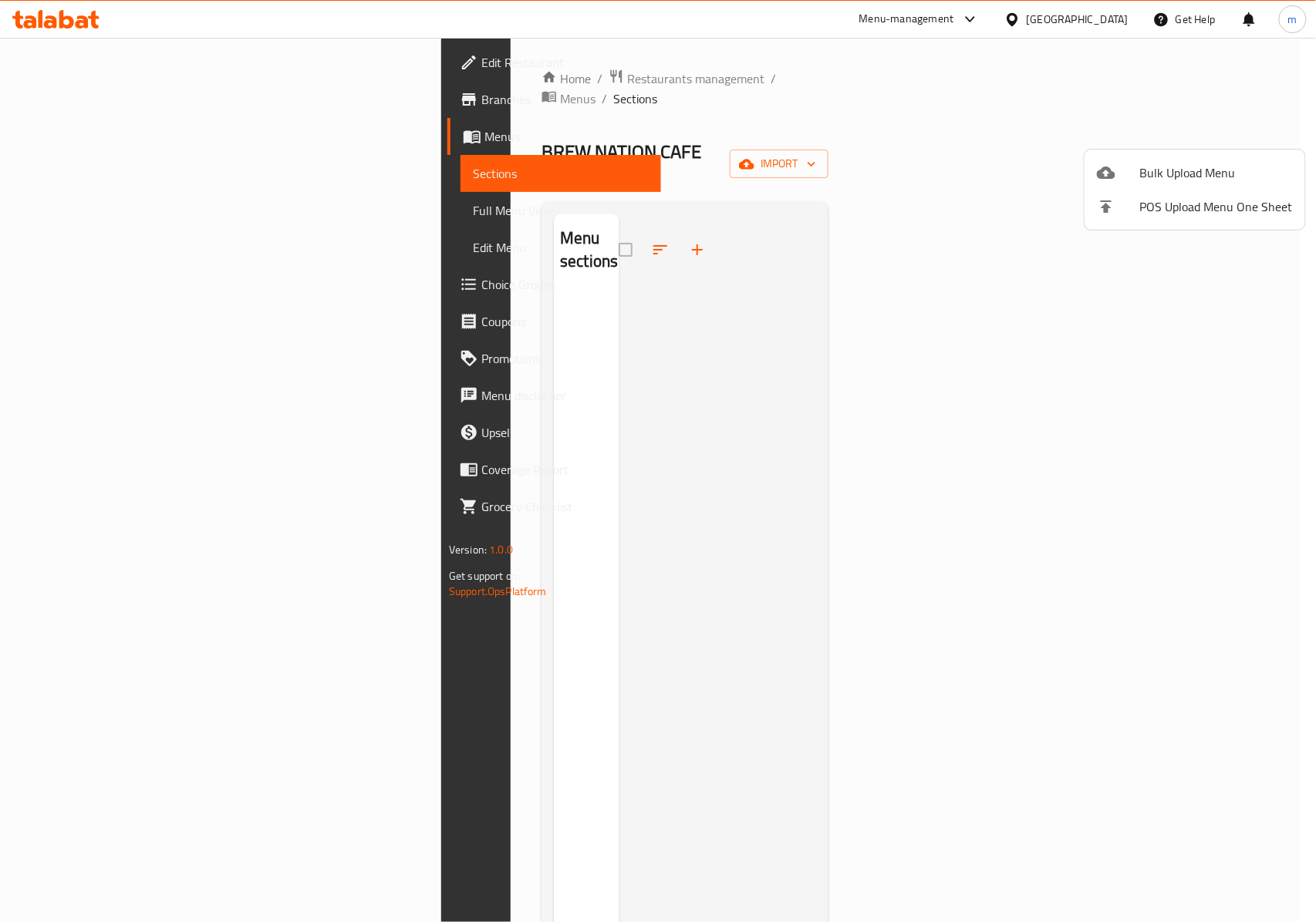
click at [1152, 171] on span "Bulk Upload Menu" at bounding box center [1216, 172] width 153 height 19
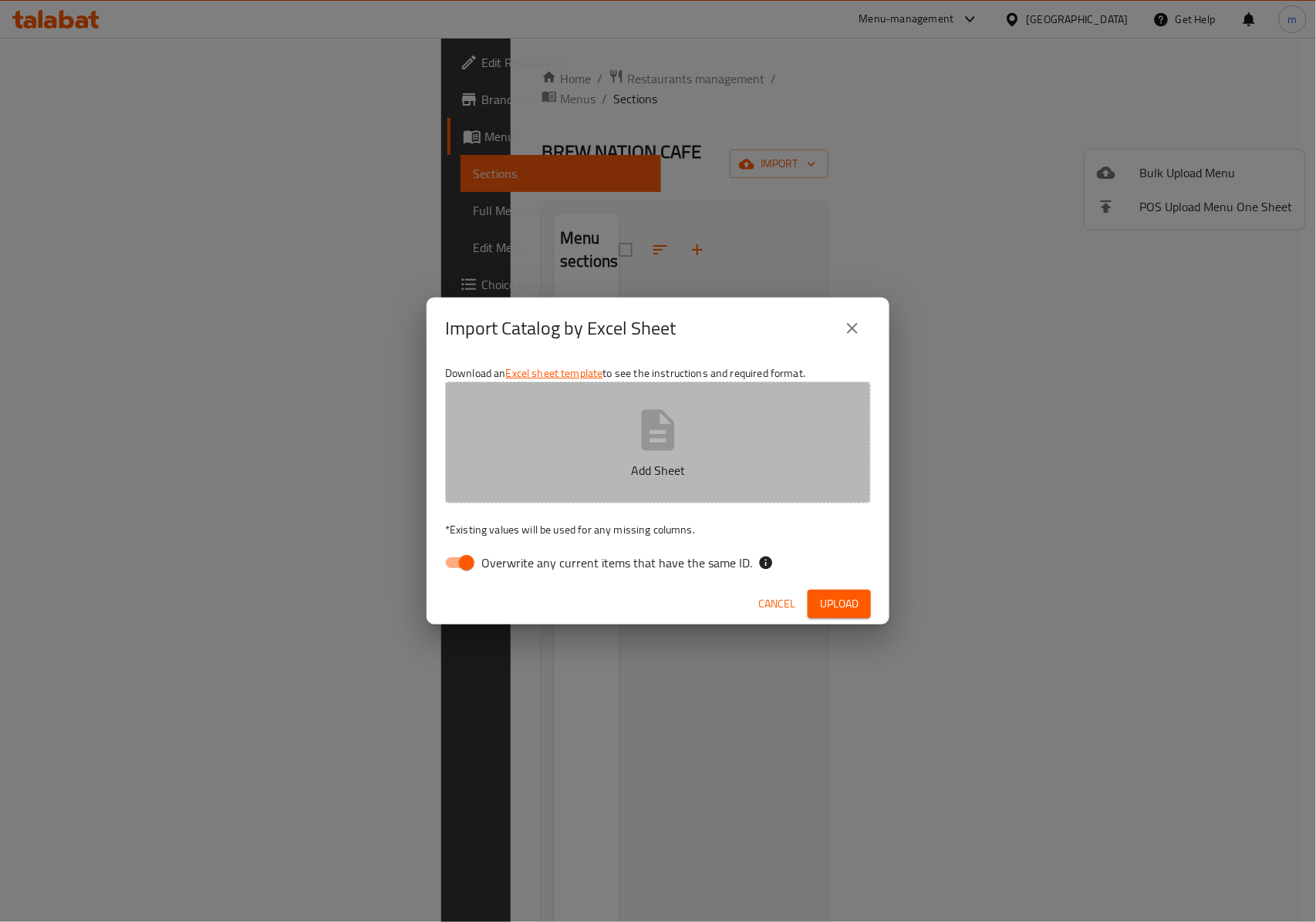
click at [665, 473] on p "Add Sheet" at bounding box center [658, 470] width 378 height 19
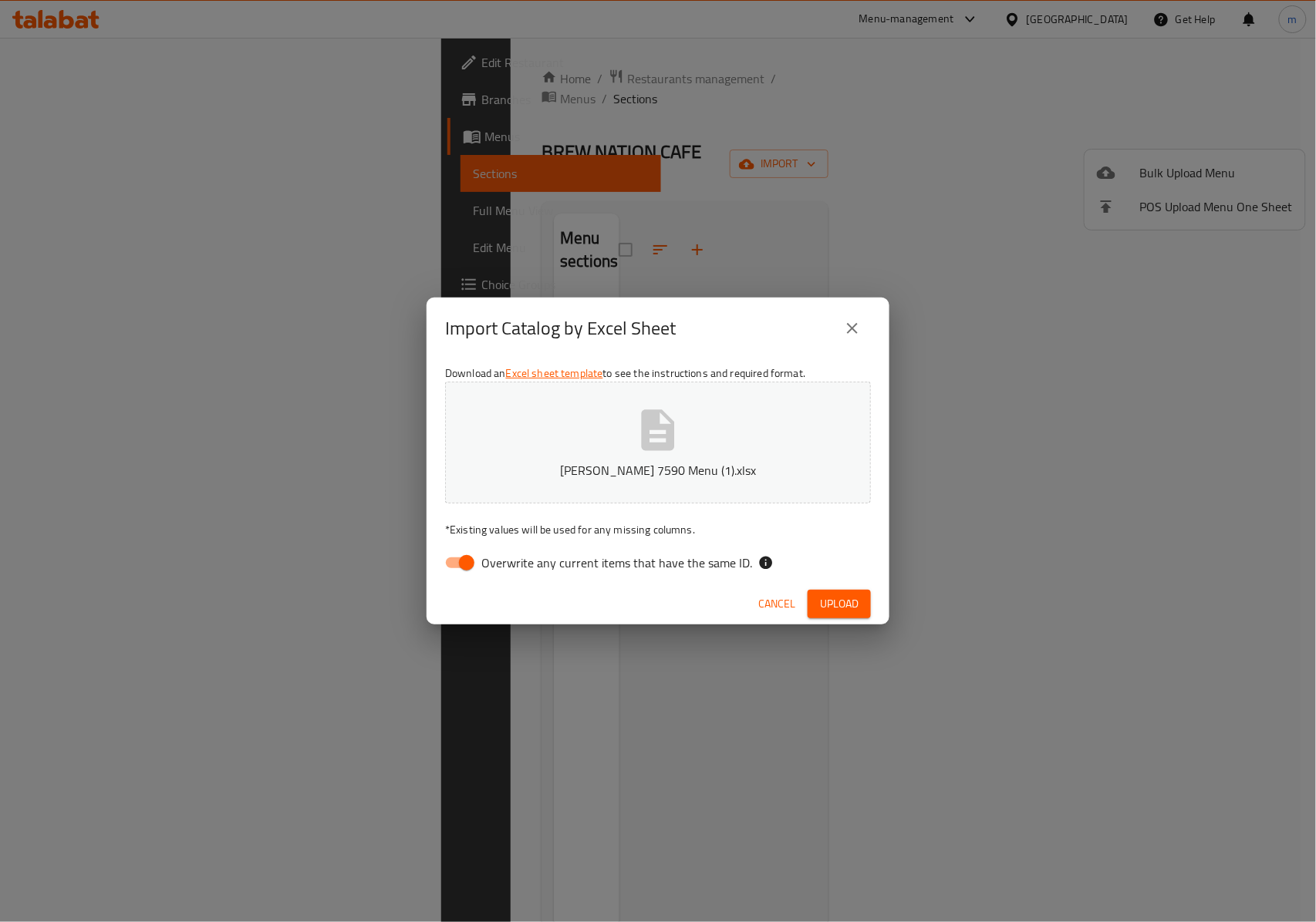
click at [455, 561] on input "Overwrite any current items that have the same ID." at bounding box center [466, 563] width 88 height 30
checkbox input "false"
click at [826, 594] on span "Upload" at bounding box center [839, 604] width 39 height 20
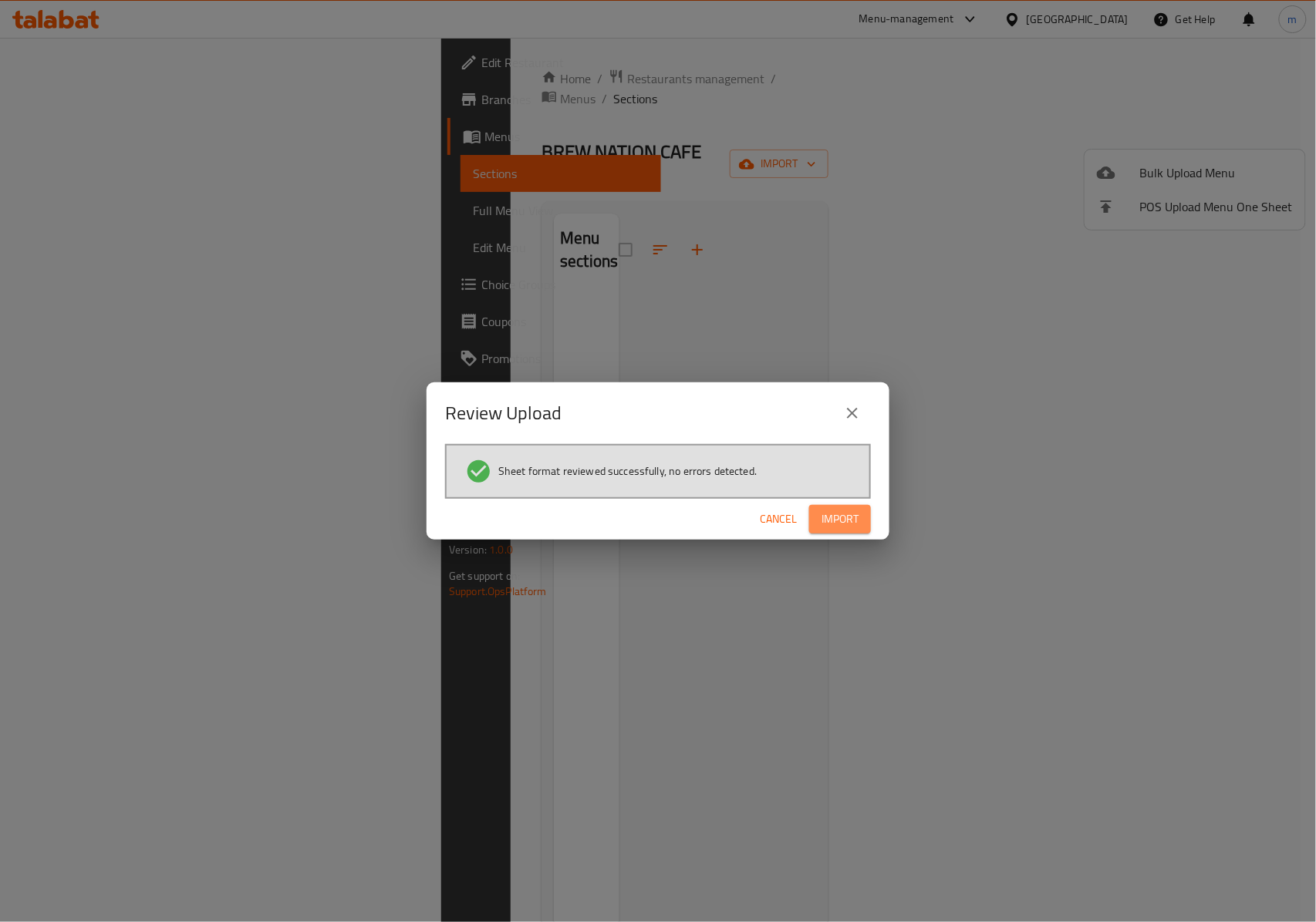
click at [849, 515] on span "Import" at bounding box center [840, 520] width 37 height 20
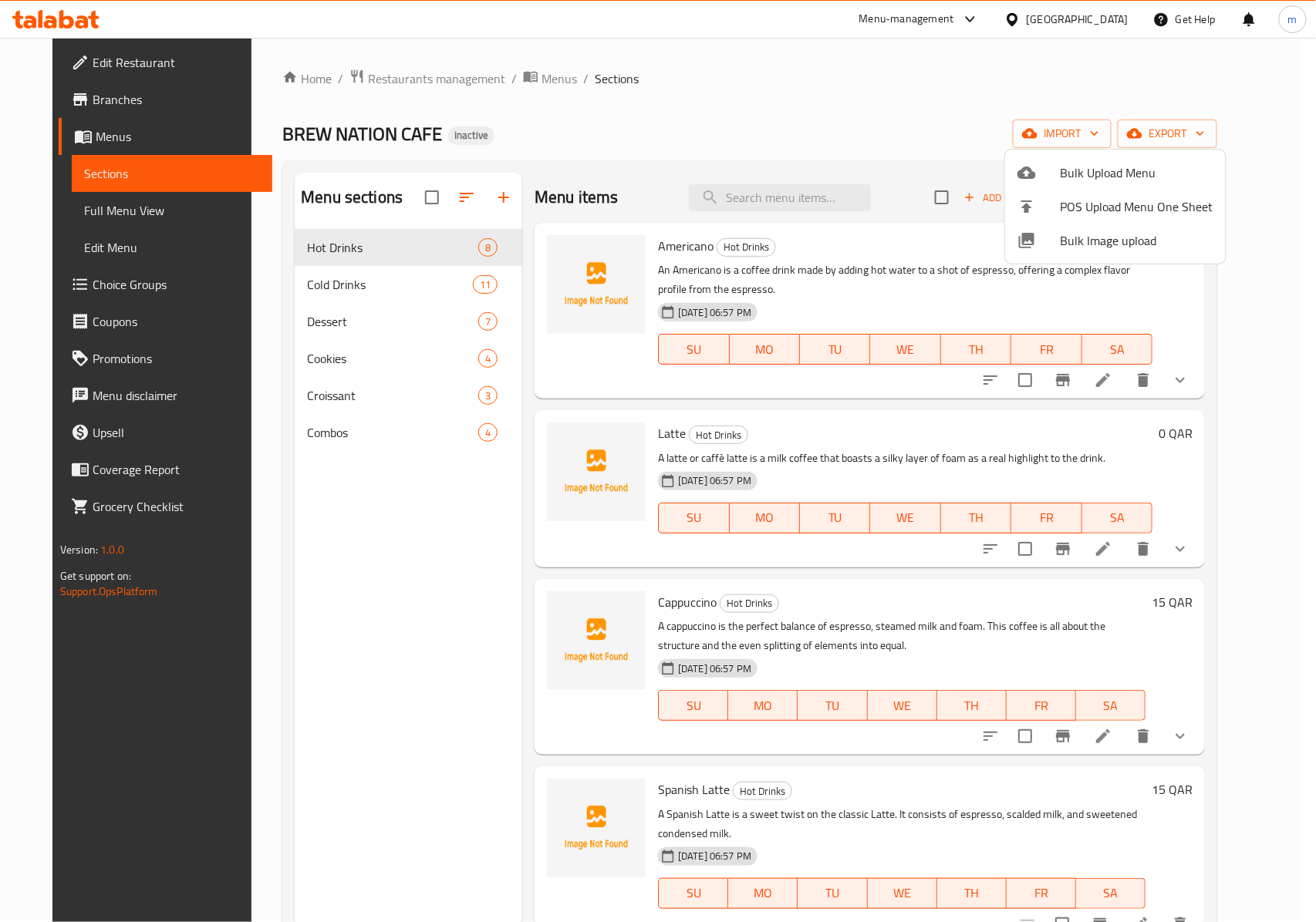
click at [837, 84] on div at bounding box center [658, 461] width 1316 height 922
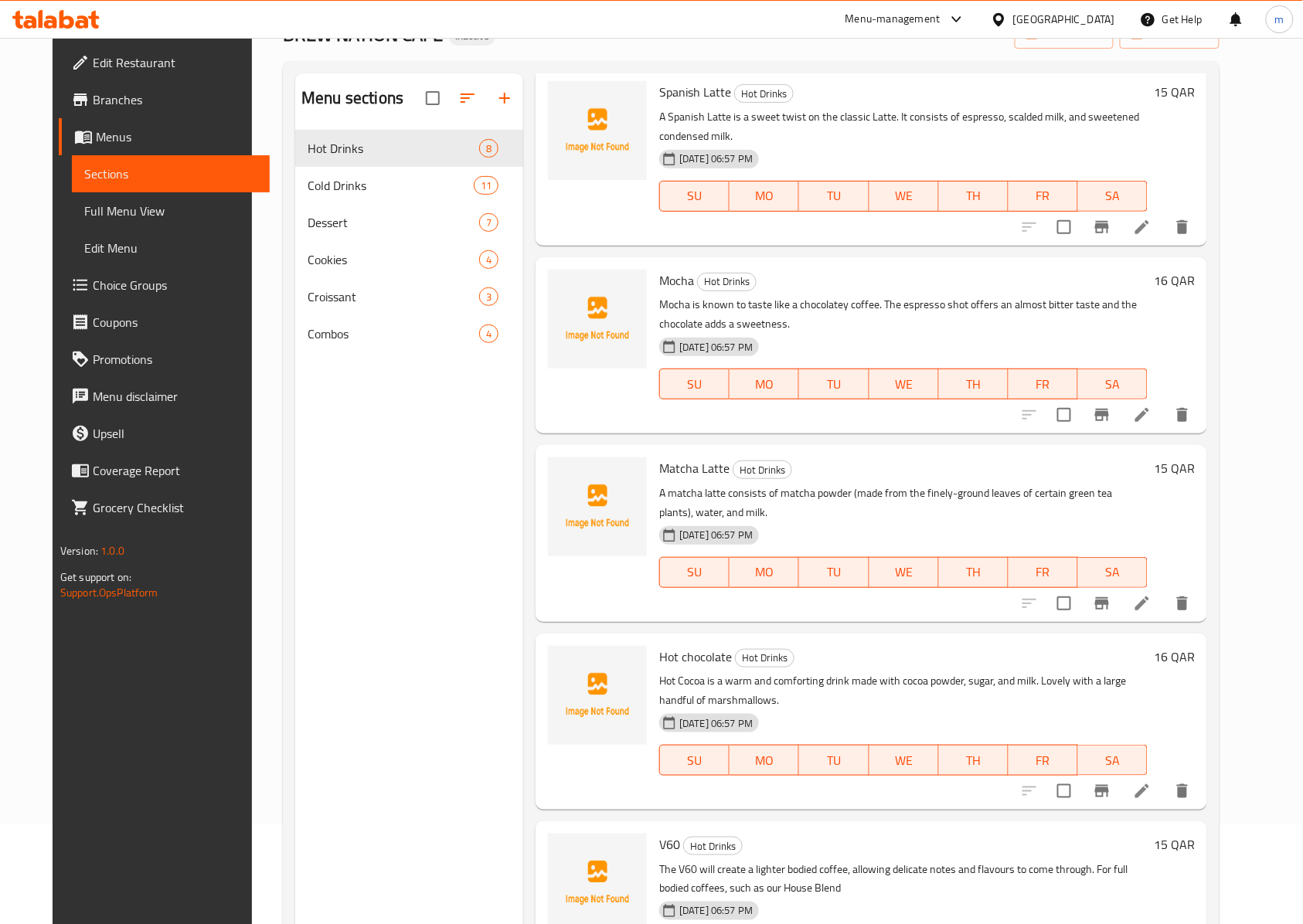
scroll to position [217, 0]
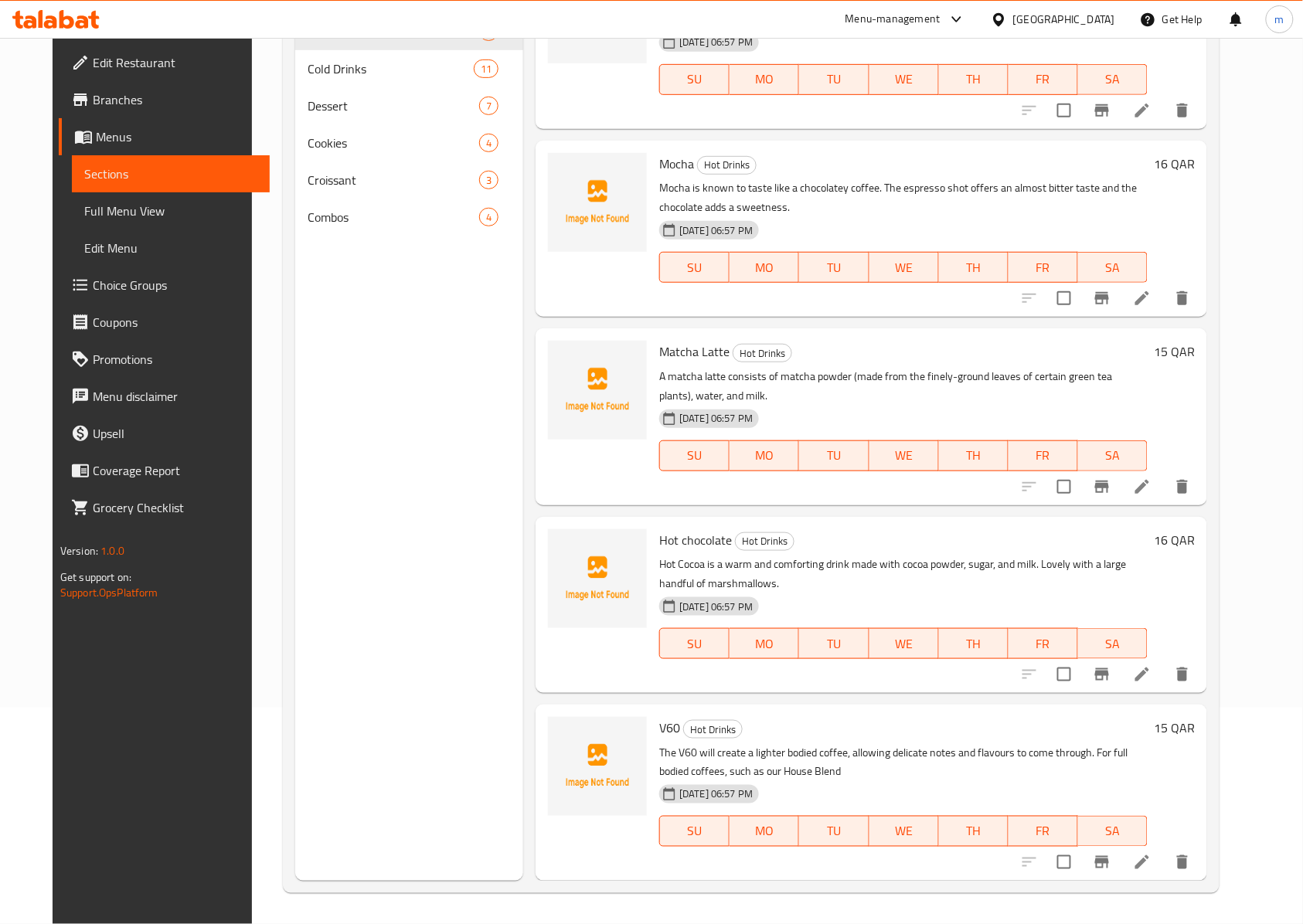
click at [103, 287] on span "Choice Groups" at bounding box center [175, 285] width 165 height 19
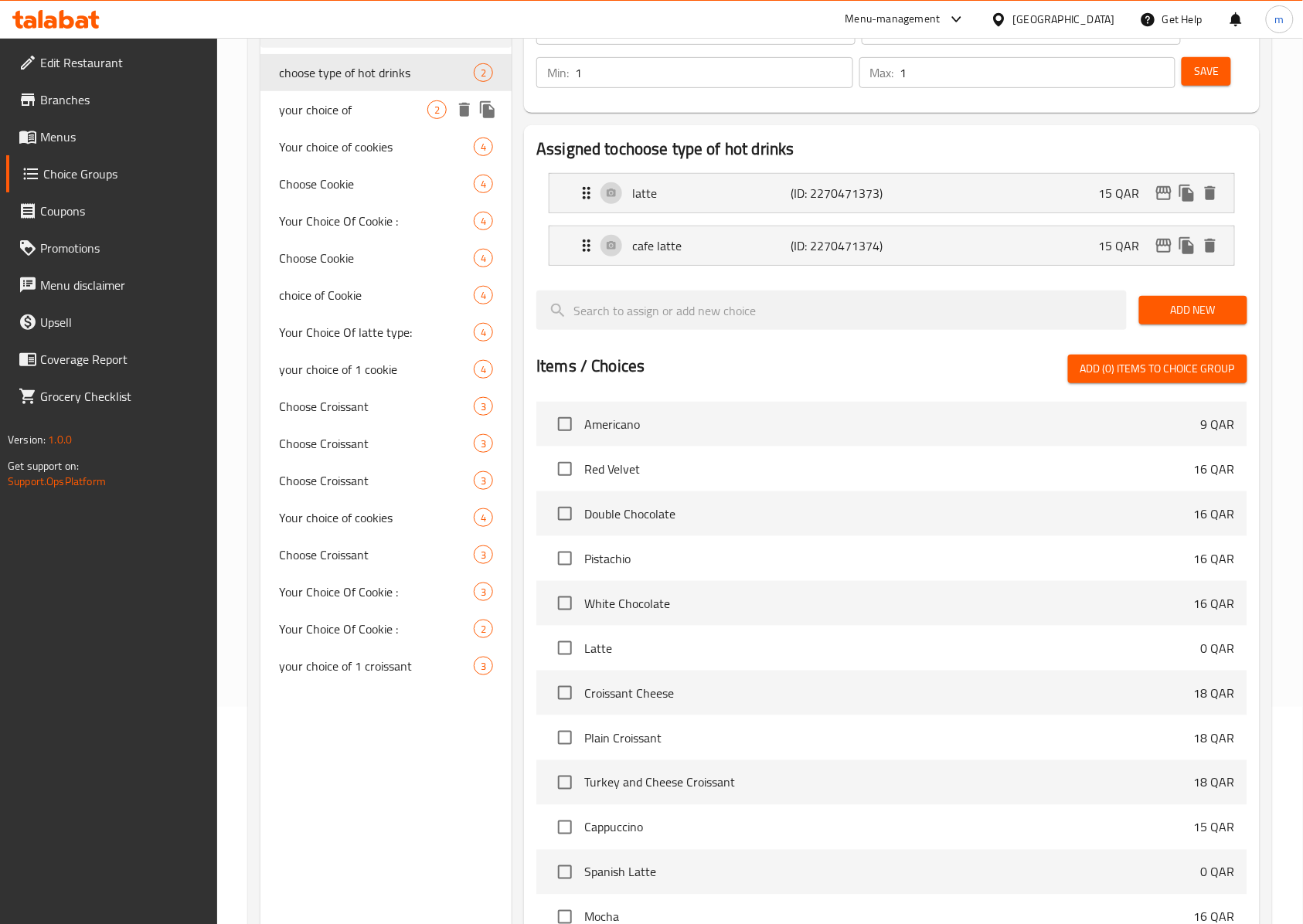
click at [384, 100] on span "your choice of" at bounding box center [353, 109] width 149 height 19
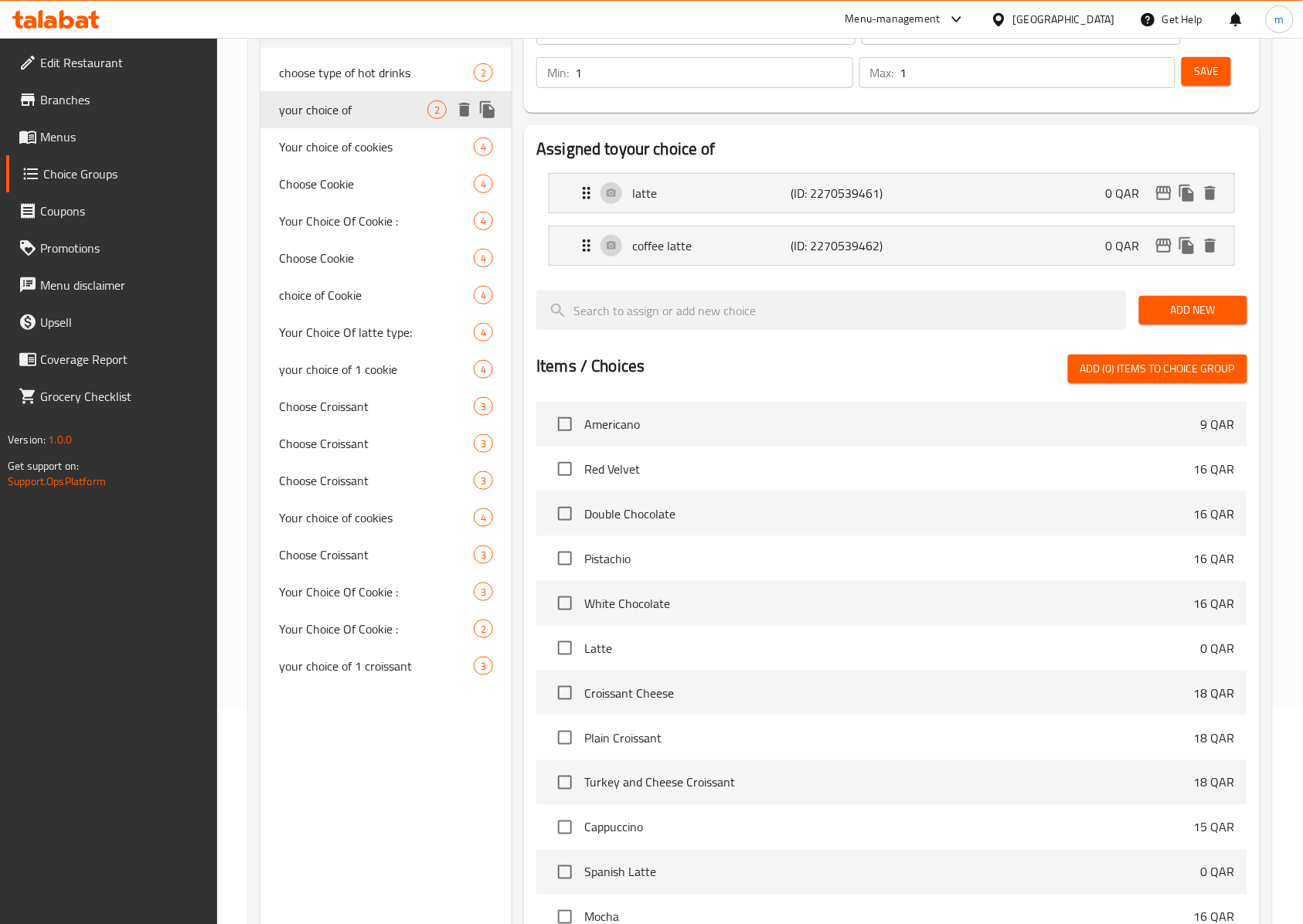
type input "your choice of"
type input "اختيارك من"
click at [389, 71] on span "choose type of hot drinks" at bounding box center [353, 72] width 149 height 19
type input "choose type of hot drinks"
type input "اختر نوع المشروبات الساخنة"
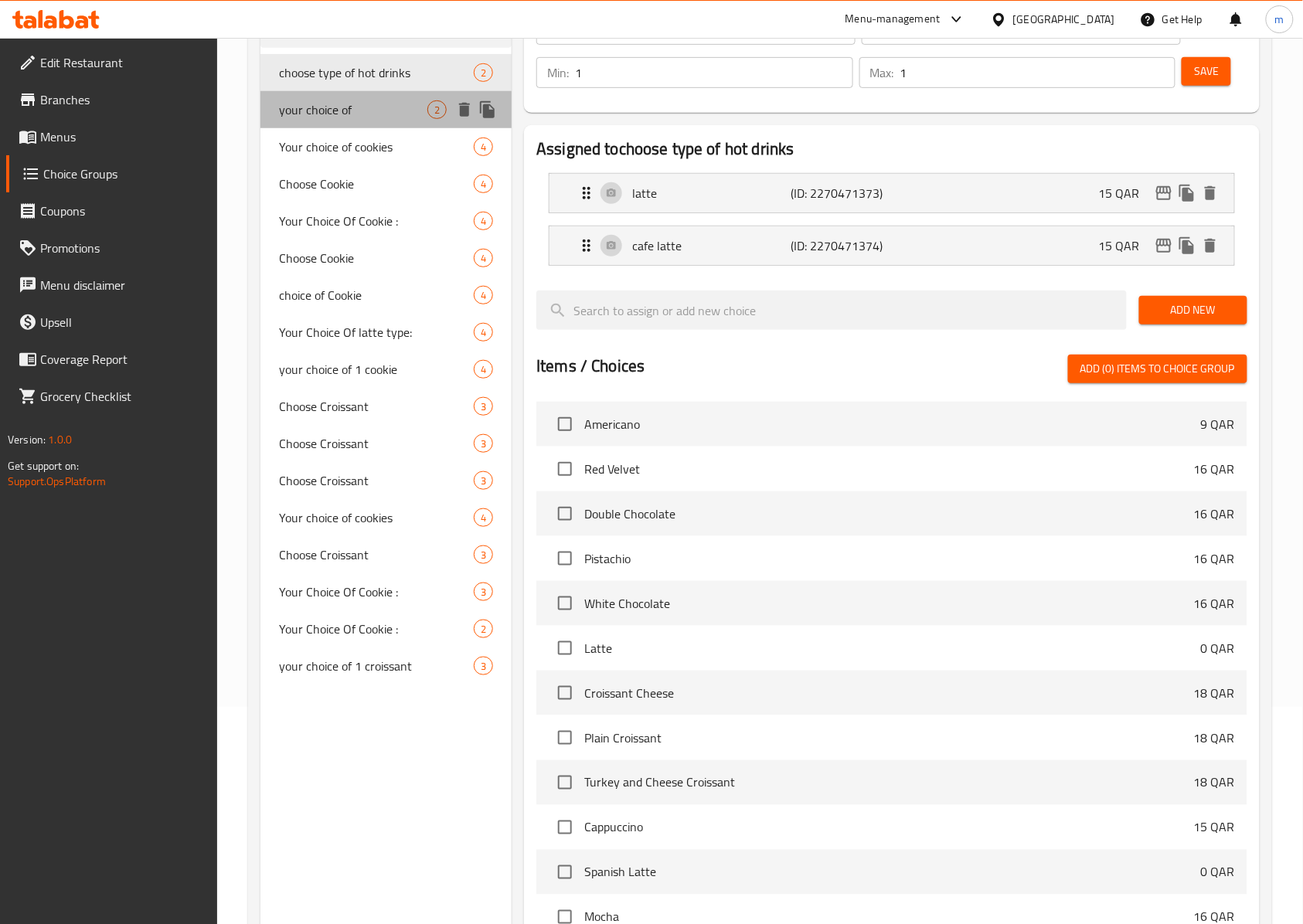
click at [382, 99] on div "your choice of 2" at bounding box center [386, 109] width 251 height 37
type input "your choice of"
type input "اختيارك من"
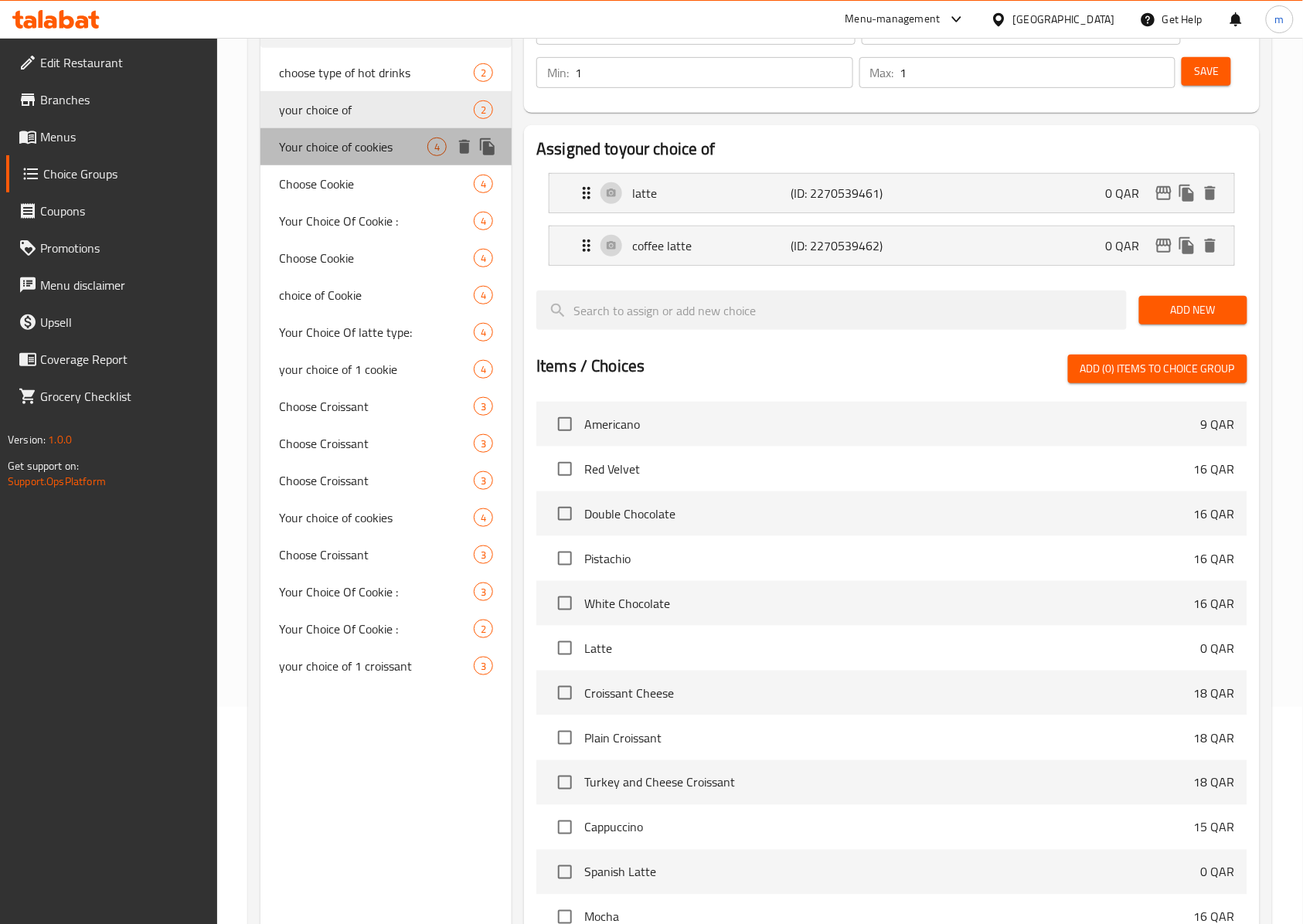
click at [366, 153] on span "Your choice of cookies" at bounding box center [353, 146] width 149 height 19
type input "Your choice of cookies"
type input "اختيارك من تلكوكيز"
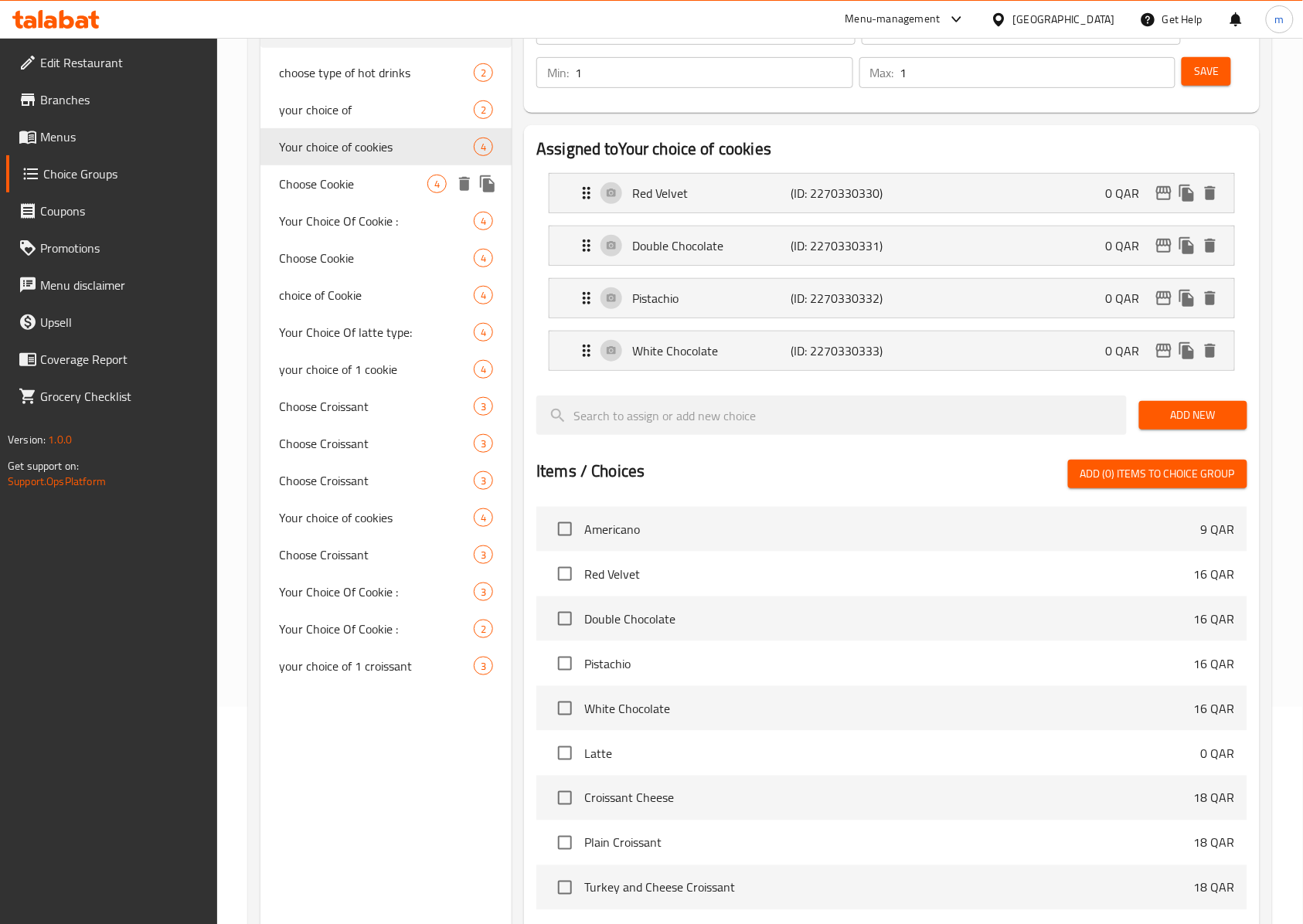
click at [371, 182] on span "Choose Cookie" at bounding box center [353, 184] width 149 height 19
type input "Choose Cookie"
type input "اختر الكوكي"
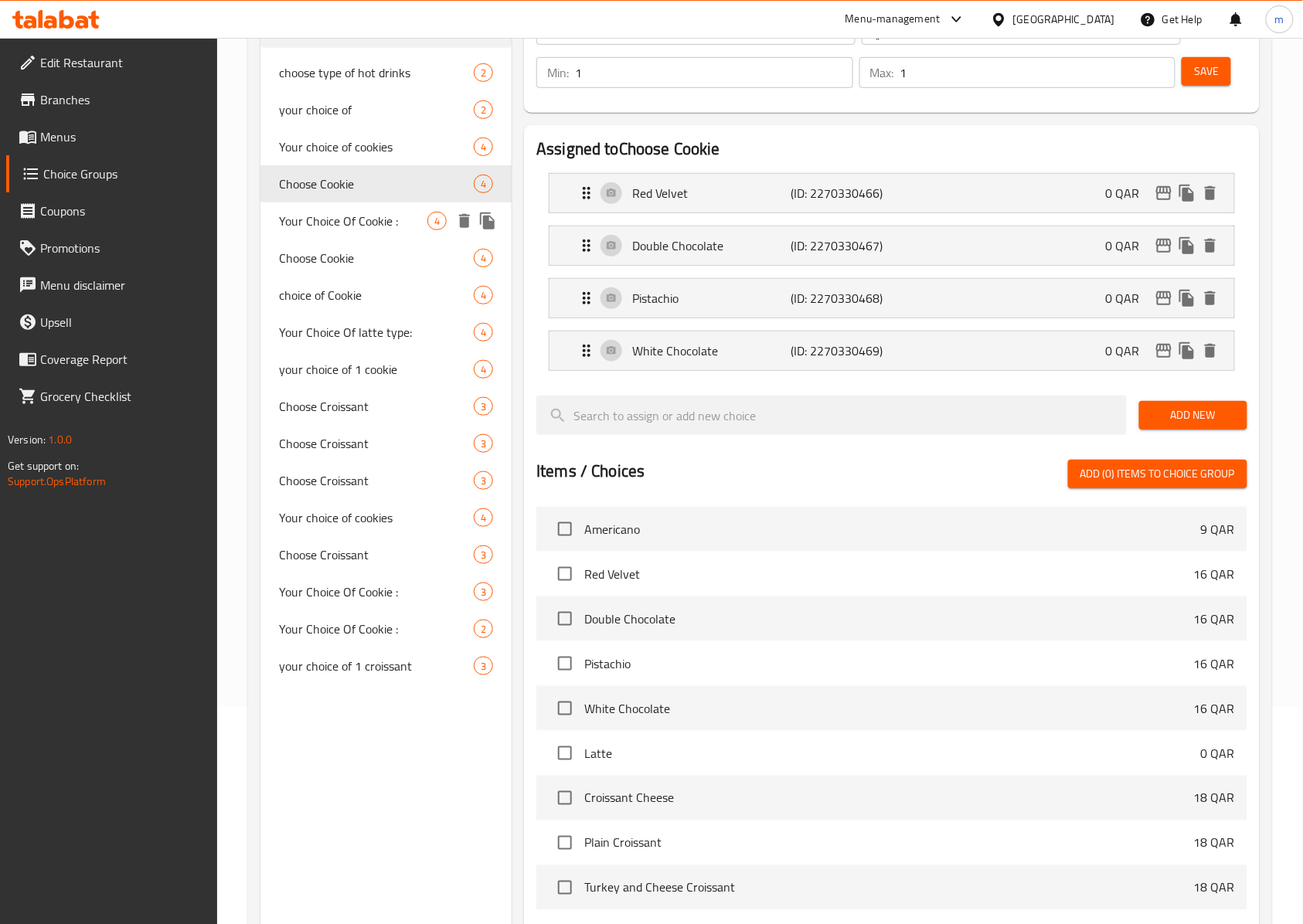
click at [375, 230] on span "Your Choice Of Cookie :" at bounding box center [353, 221] width 149 height 19
type input "Your Choice Of Cookie :"
type input "إختيارك من كوكيز:"
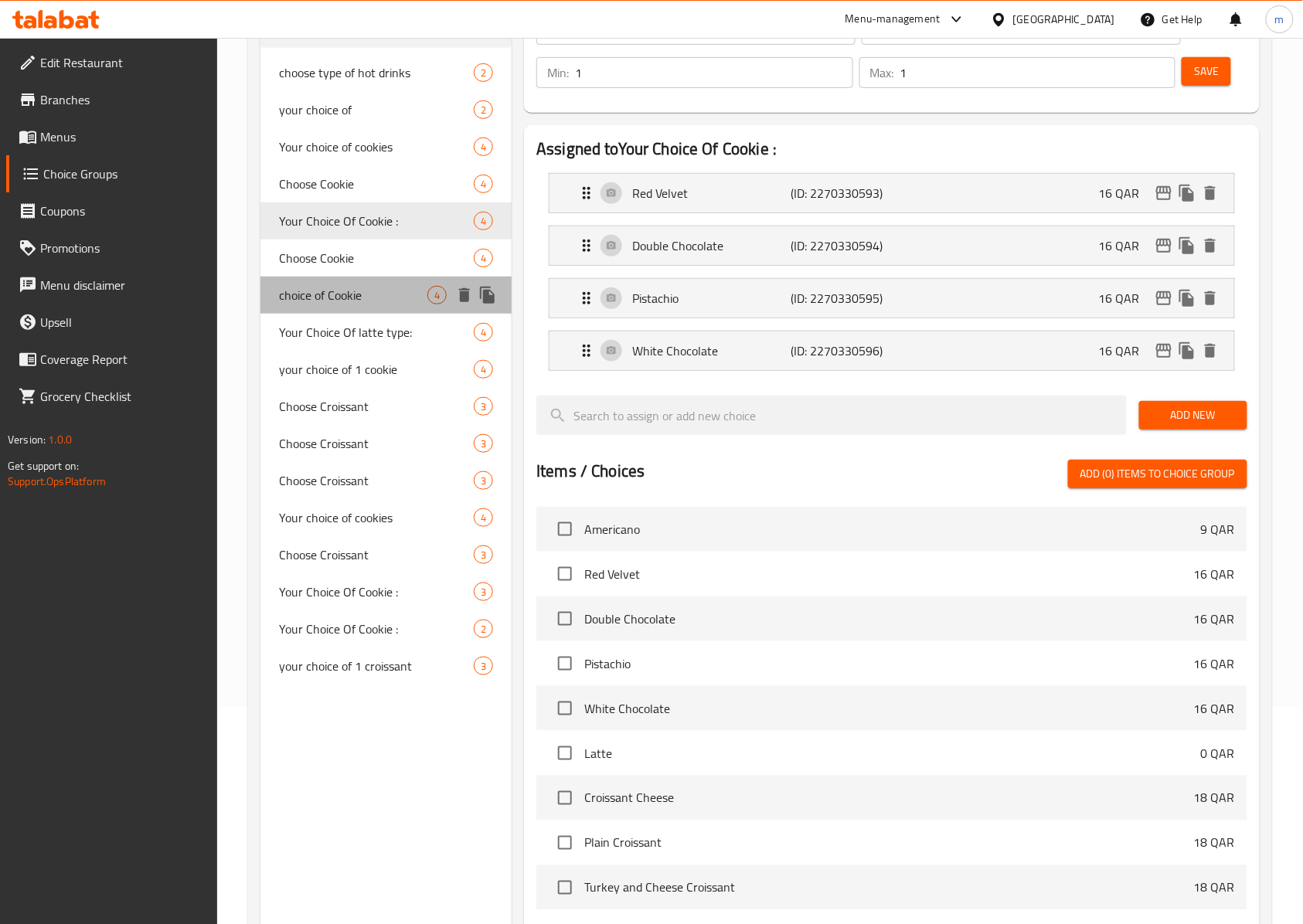
click at [374, 303] on span "choice of Cookie" at bounding box center [353, 295] width 149 height 19
type input "choice of Cookie"
type input "اختيارك من الكوكيز"
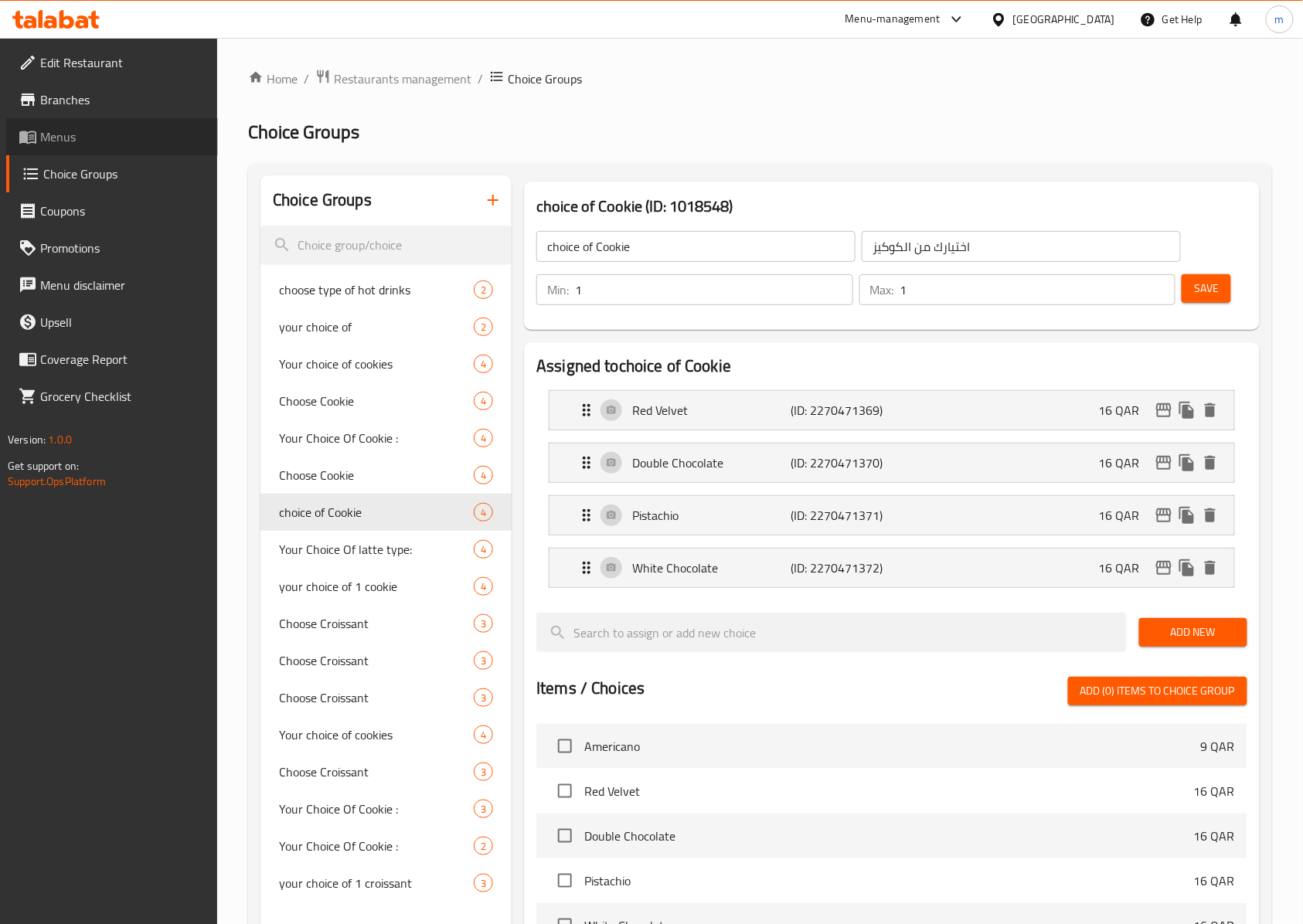
click at [85, 137] on span "Menus" at bounding box center [122, 136] width 165 height 19
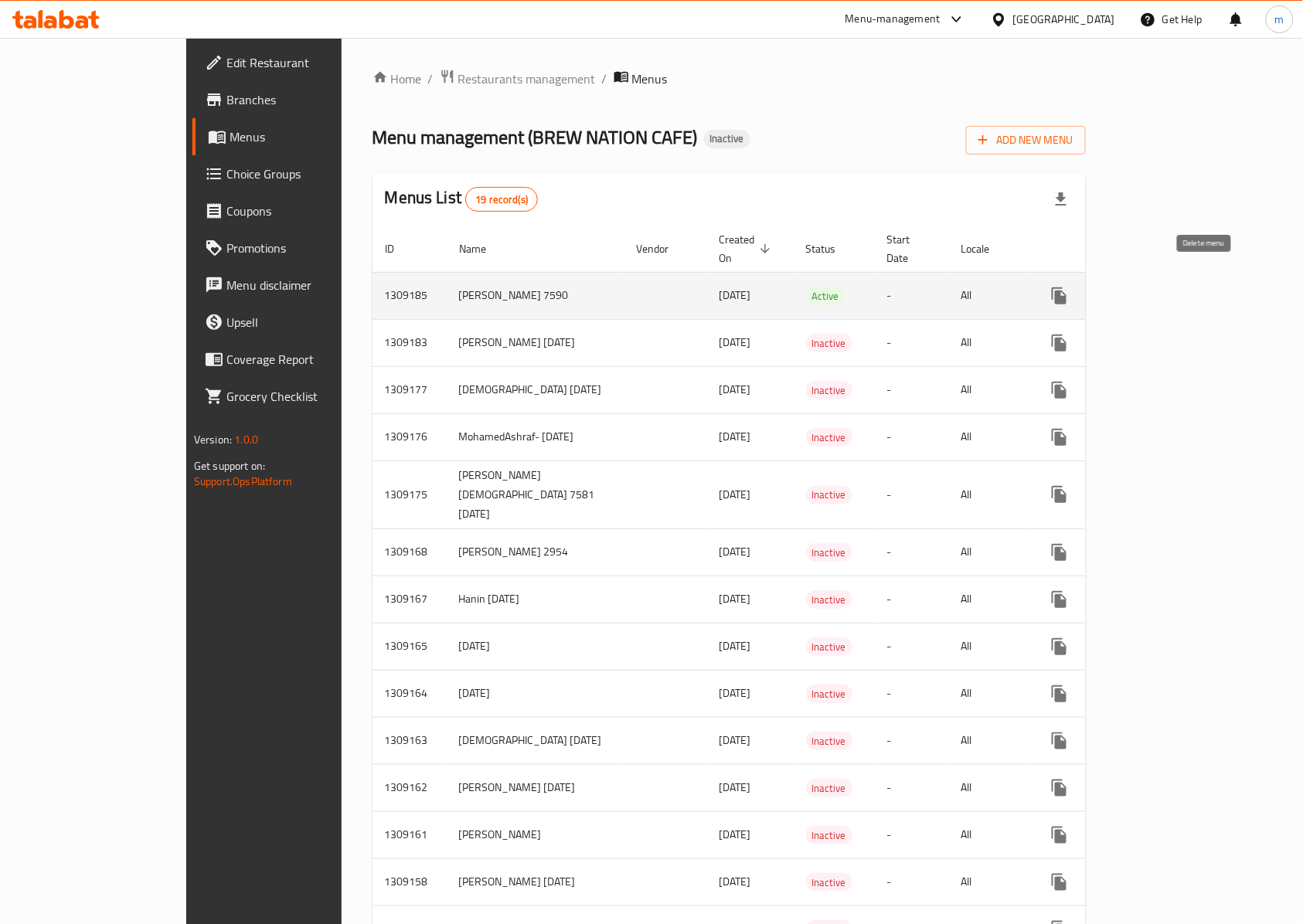
click at [1143, 287] on icon "enhanced table" at bounding box center [1133, 296] width 19 height 19
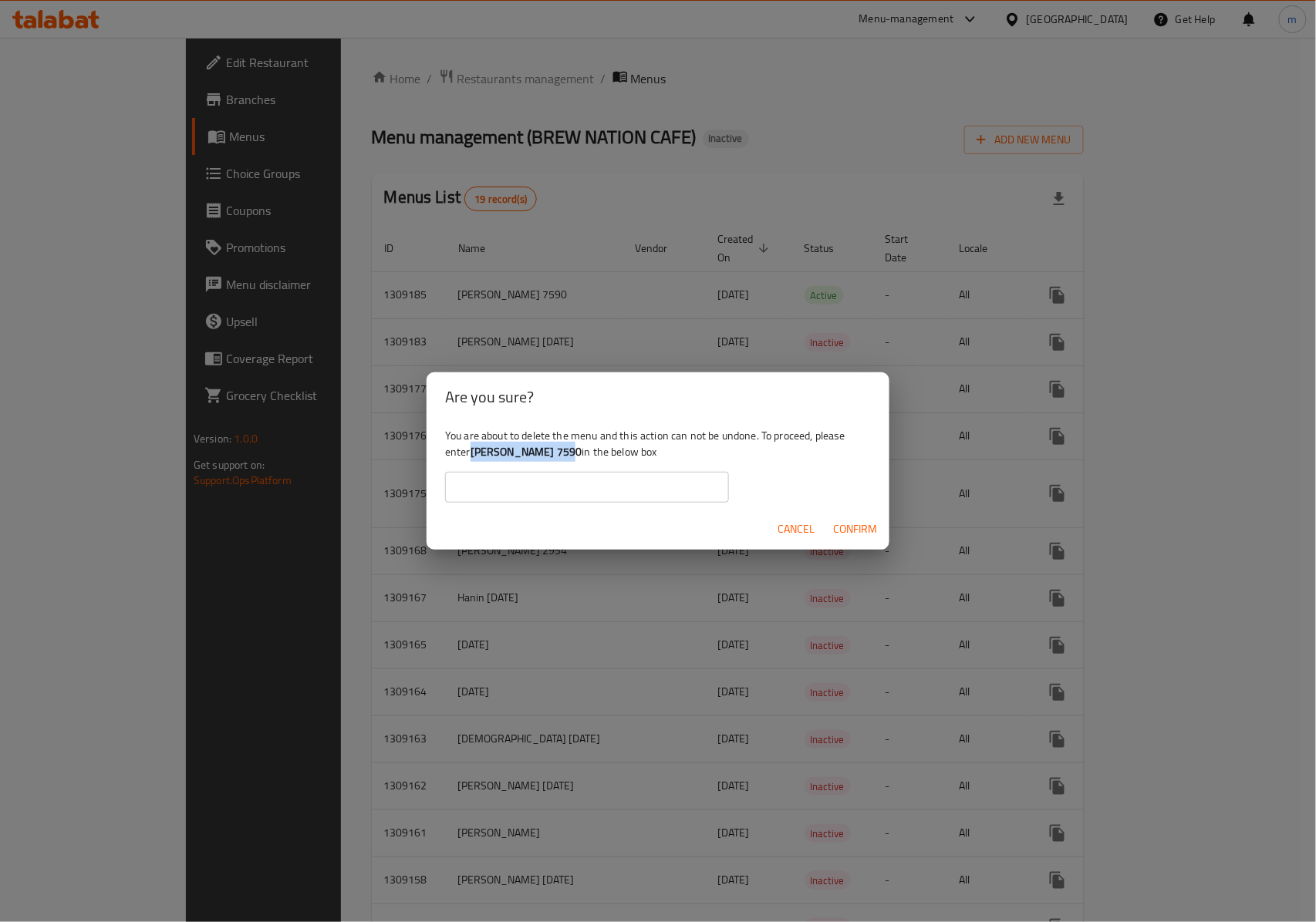
drag, startPoint x: 571, startPoint y: 451, endPoint x: 470, endPoint y: 448, distance: 101.0
click at [470, 448] on div "You are about to delete the menu and this action can not be undone. To proceed,…" at bounding box center [658, 464] width 462 height 86
copy div "[PERSON_NAME] 7590"
click at [549, 467] on div "You are about to delete the menu and this action can not be undone. To proceed,…" at bounding box center [658, 464] width 462 height 86
click at [543, 479] on input "text" at bounding box center [587, 488] width 284 height 31
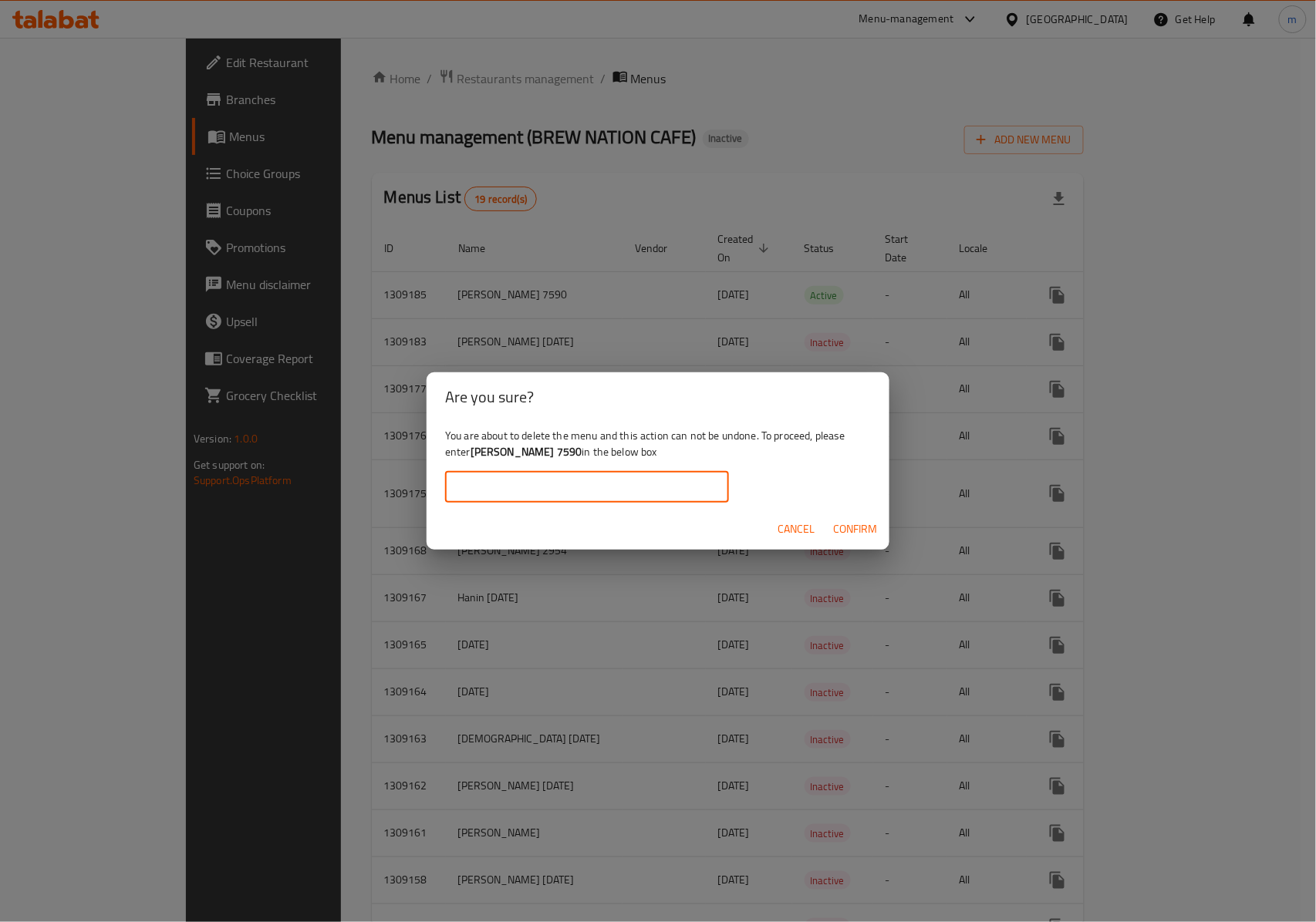
click at [543, 479] on input "text" at bounding box center [587, 488] width 284 height 31
paste input "[PERSON_NAME] 7590"
click at [845, 525] on span "Confirm" at bounding box center [855, 529] width 44 height 20
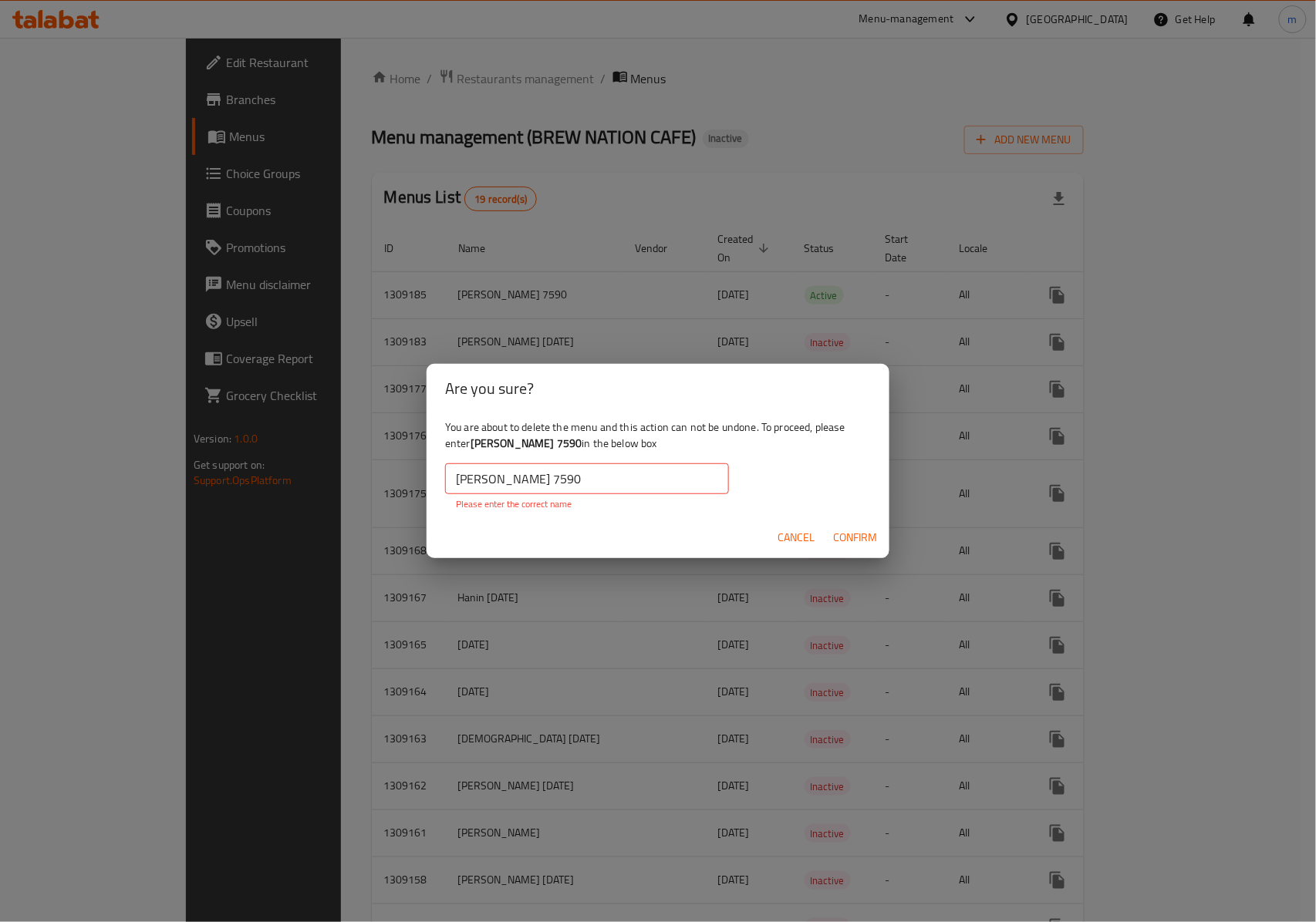
click at [458, 475] on input "[PERSON_NAME] 7590" at bounding box center [587, 479] width 284 height 31
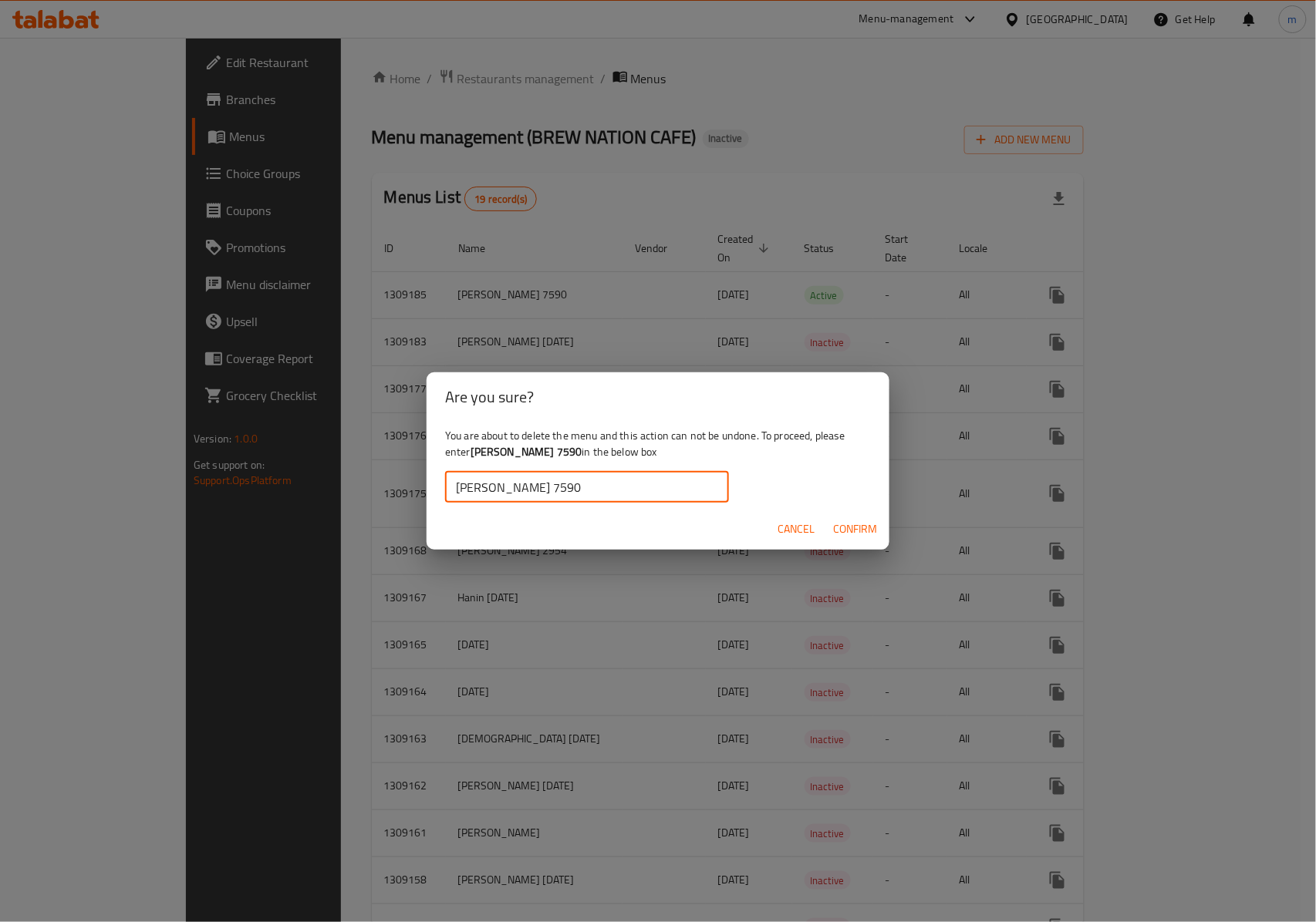
type input "[PERSON_NAME] 7590"
click at [844, 531] on span "Confirm" at bounding box center [855, 529] width 44 height 20
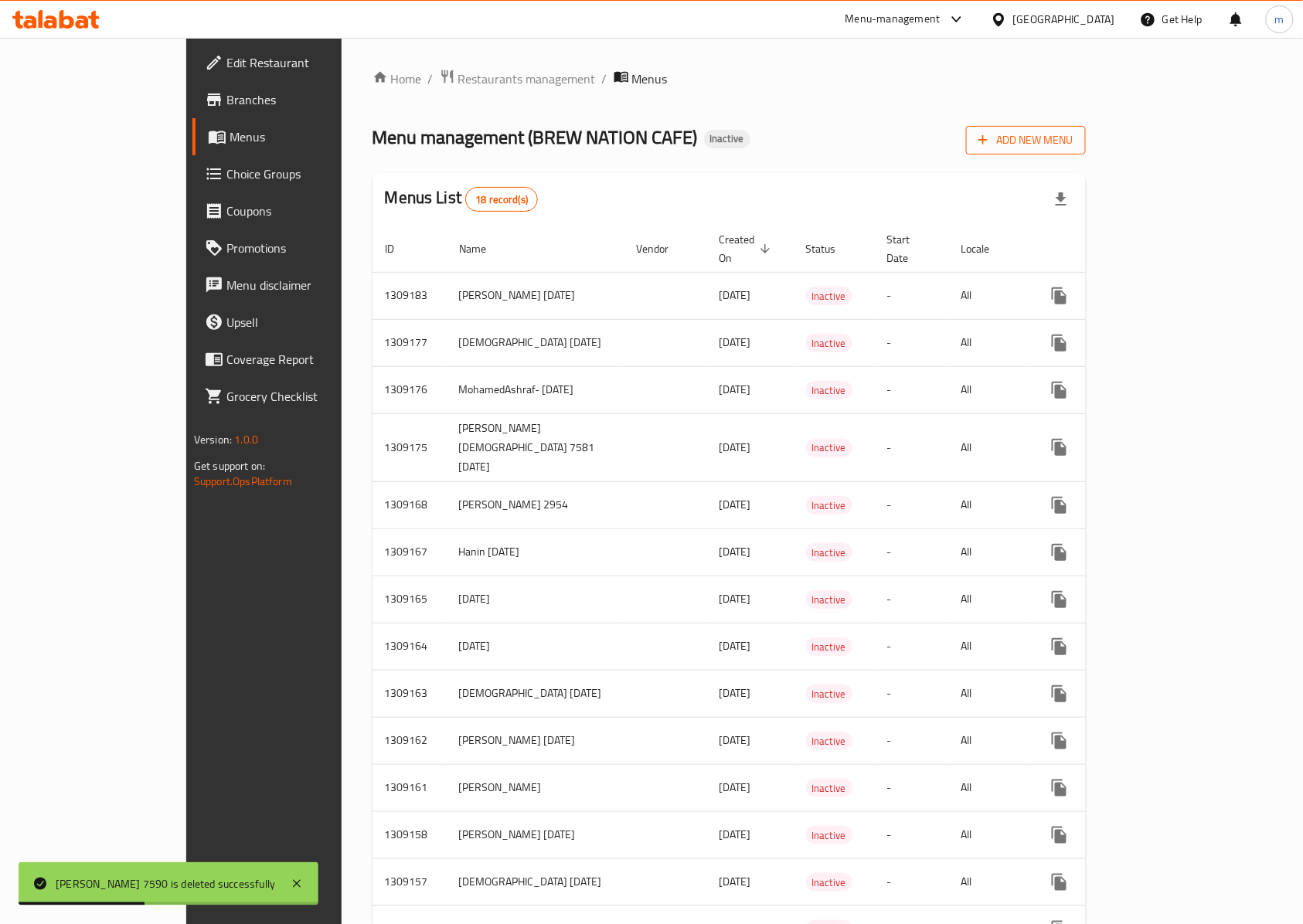
click at [1073, 145] on span "Add New Menu" at bounding box center [1026, 140] width 95 height 20
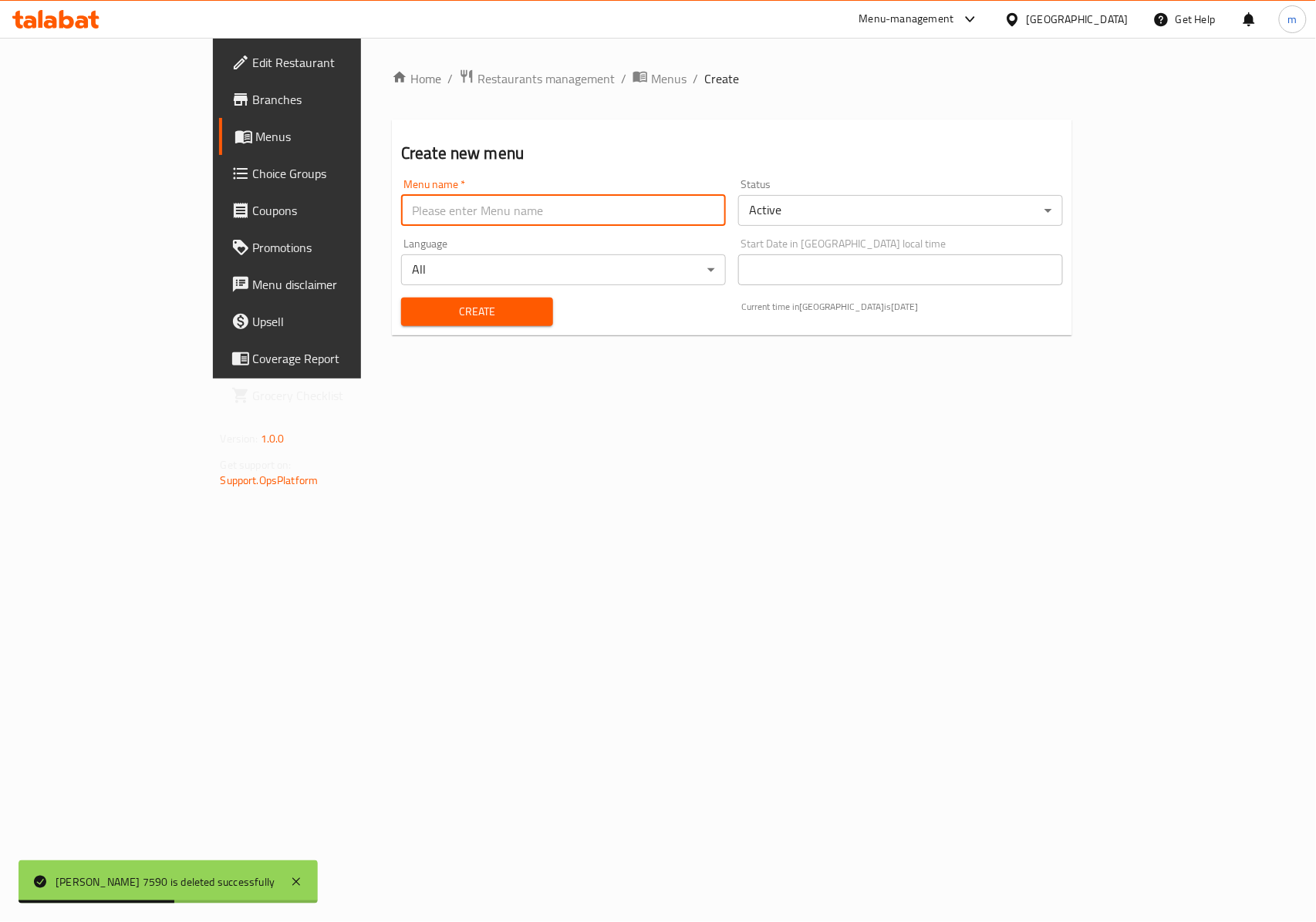
click at [406, 213] on input "text" at bounding box center [563, 211] width 325 height 31
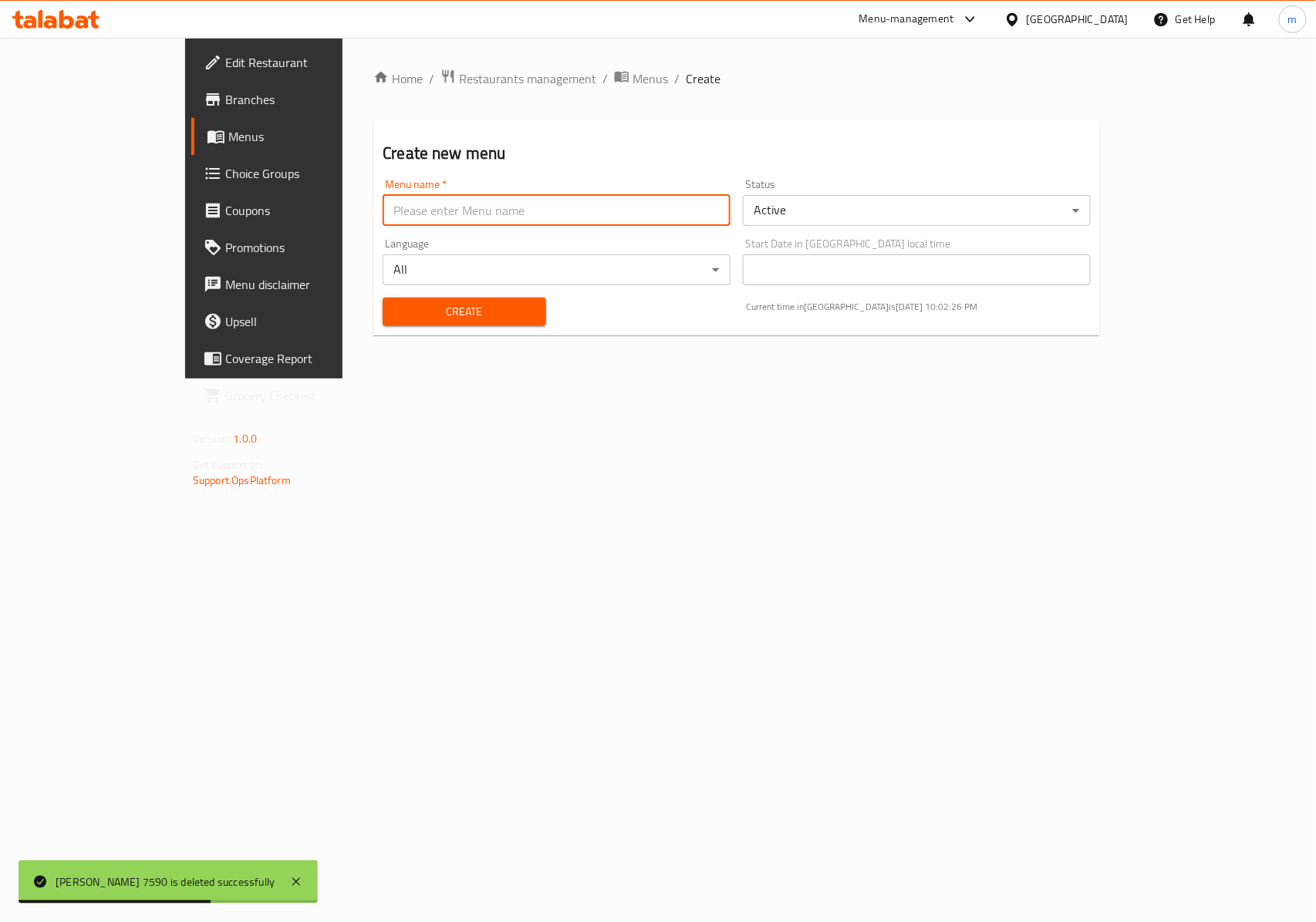
paste input "[PERSON_NAME] 7590"
type input "[PERSON_NAME] 7590"
click at [410, 302] on span "Create" at bounding box center [464, 312] width 138 height 20
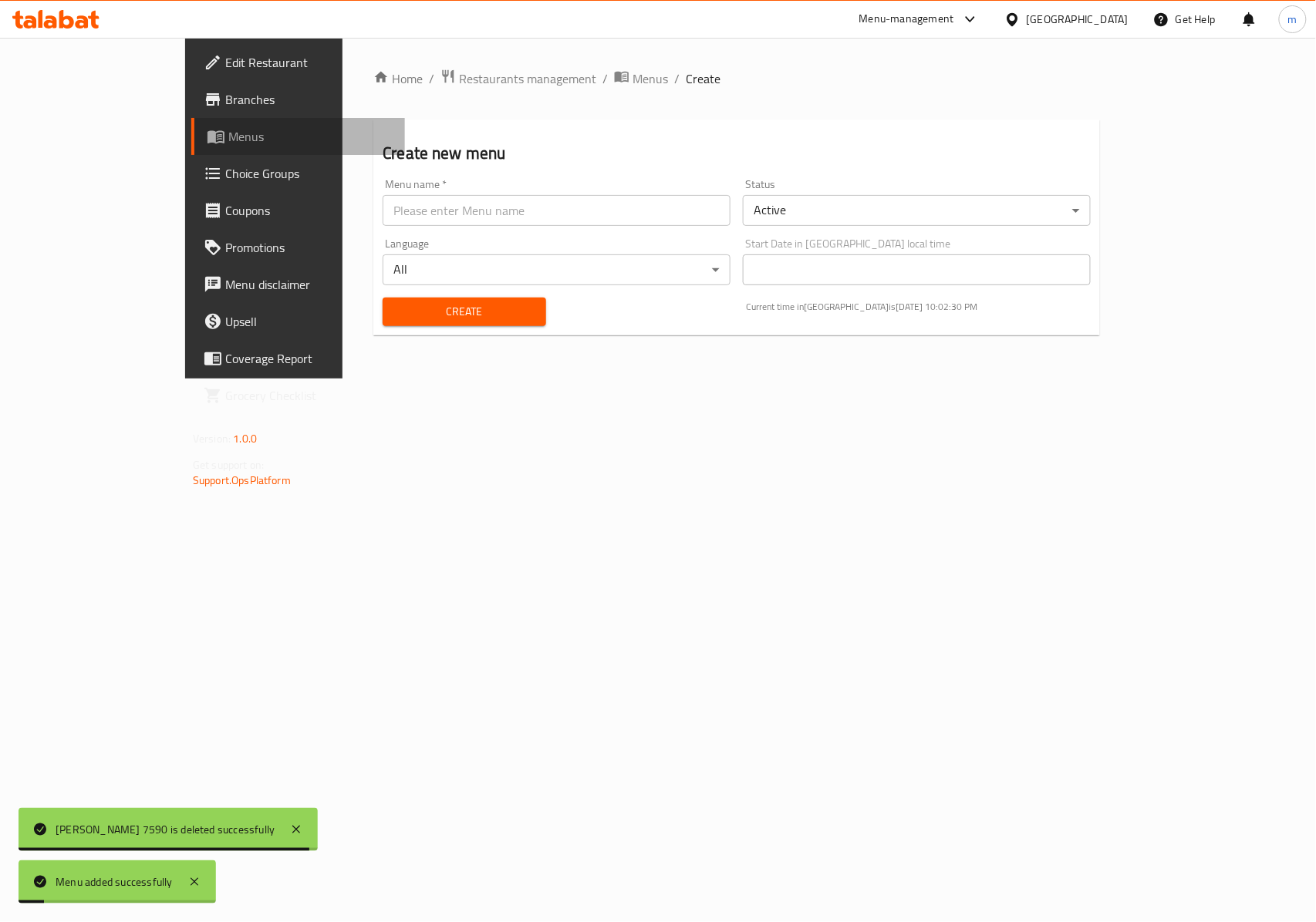
click at [228, 130] on span "Menus" at bounding box center [310, 136] width 164 height 19
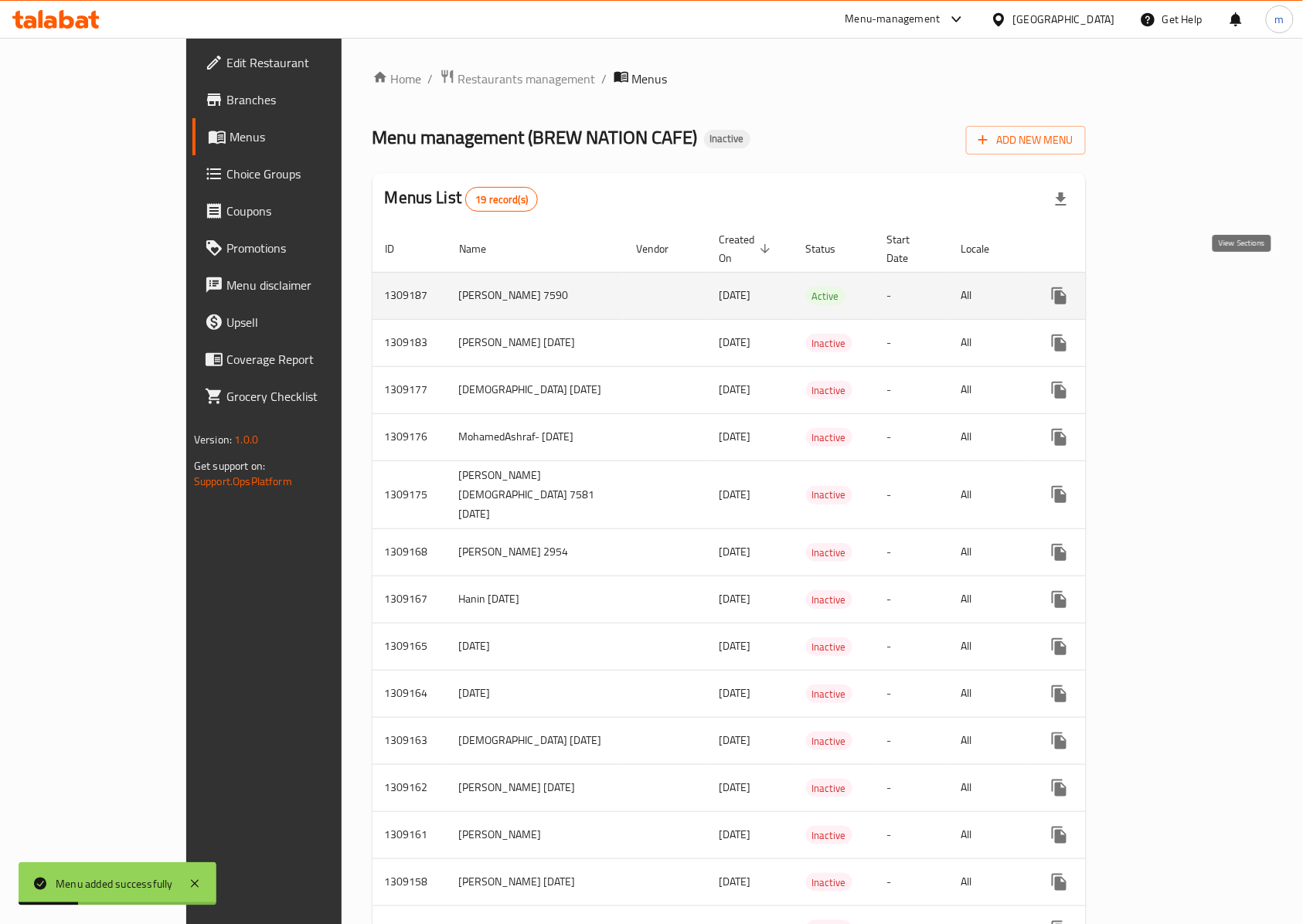
click at [1180, 287] on icon "enhanced table" at bounding box center [1171, 296] width 19 height 19
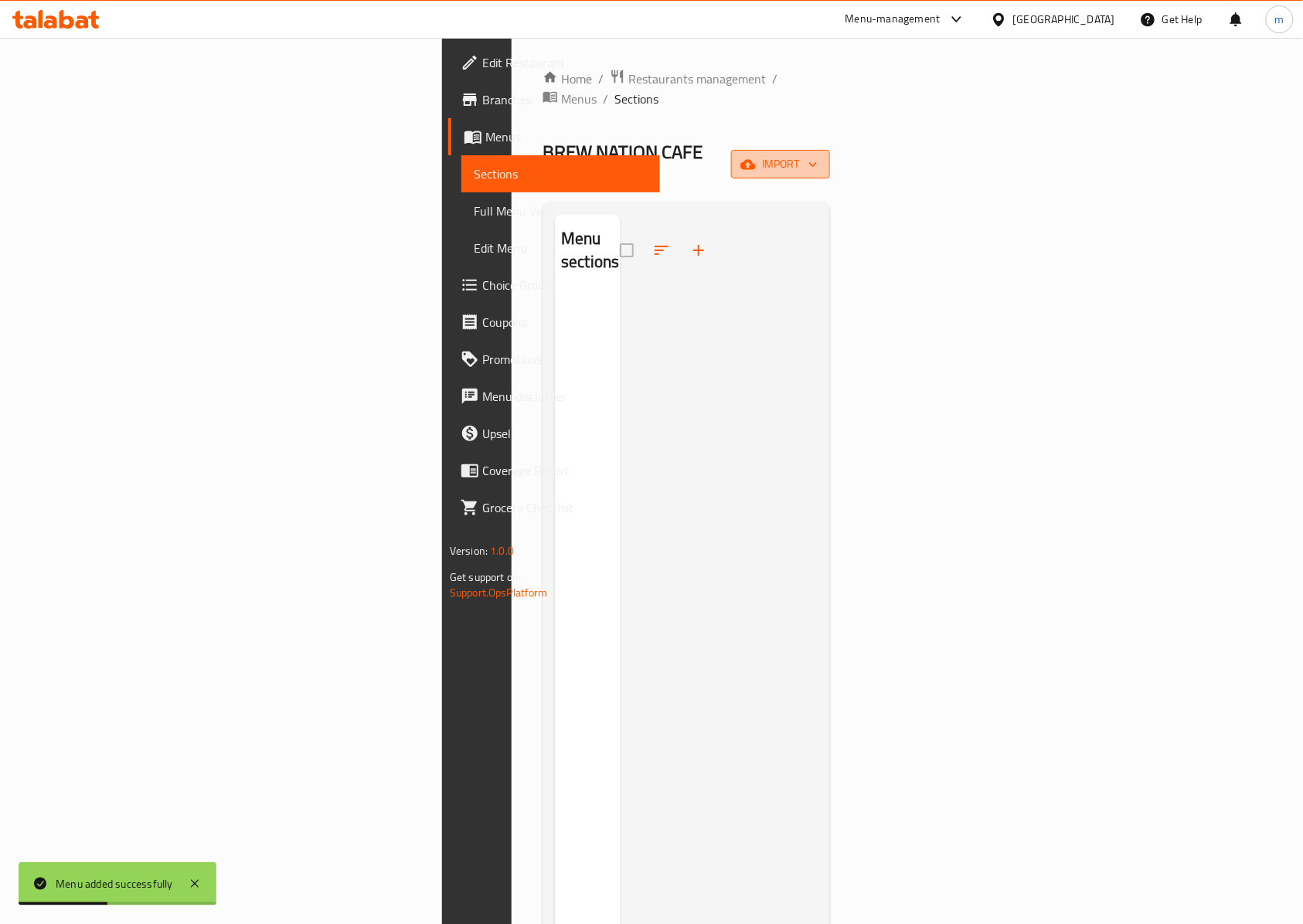
click at [756, 157] on icon "button" at bounding box center [748, 164] width 16 height 16
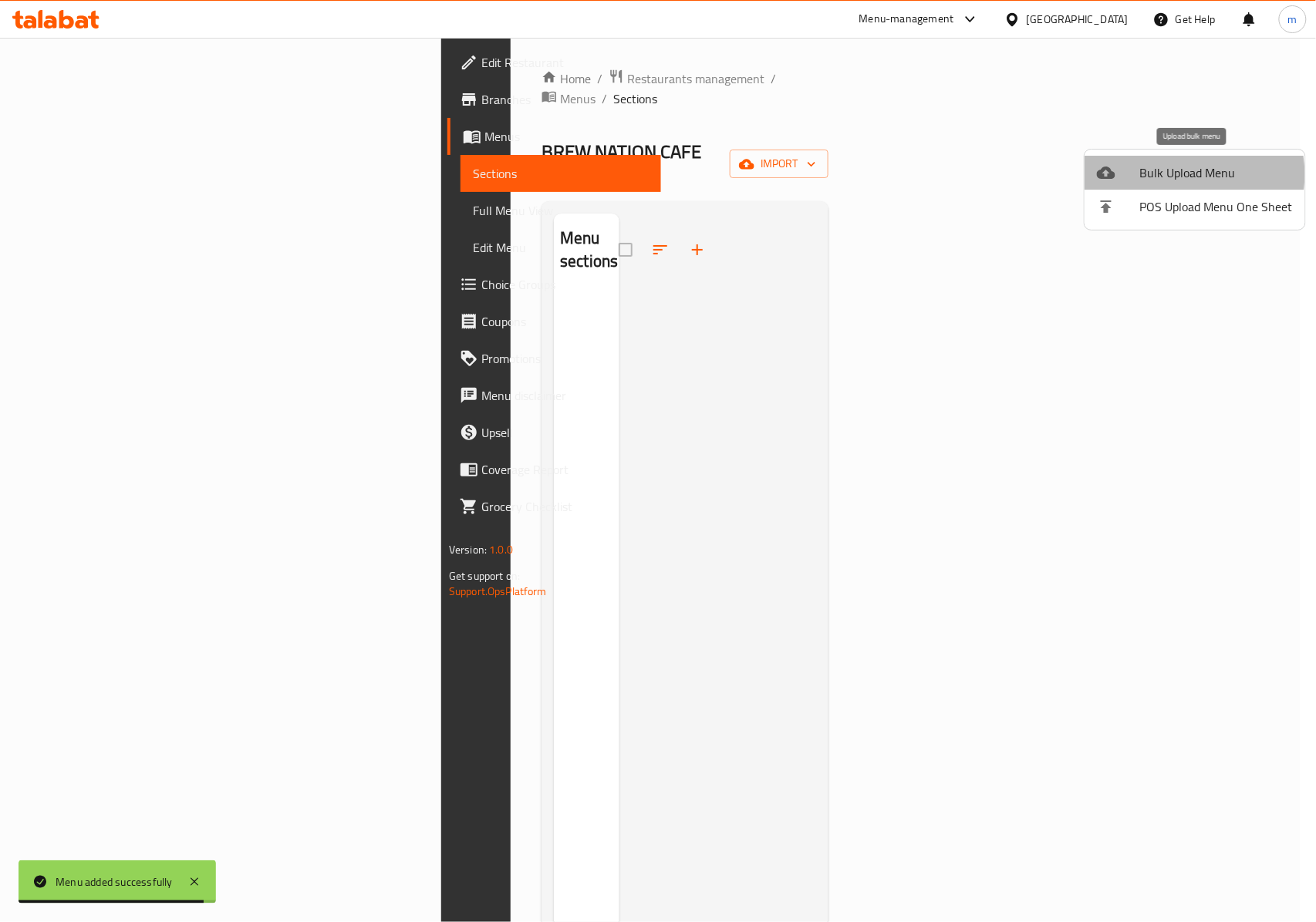
click at [1182, 175] on span "Bulk Upload Menu" at bounding box center [1216, 172] width 153 height 19
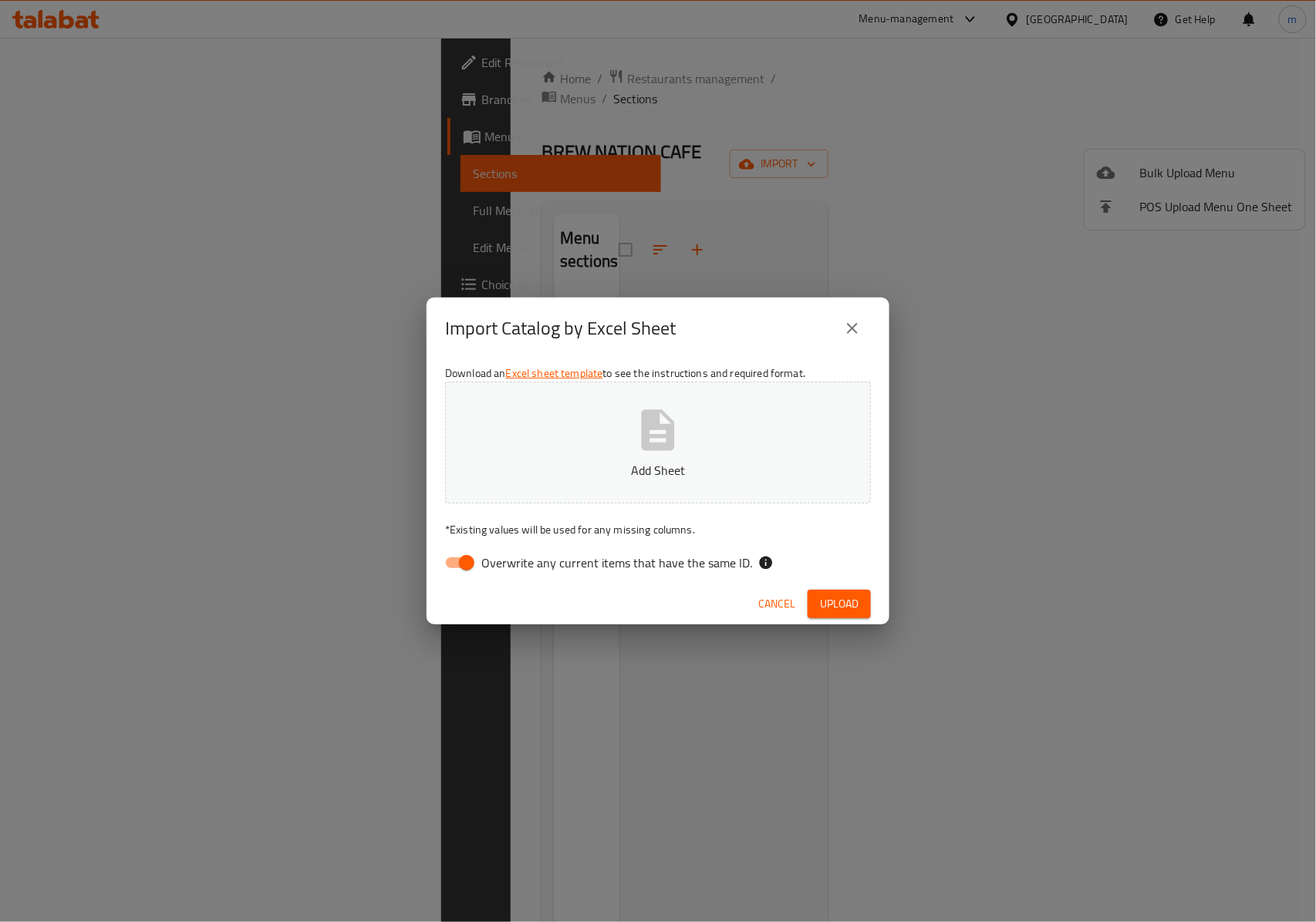
click at [665, 453] on icon "button" at bounding box center [658, 430] width 49 height 49
click at [466, 560] on input "Overwrite any current items that have the same ID." at bounding box center [466, 563] width 88 height 30
checkbox input "false"
click at [849, 598] on span "Upload" at bounding box center [839, 604] width 39 height 20
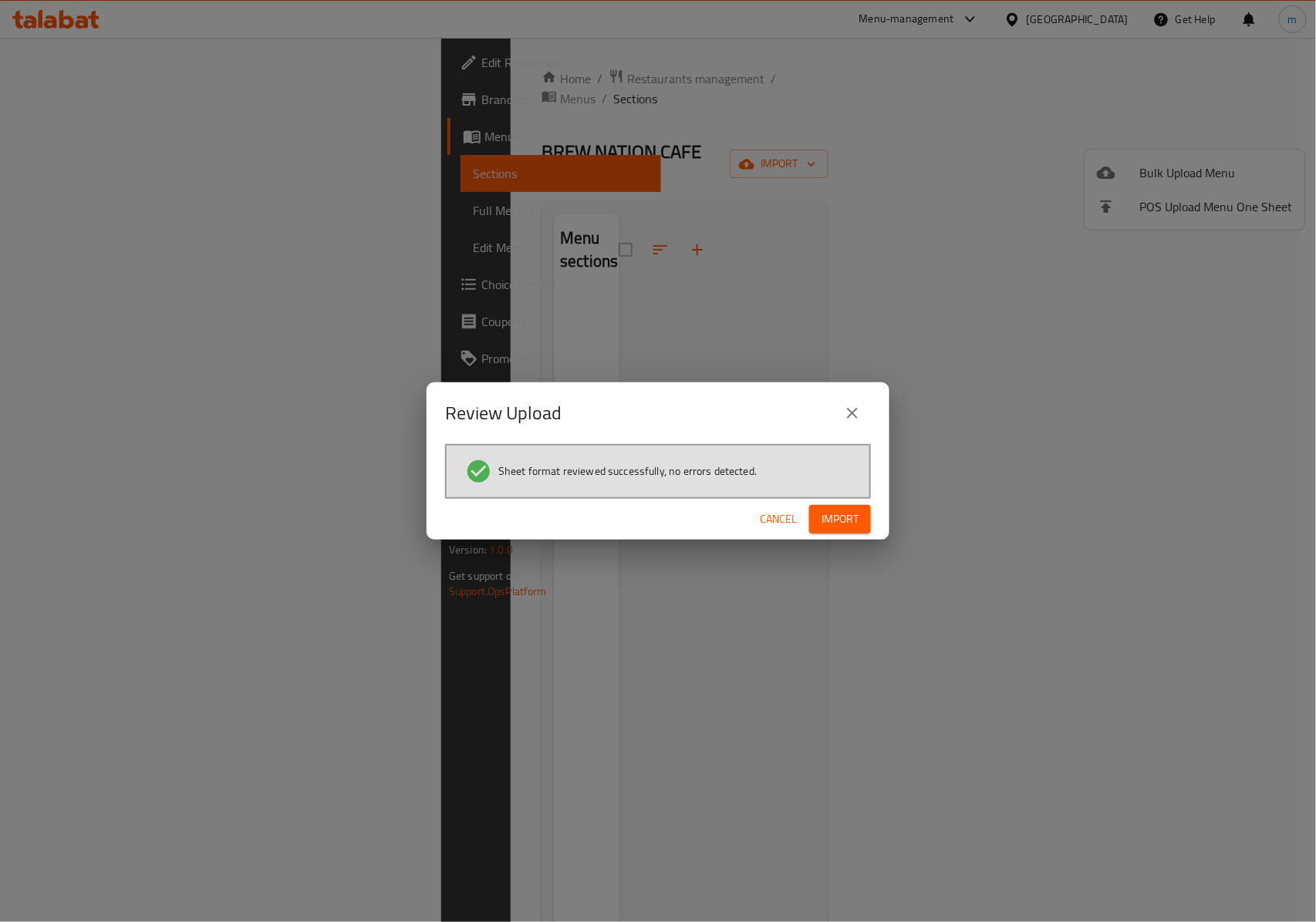
click at [849, 521] on span "Import" at bounding box center [840, 520] width 37 height 20
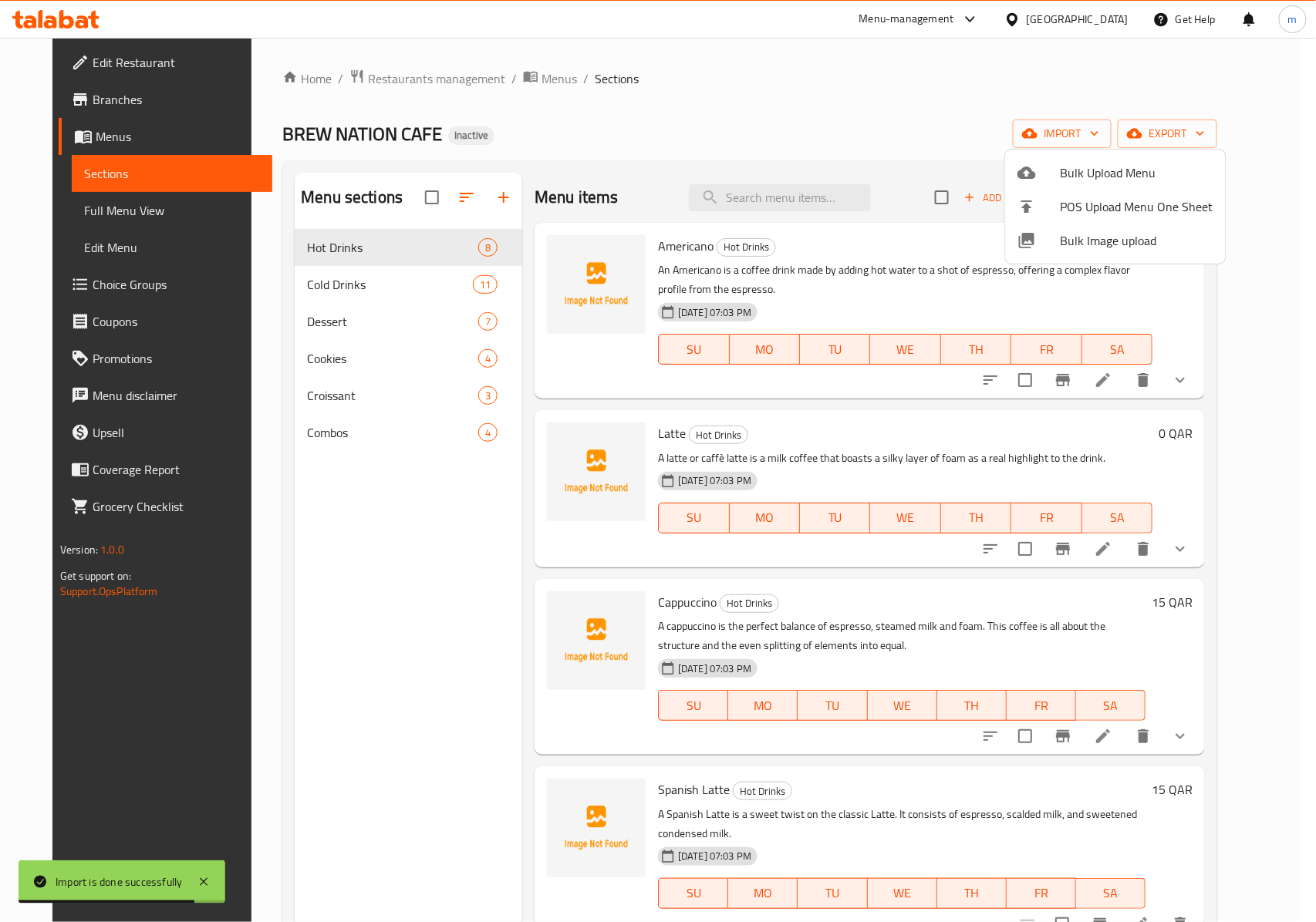
click at [62, 284] on div at bounding box center [658, 461] width 1316 height 922
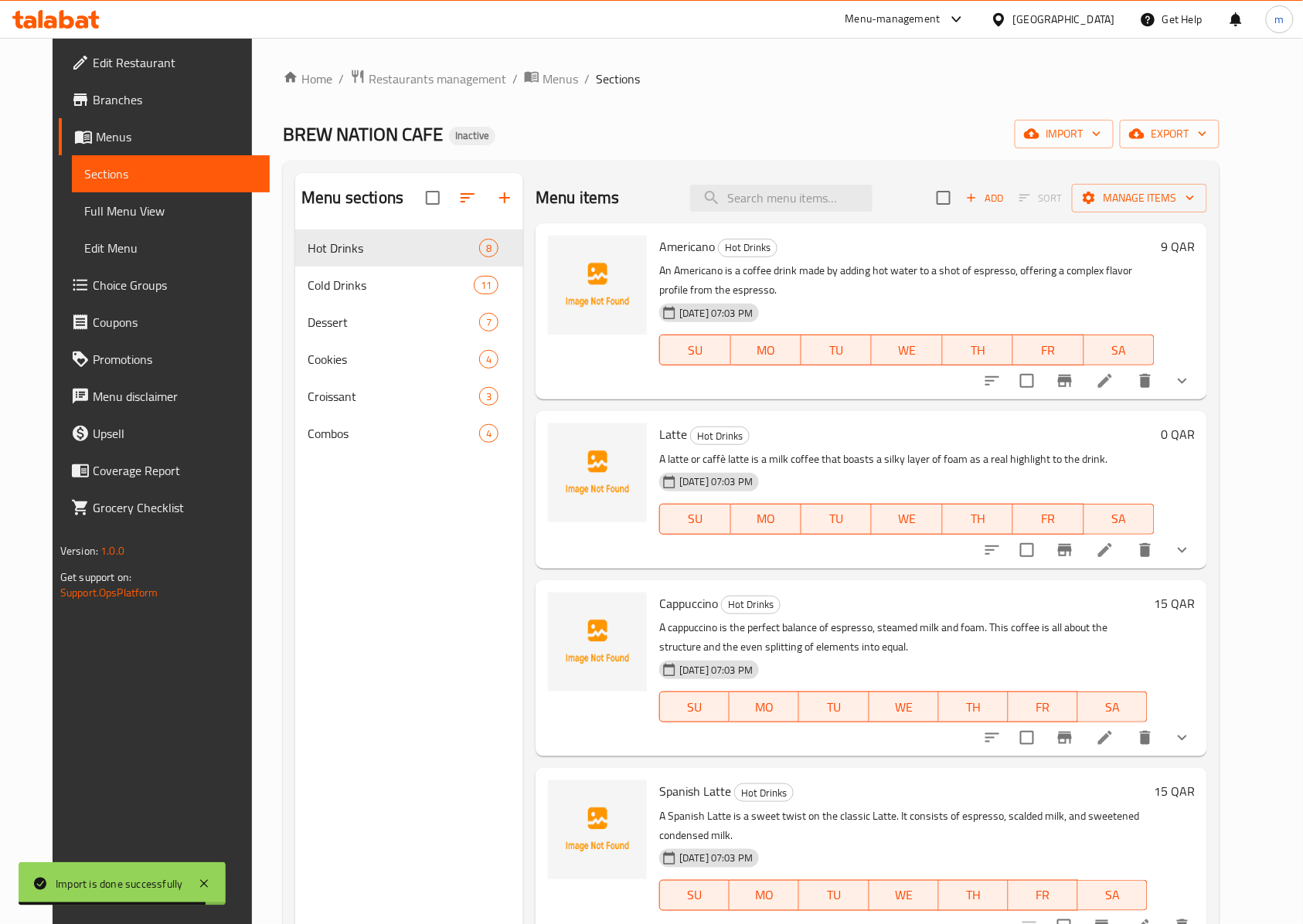
click at [93, 285] on span "Choice Groups" at bounding box center [175, 285] width 165 height 19
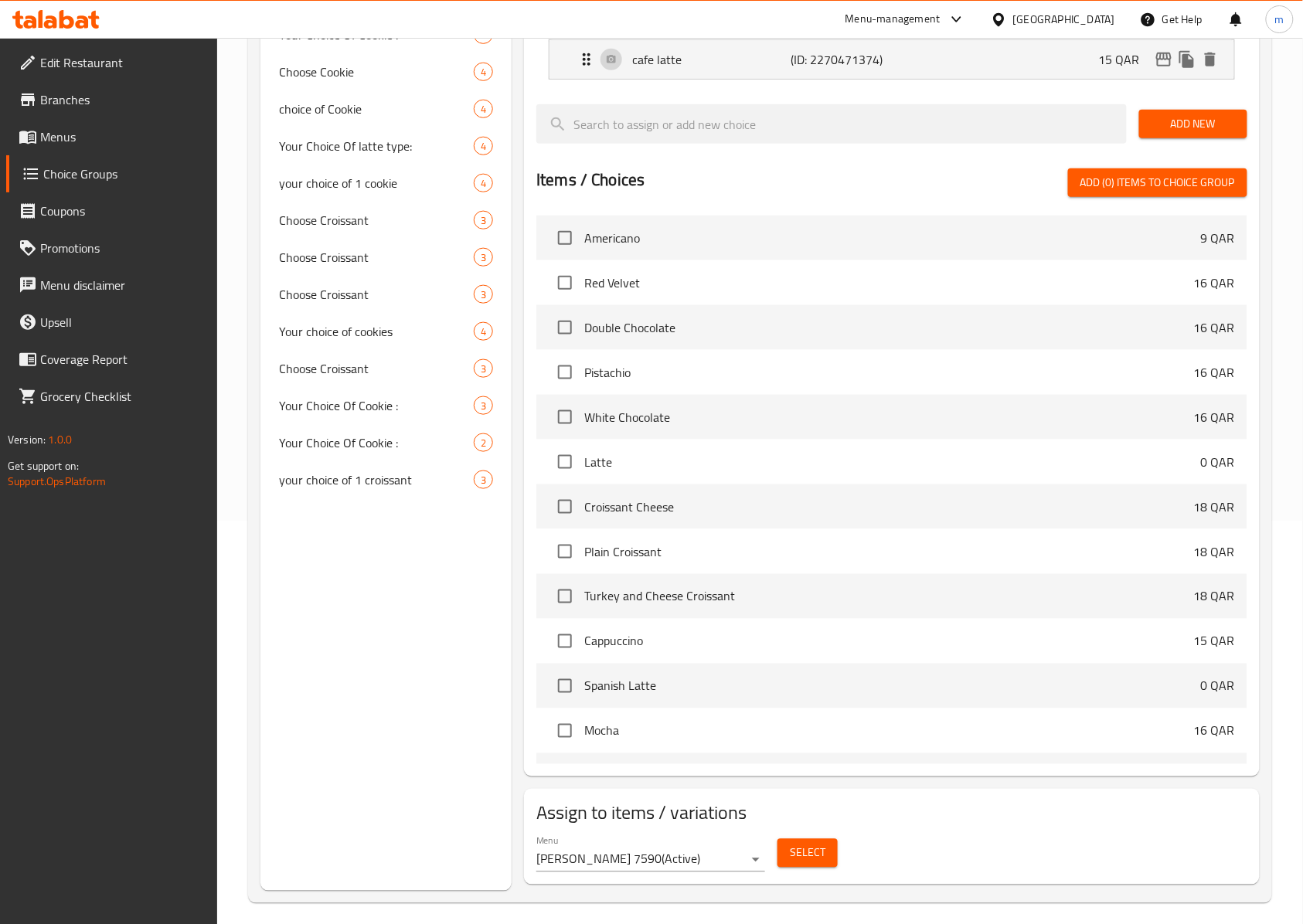
scroll to position [414, 0]
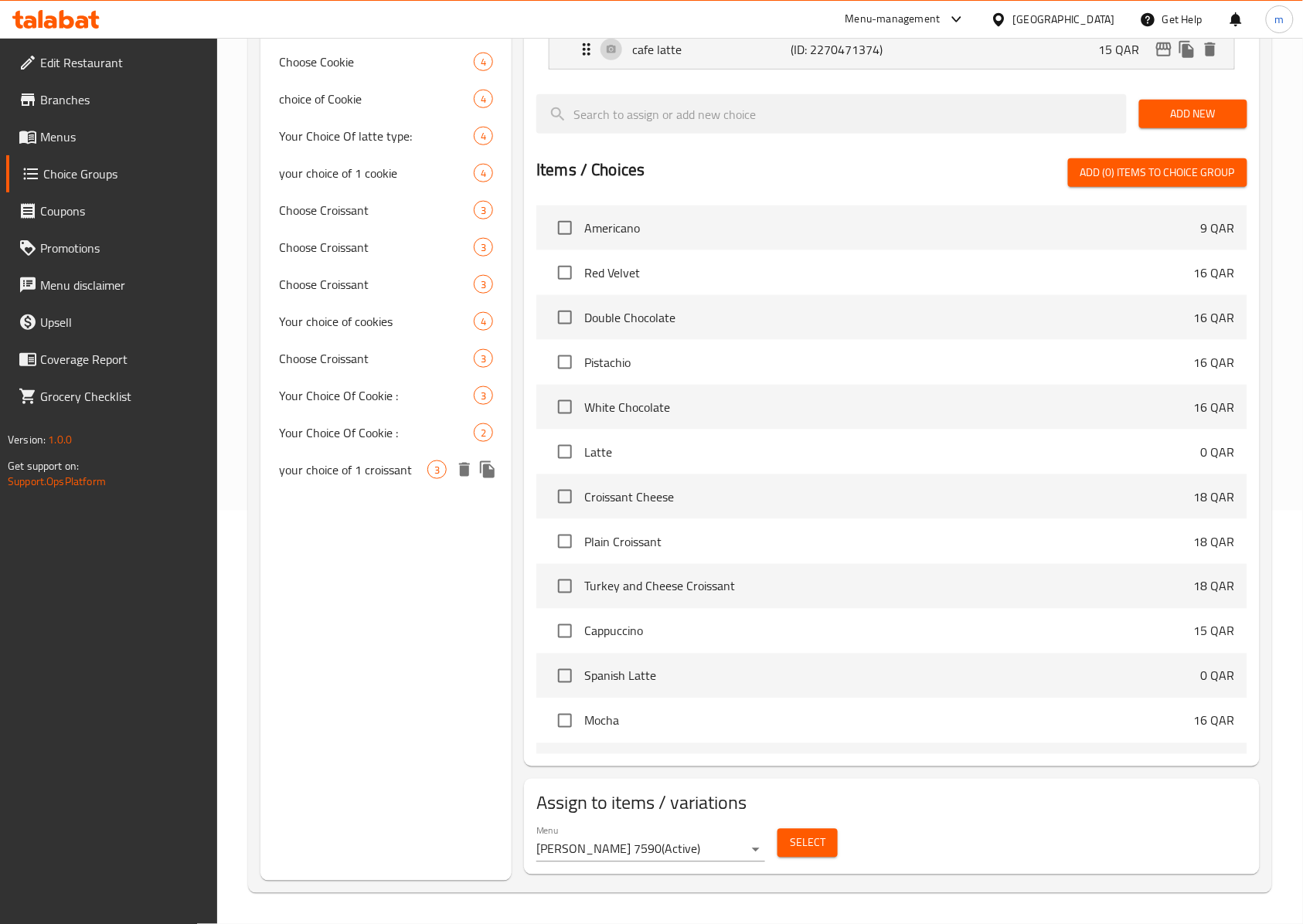
click at [297, 479] on span "your choice of 1 croissant" at bounding box center [353, 470] width 149 height 19
type input "your choice of 1 croissant"
type input "اختيارك من الكرواسون"
type input "3"
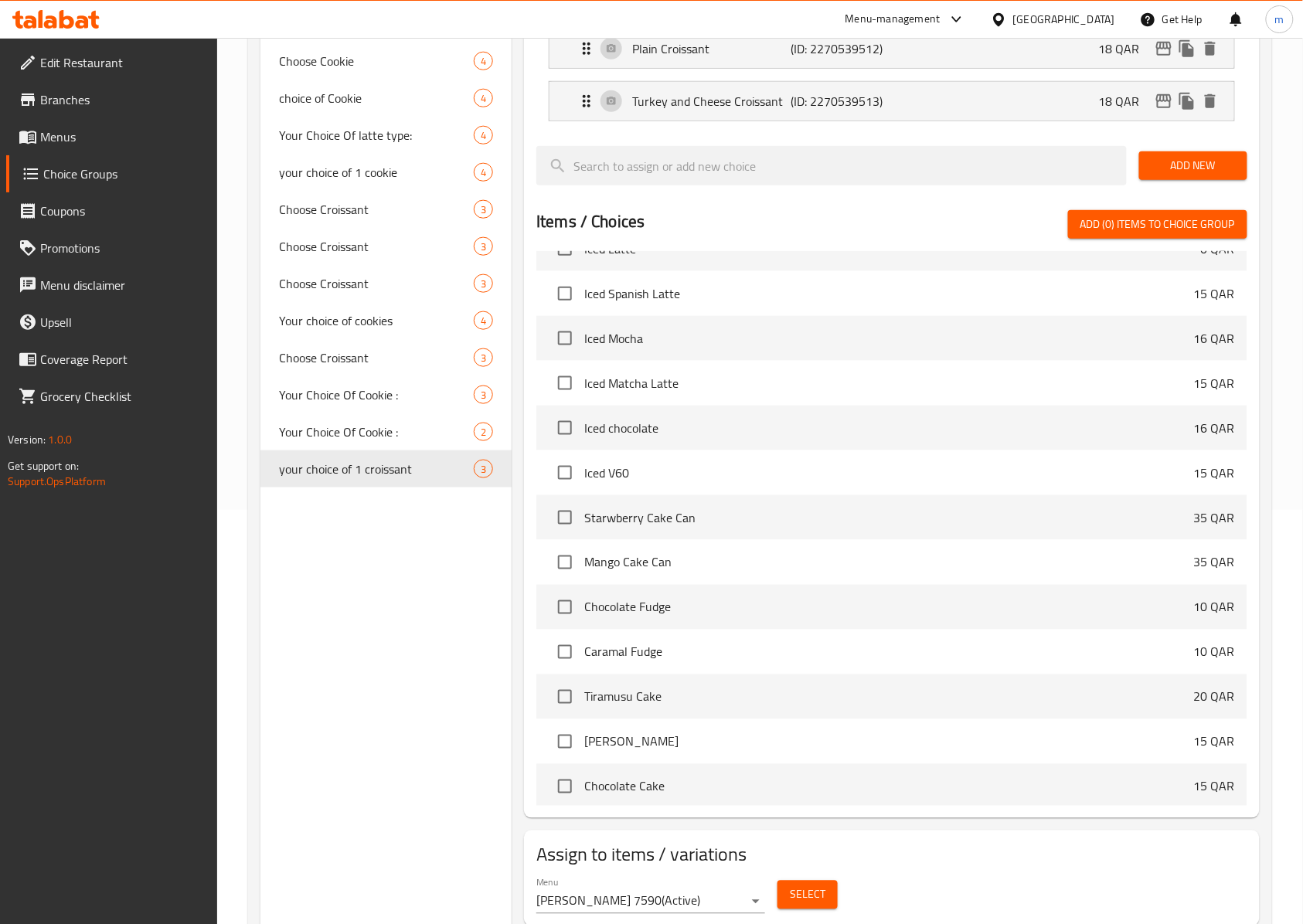
scroll to position [1429, 0]
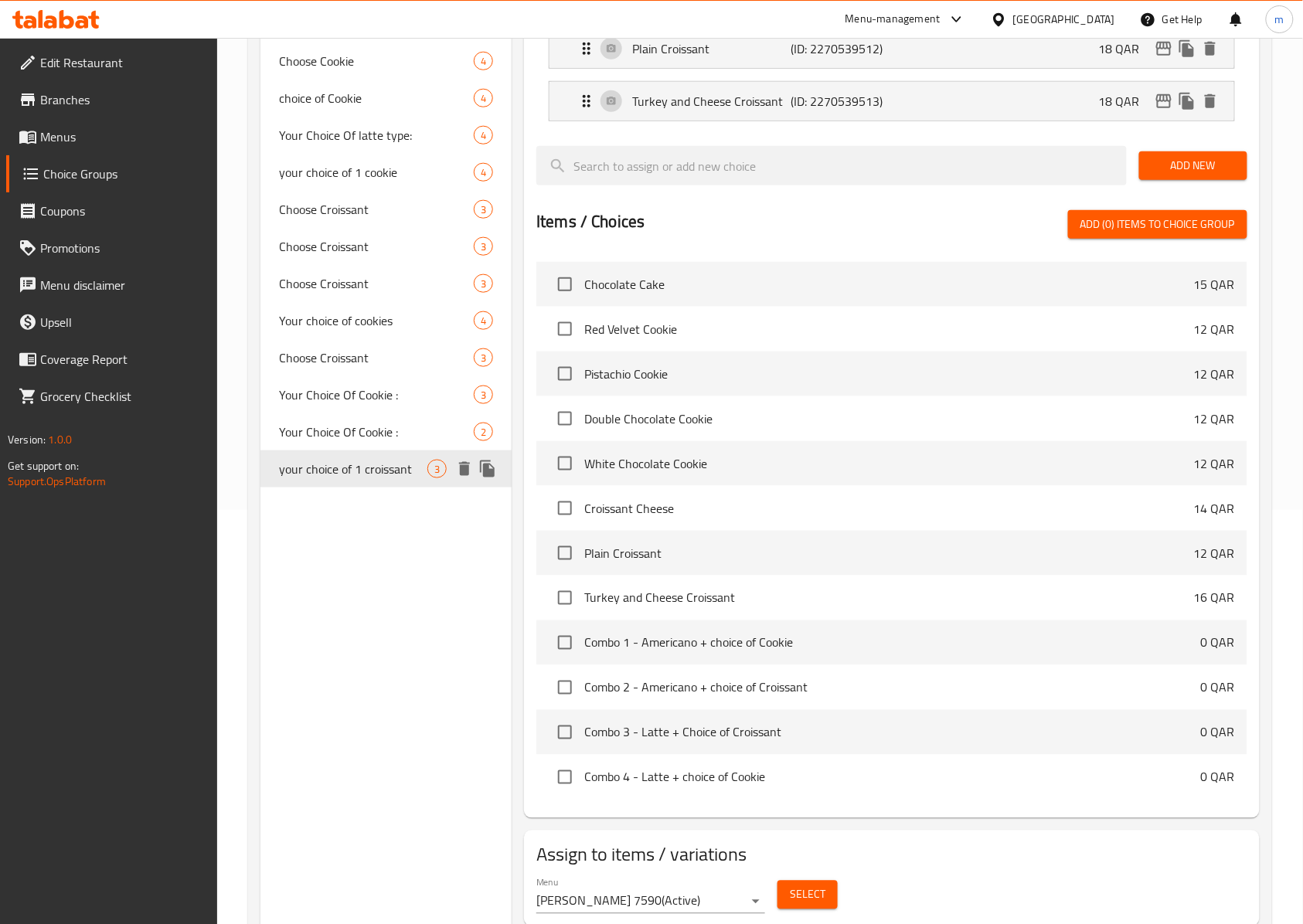
click at [353, 467] on span "your choice of 1 croissant" at bounding box center [353, 469] width 149 height 19
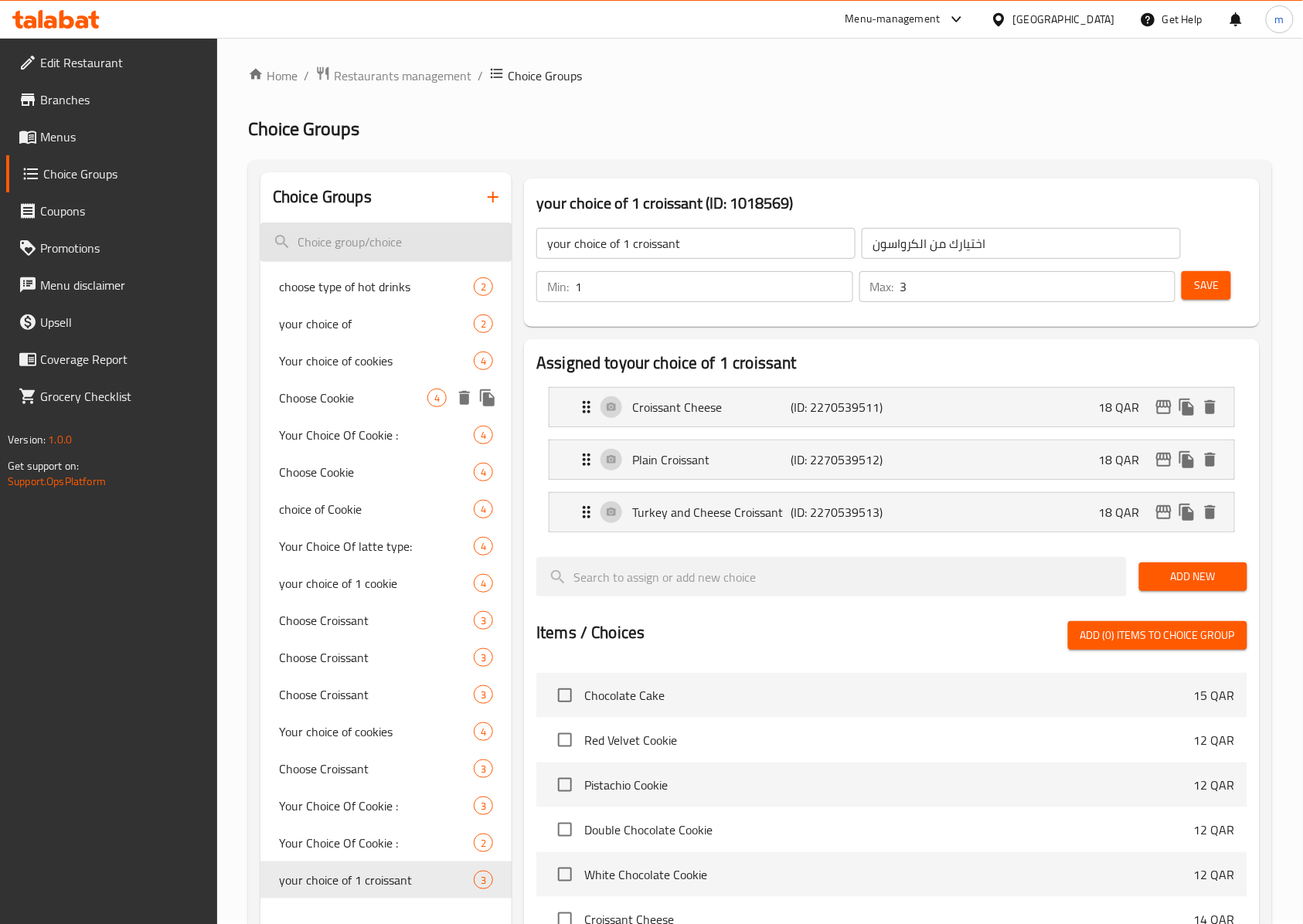
scroll to position [0, 0]
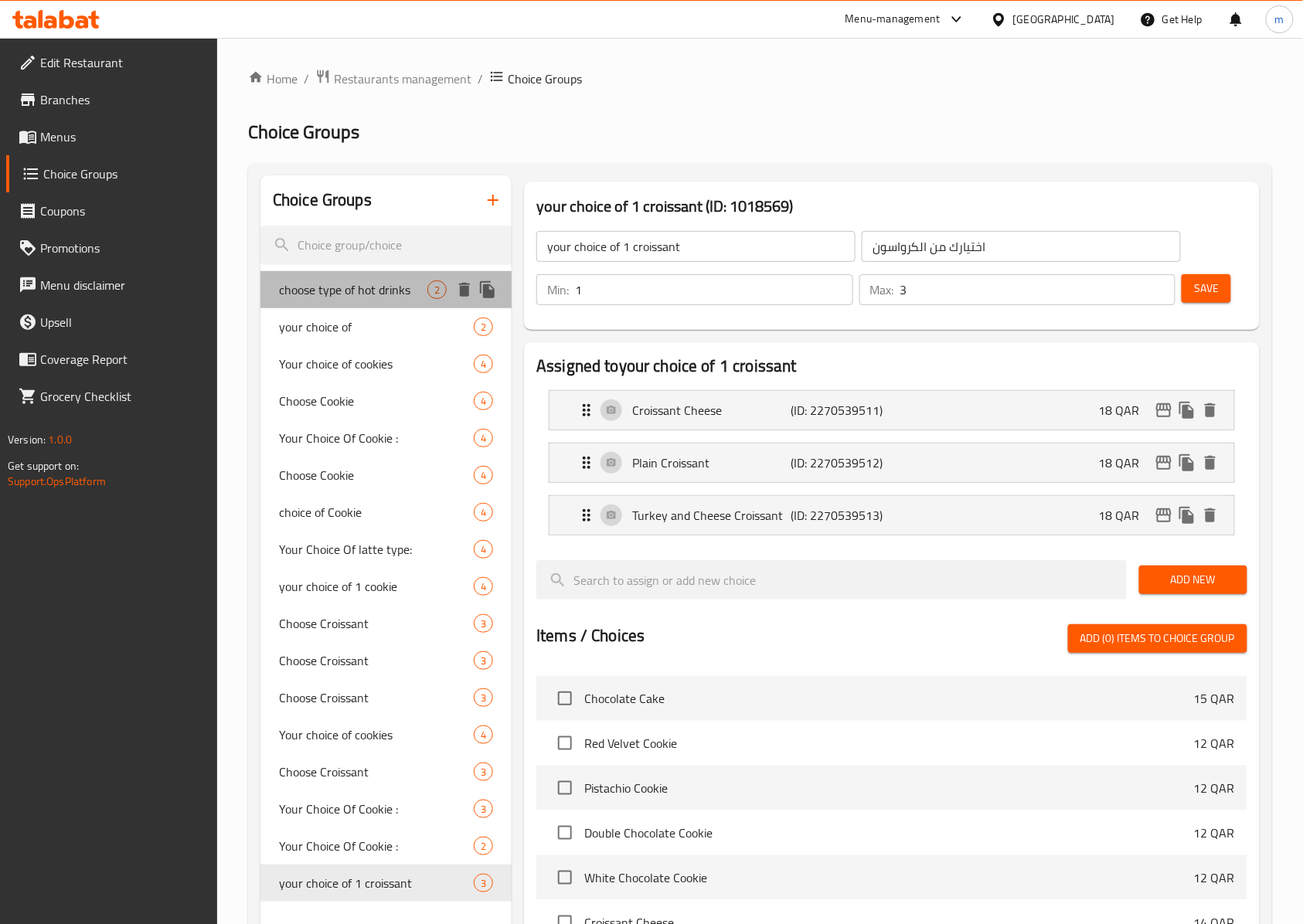
click at [314, 286] on span "choose type of hot drinks" at bounding box center [353, 289] width 149 height 19
type input "choose type of hot drinks"
type input "اختر نوع المشروبات الساخنة"
type input "1"
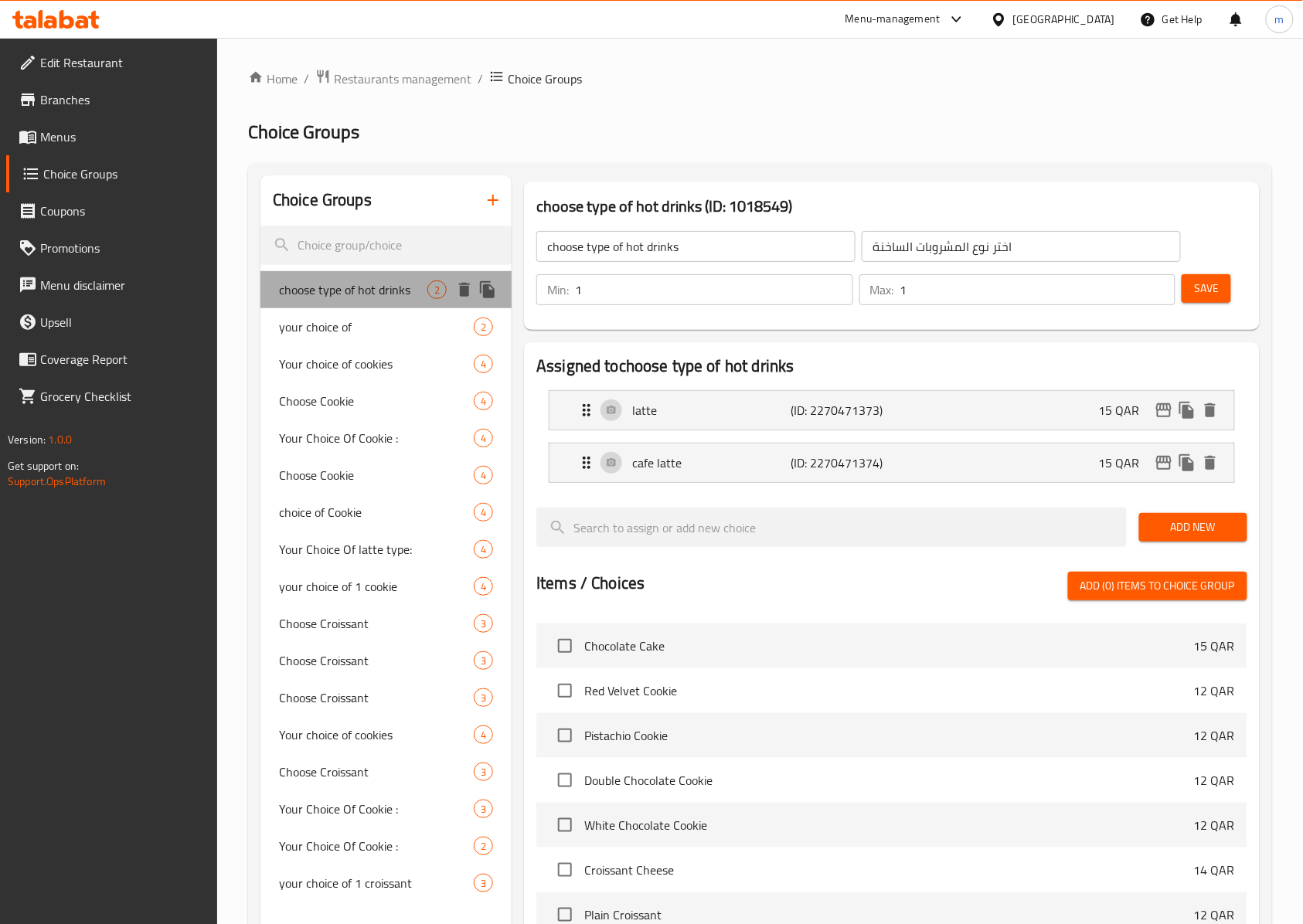
click at [314, 286] on span "choose type of hot drinks" at bounding box center [353, 289] width 149 height 19
click at [319, 310] on div "your choice of 2" at bounding box center [386, 326] width 251 height 37
type input "your choice of"
type input "اختيارك من"
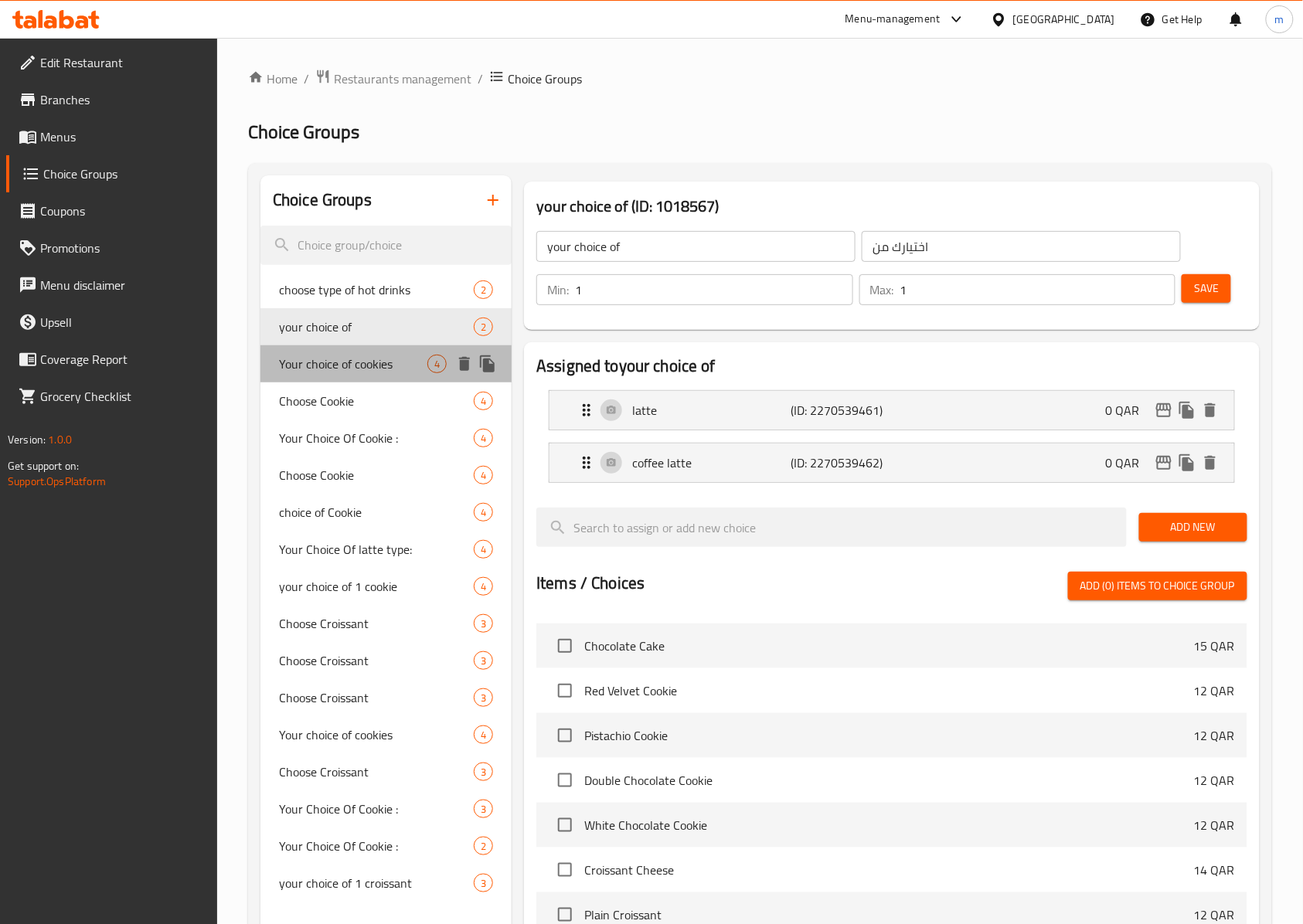
click at [312, 365] on span "Your choice of cookies" at bounding box center [353, 364] width 149 height 19
type input "Your choice of cookies"
type input "اختيارك من تلكوكيز"
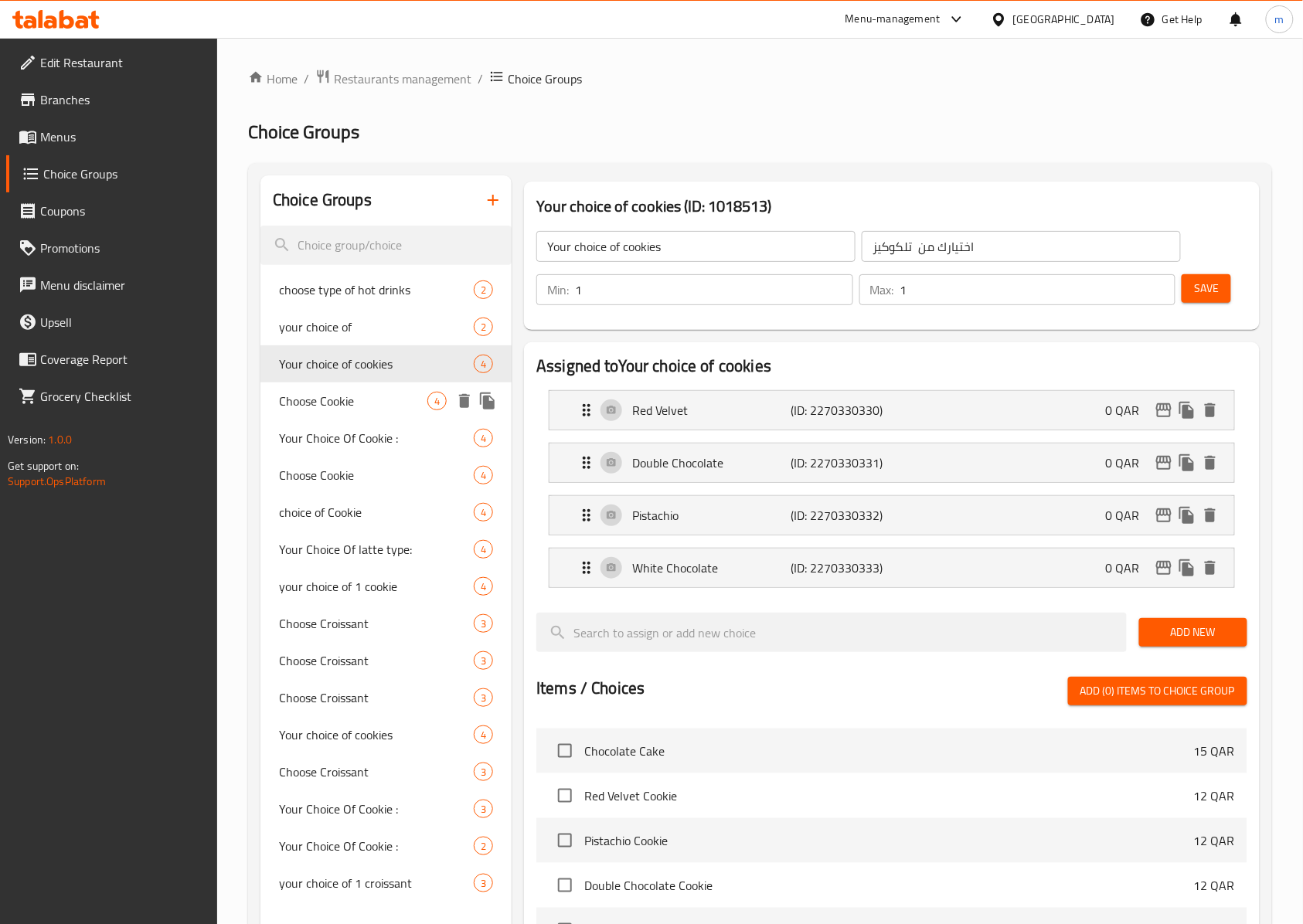
click at [317, 396] on span "Choose Cookie" at bounding box center [353, 401] width 149 height 19
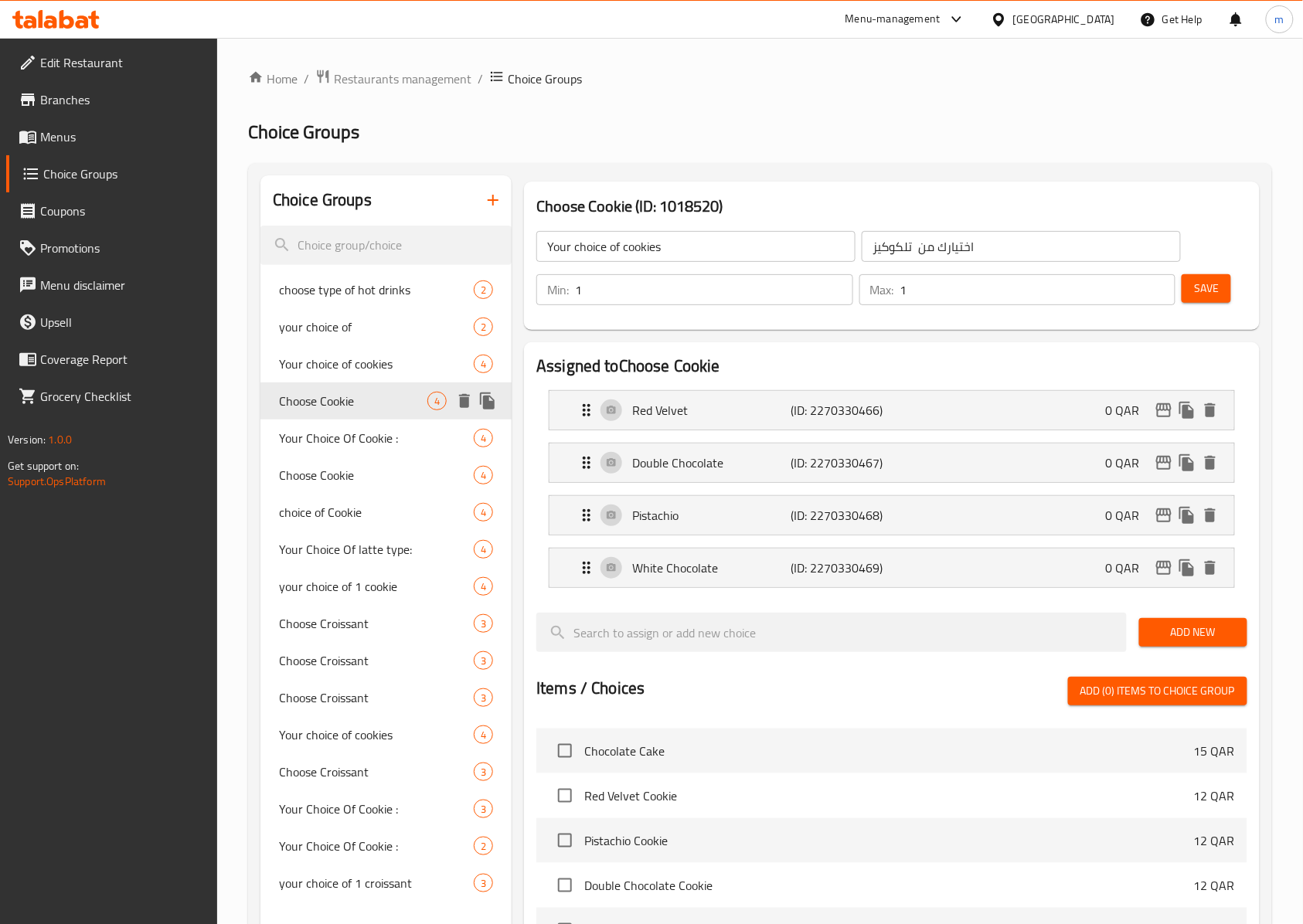
type input "Choose Cookie"
type input "اختر الكوكي"
click at [313, 425] on div "Your Choice Of Cookie : 4" at bounding box center [386, 438] width 251 height 37
type input "Your Choice Of Cookie :"
type input "إختيارك من كوكيز:"
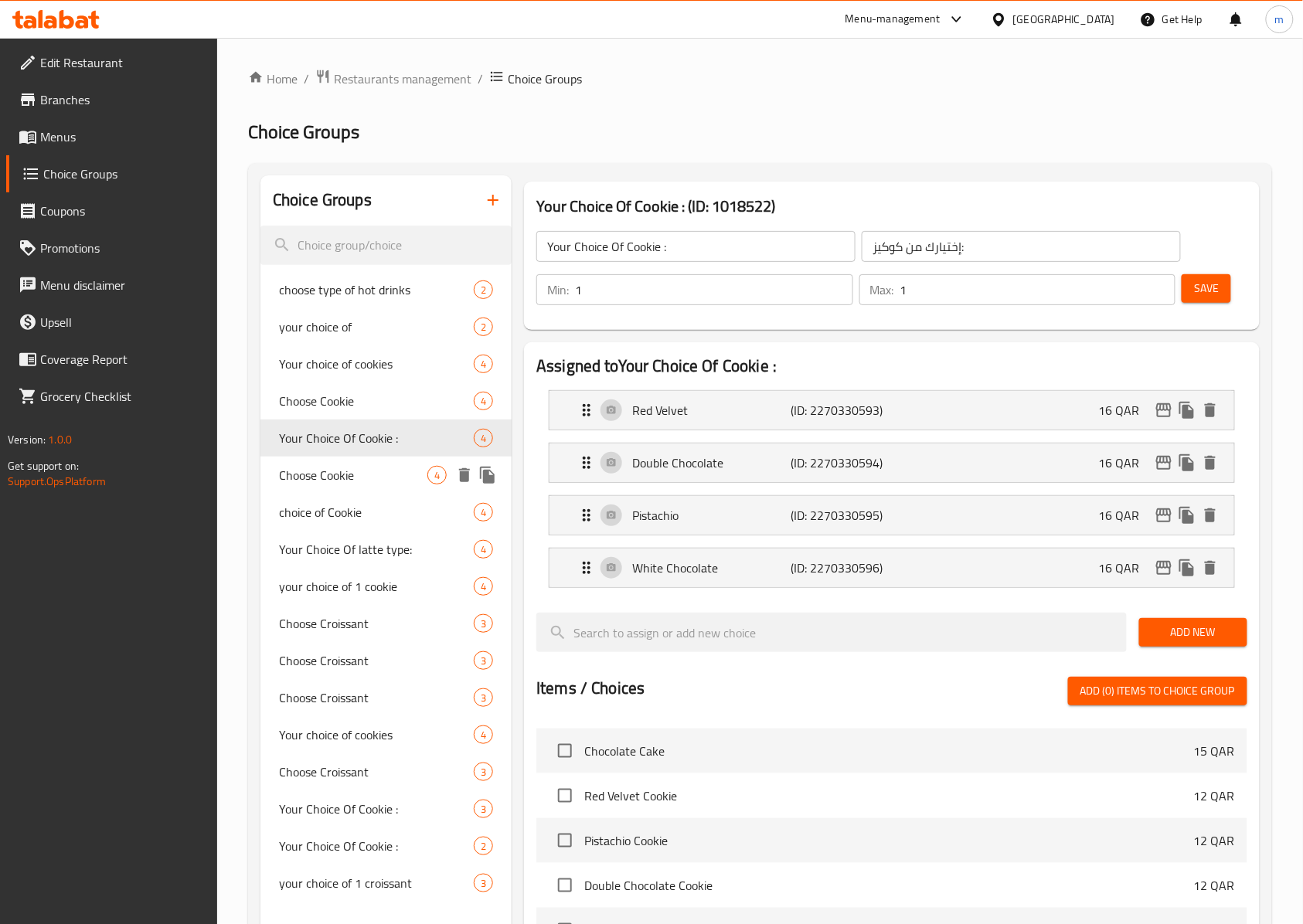
click at [326, 466] on span "Choose Cookie" at bounding box center [353, 475] width 149 height 19
type input "Choose Cookie"
type input "اختر ملف تعريف الارتباط"
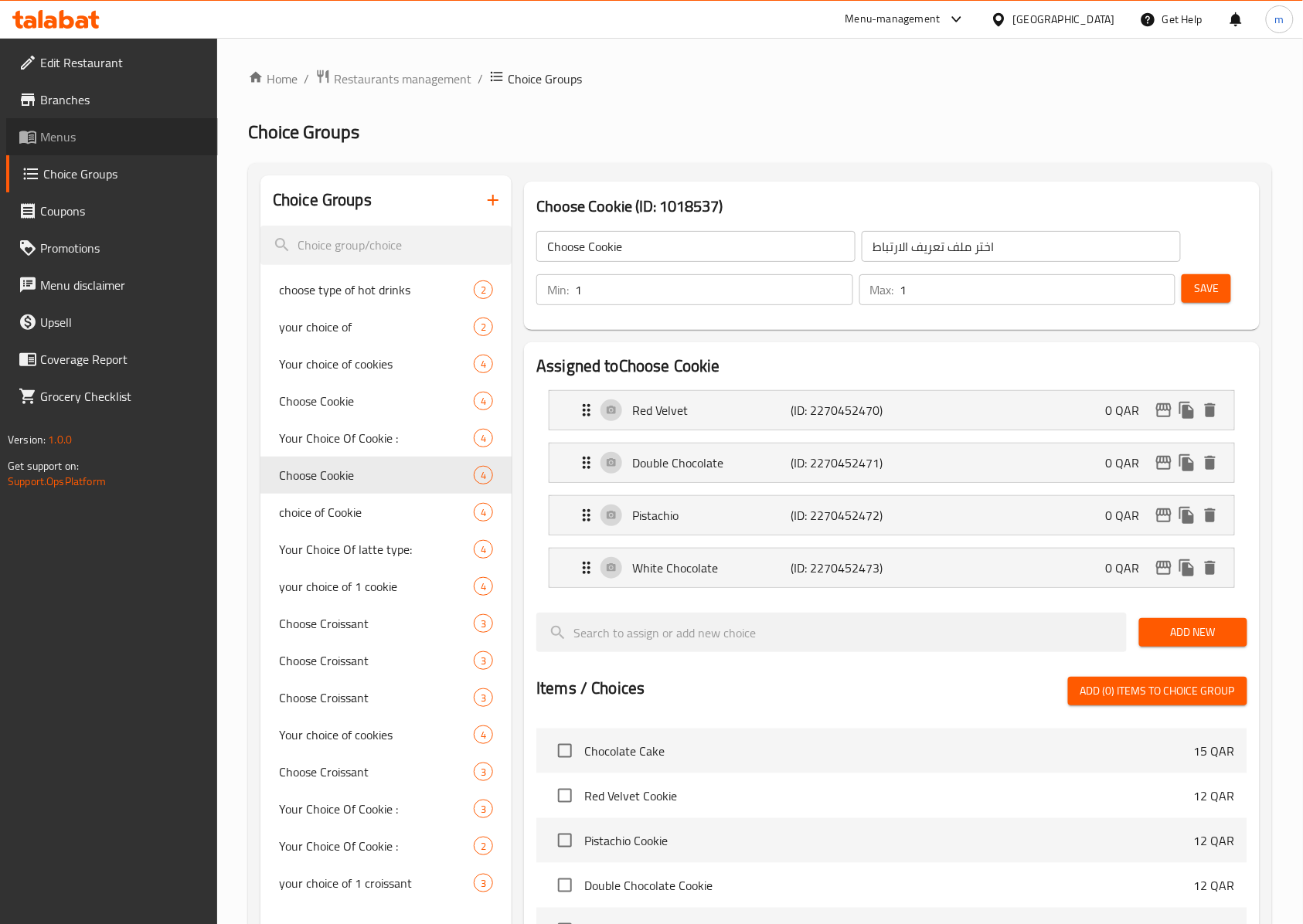
click at [90, 149] on link "Menus" at bounding box center [113, 136] width 212 height 37
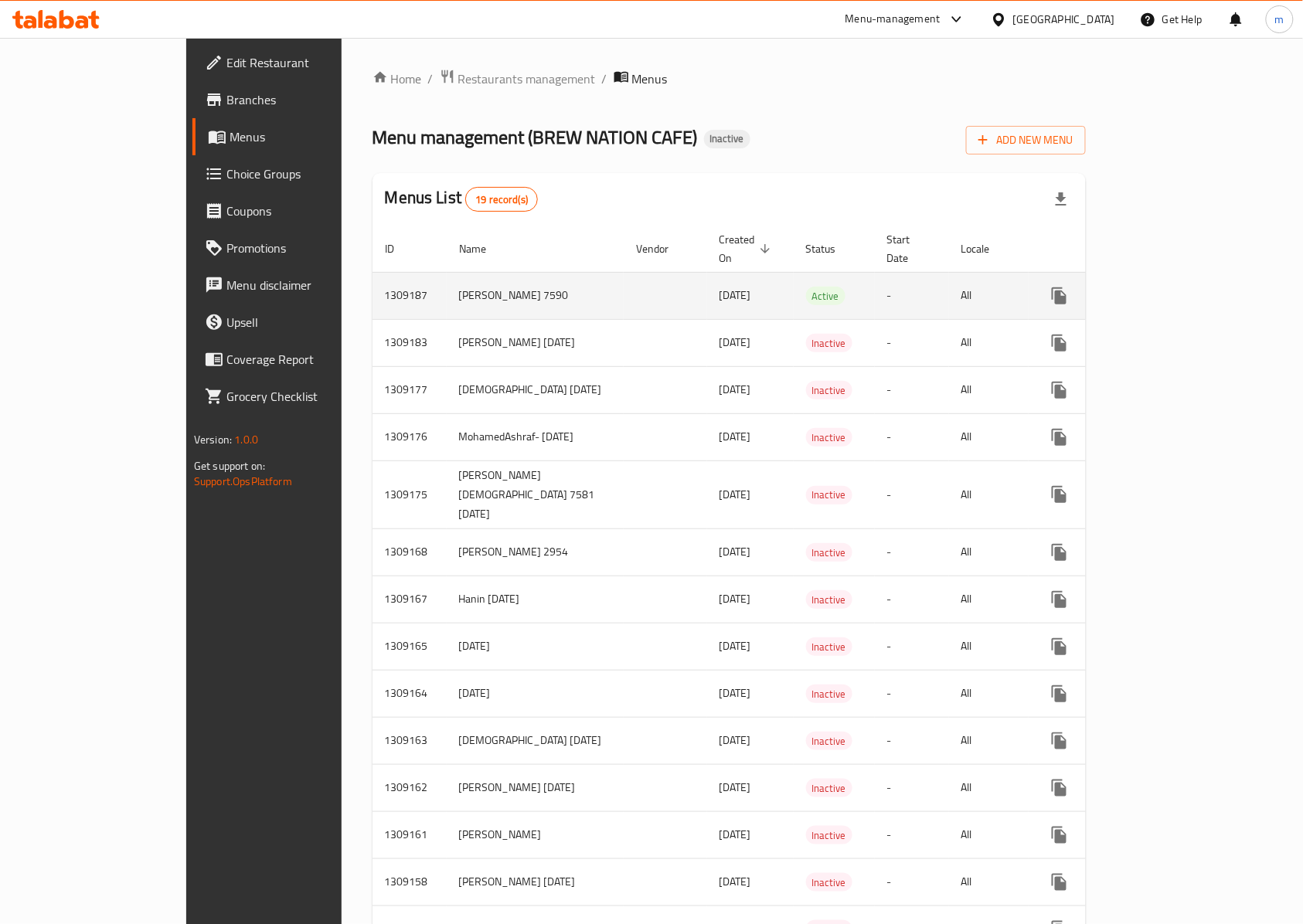
click at [875, 274] on td "-" at bounding box center [912, 295] width 74 height 47
click at [227, 181] on span "Choice Groups" at bounding box center [309, 173] width 165 height 19
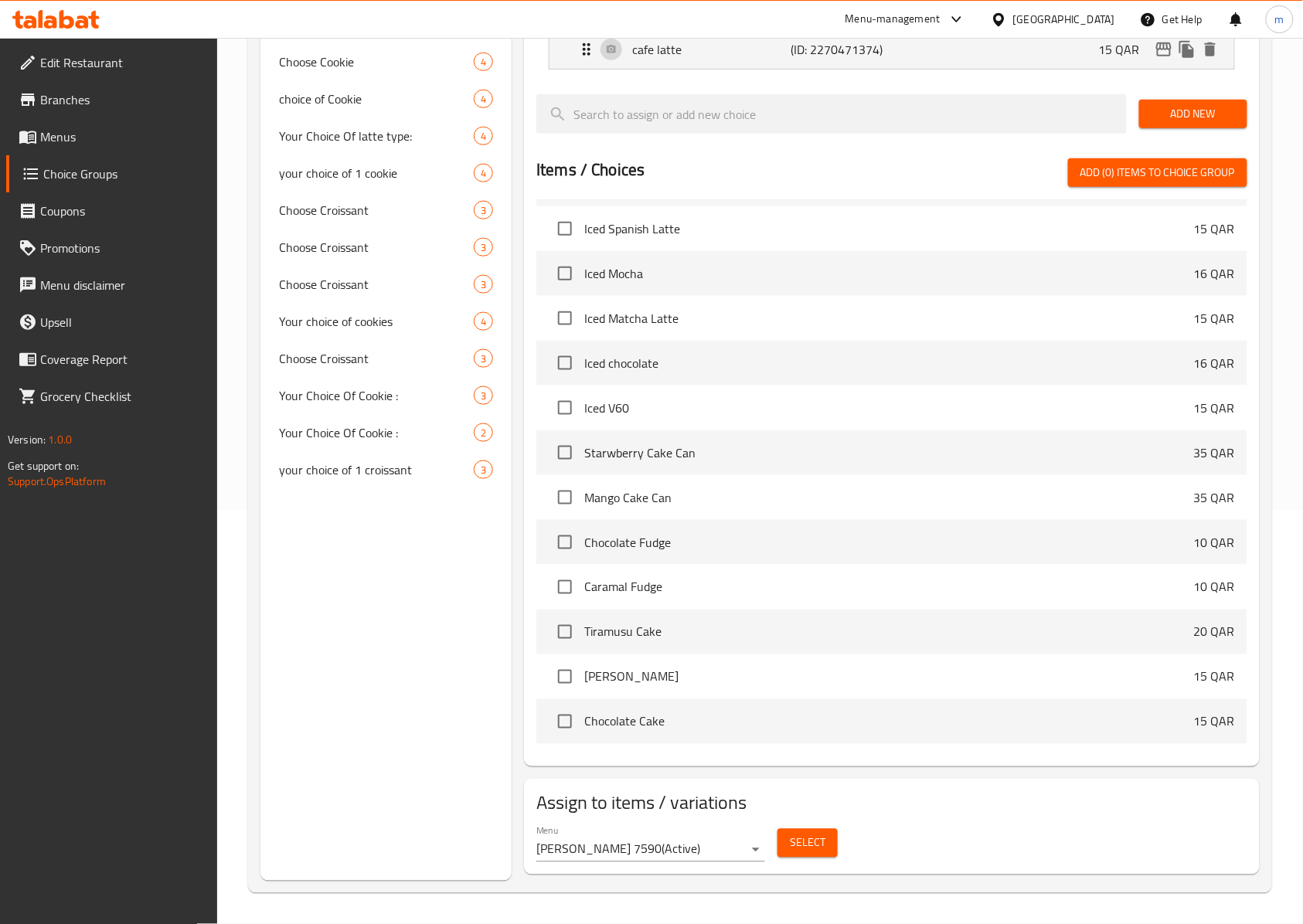
scroll to position [1519, 0]
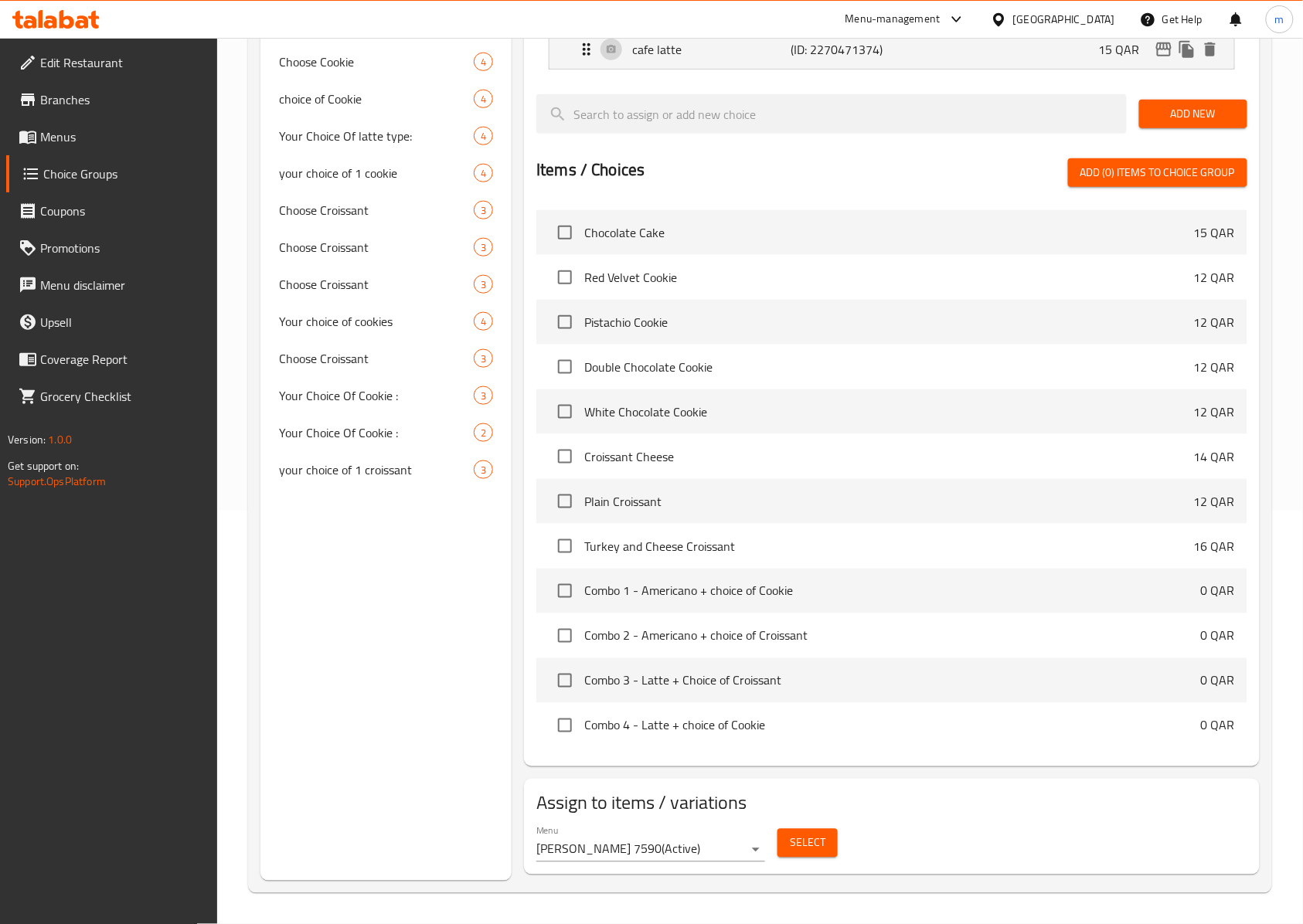
click at [637, 511] on body "​ Menu-management [GEOGRAPHIC_DATA] Get Help m Edit Restaurant Branches Menus C…" at bounding box center [652, 67] width 1303 height 886
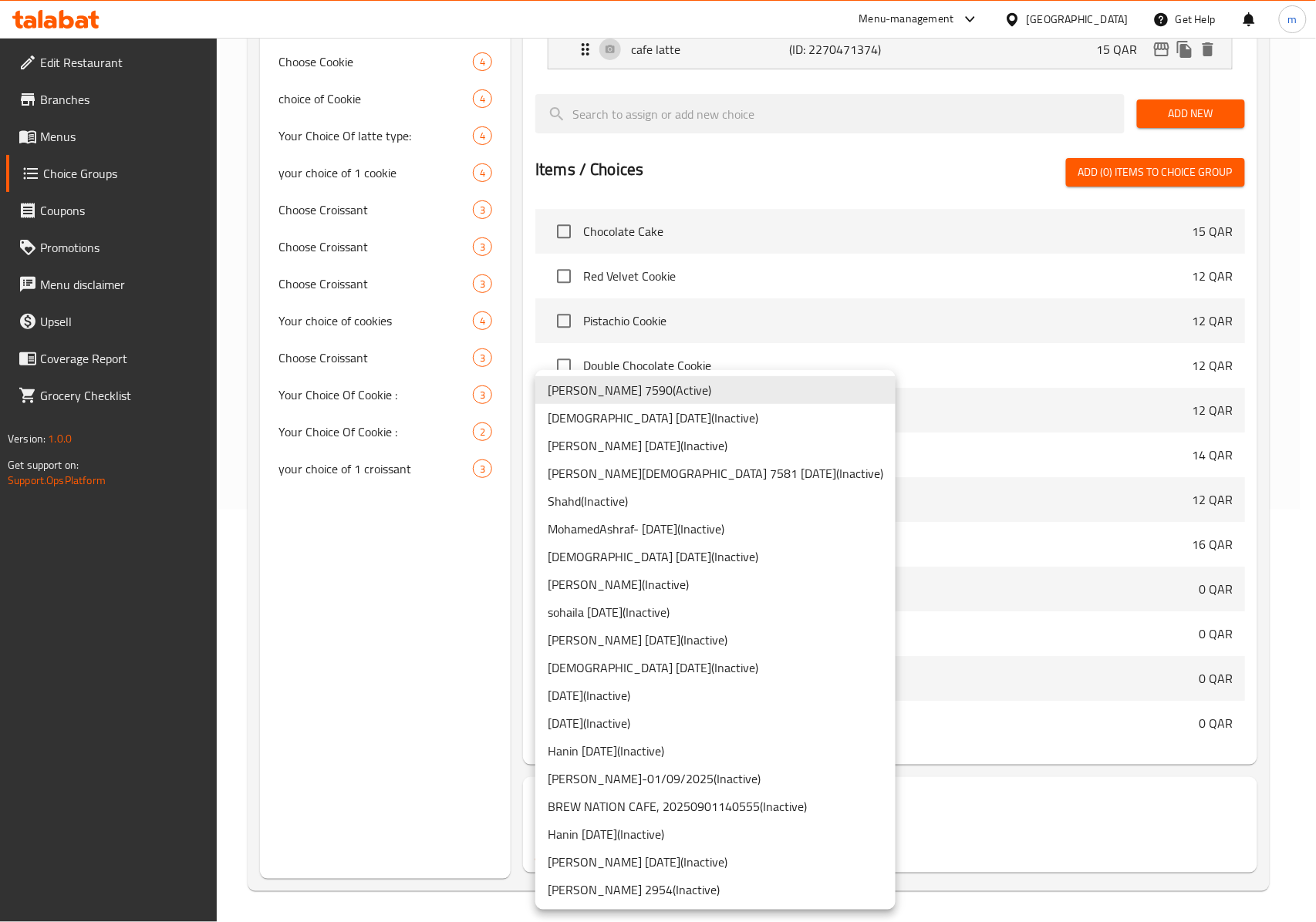
click at [608, 387] on li "[PERSON_NAME] 7590 ( Active )" at bounding box center [715, 390] width 360 height 28
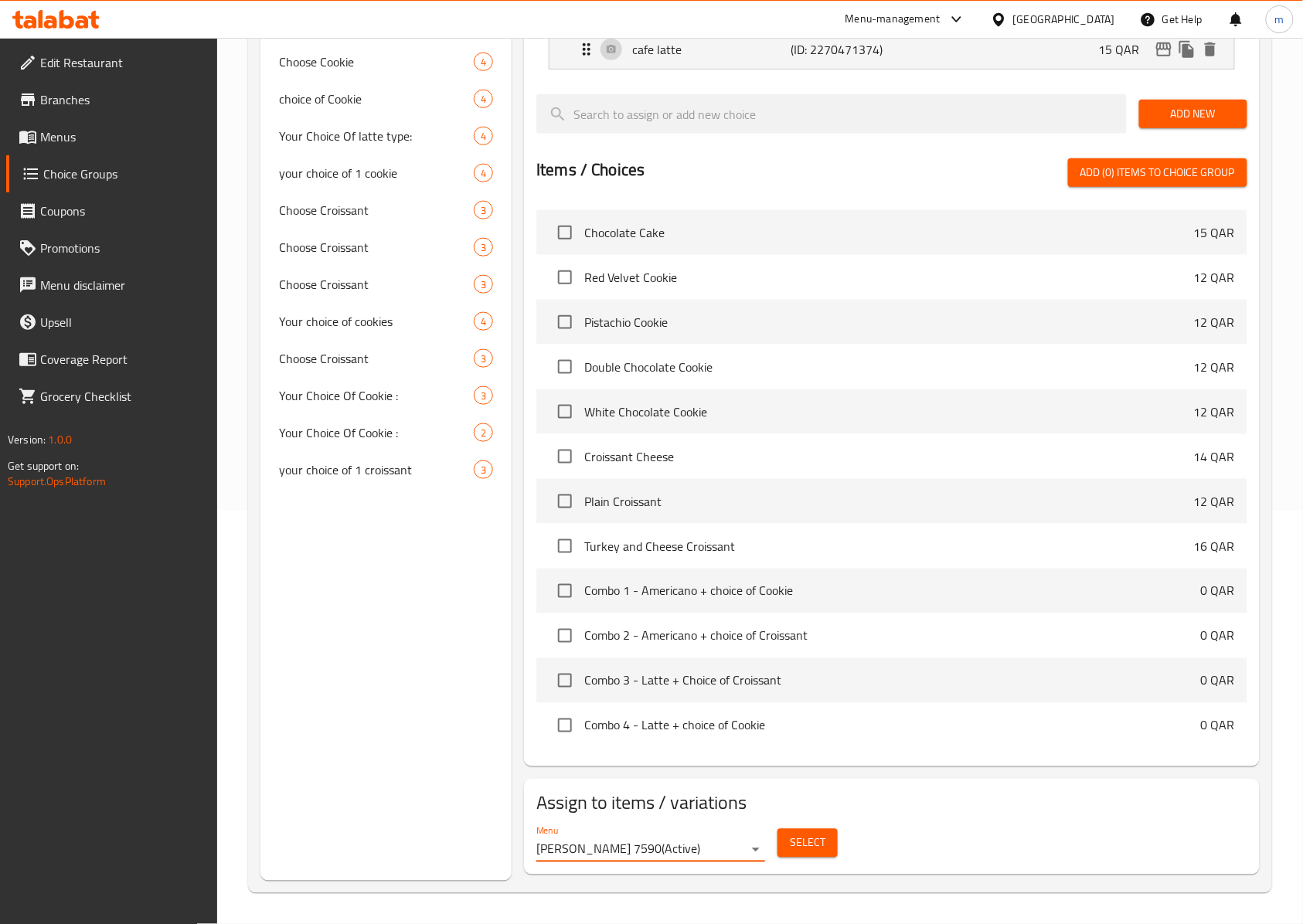
click at [800, 834] on span "Select" at bounding box center [807, 844] width 35 height 20
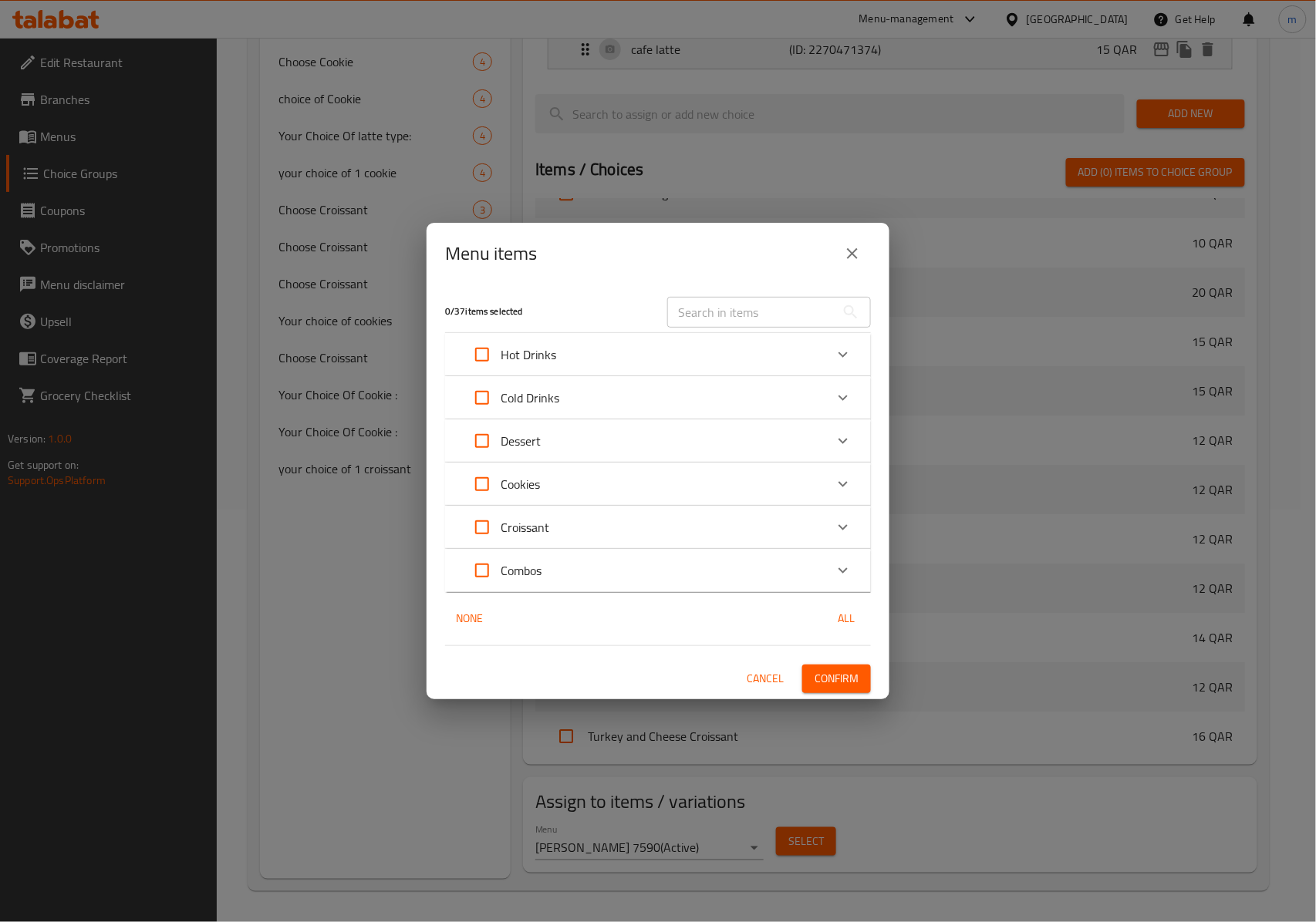
click at [853, 256] on icon "close" at bounding box center [852, 253] width 19 height 19
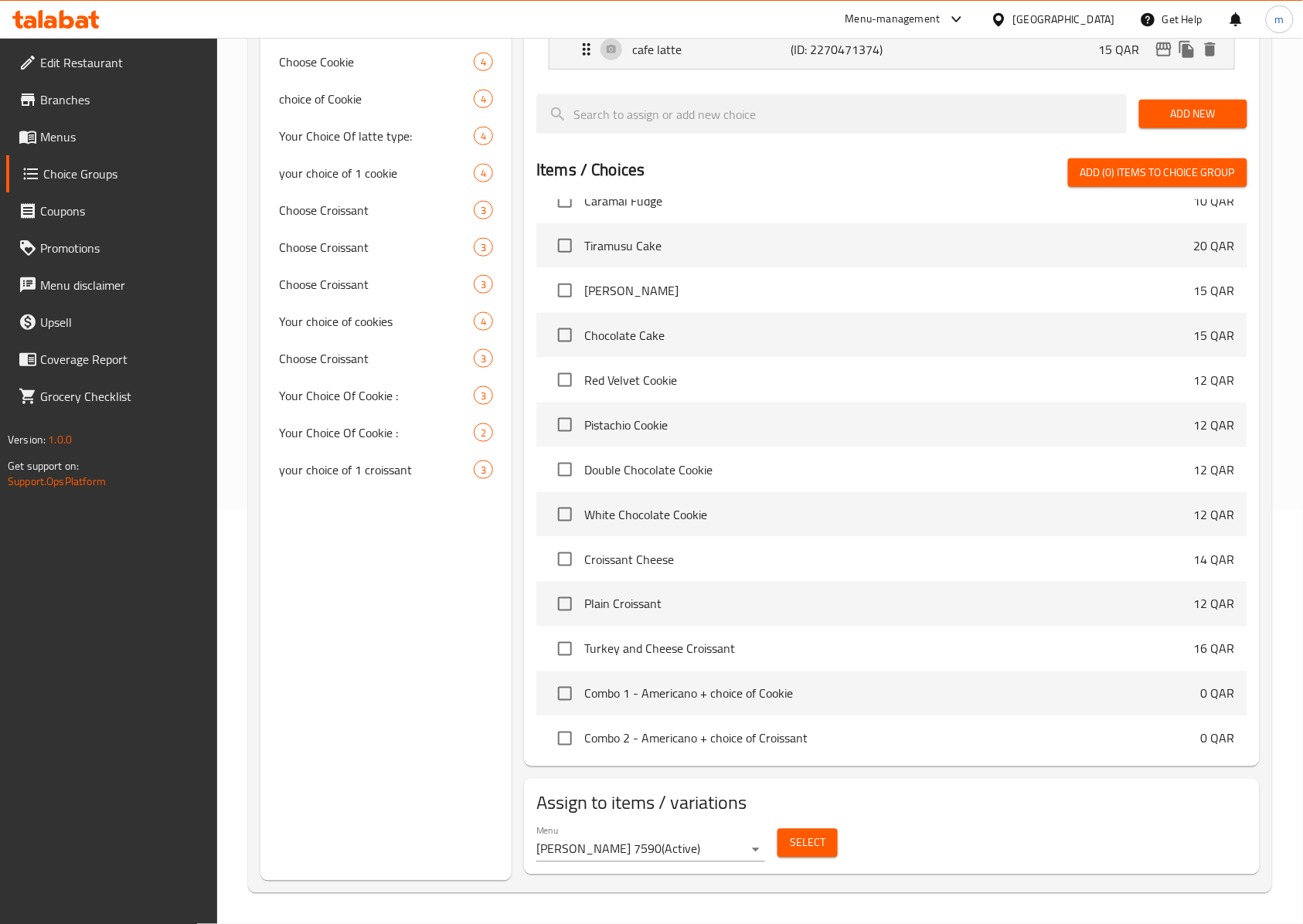
scroll to position [105, 0]
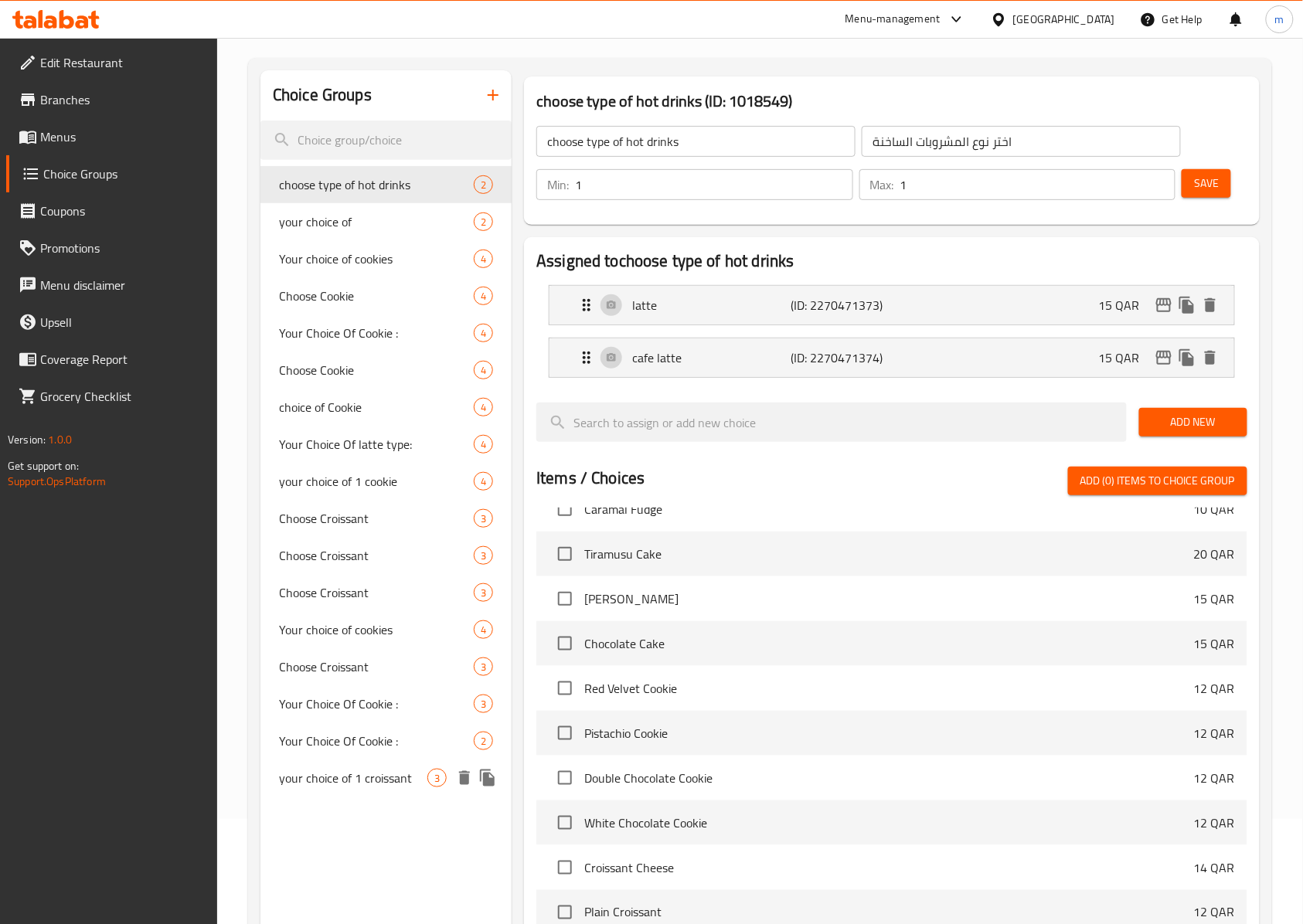
click at [397, 776] on span "your choice of 1 croissant" at bounding box center [353, 778] width 149 height 19
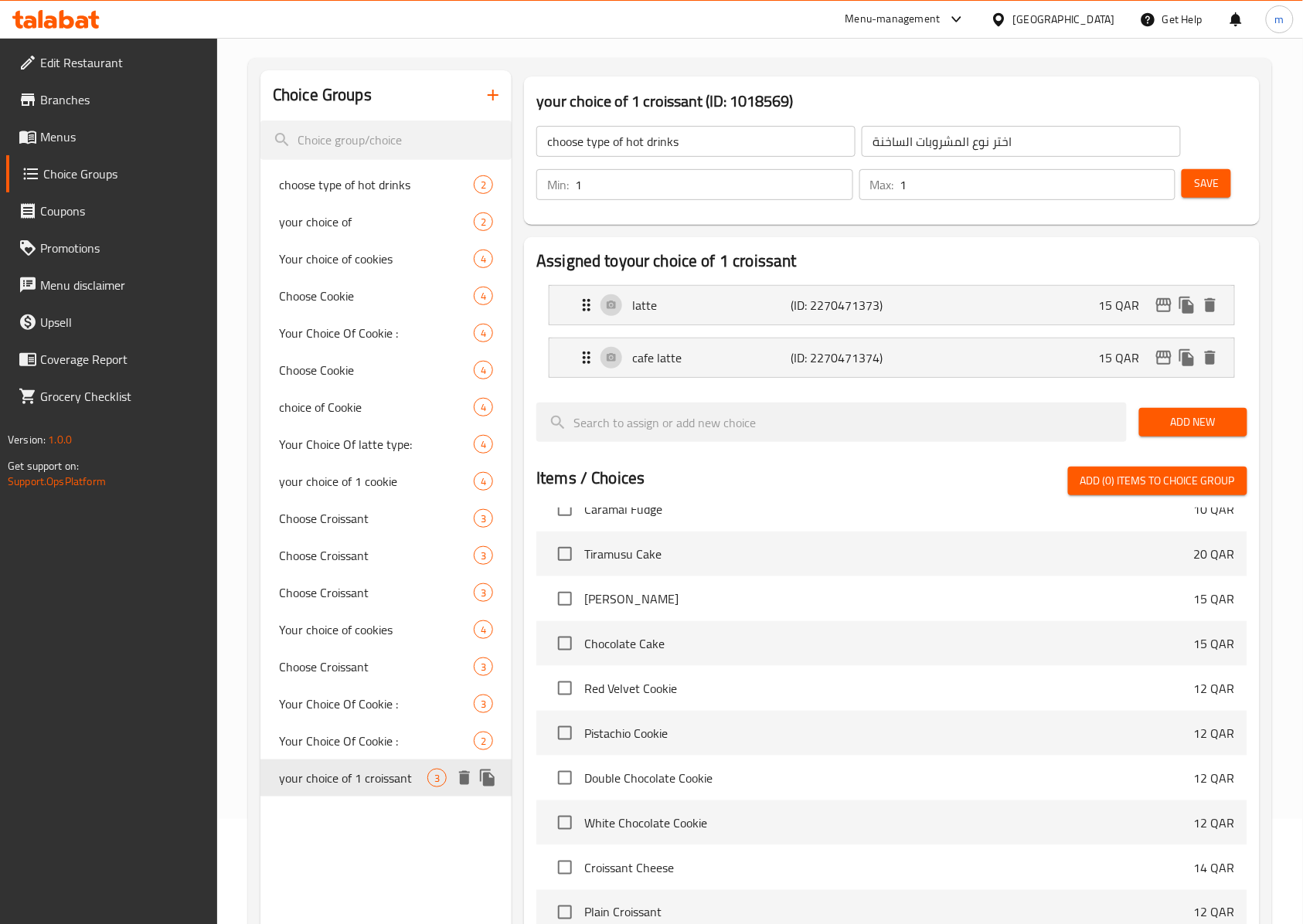
type input "your choice of 1 croissant"
type input "اختيارك من الكرواسون"
type input "3"
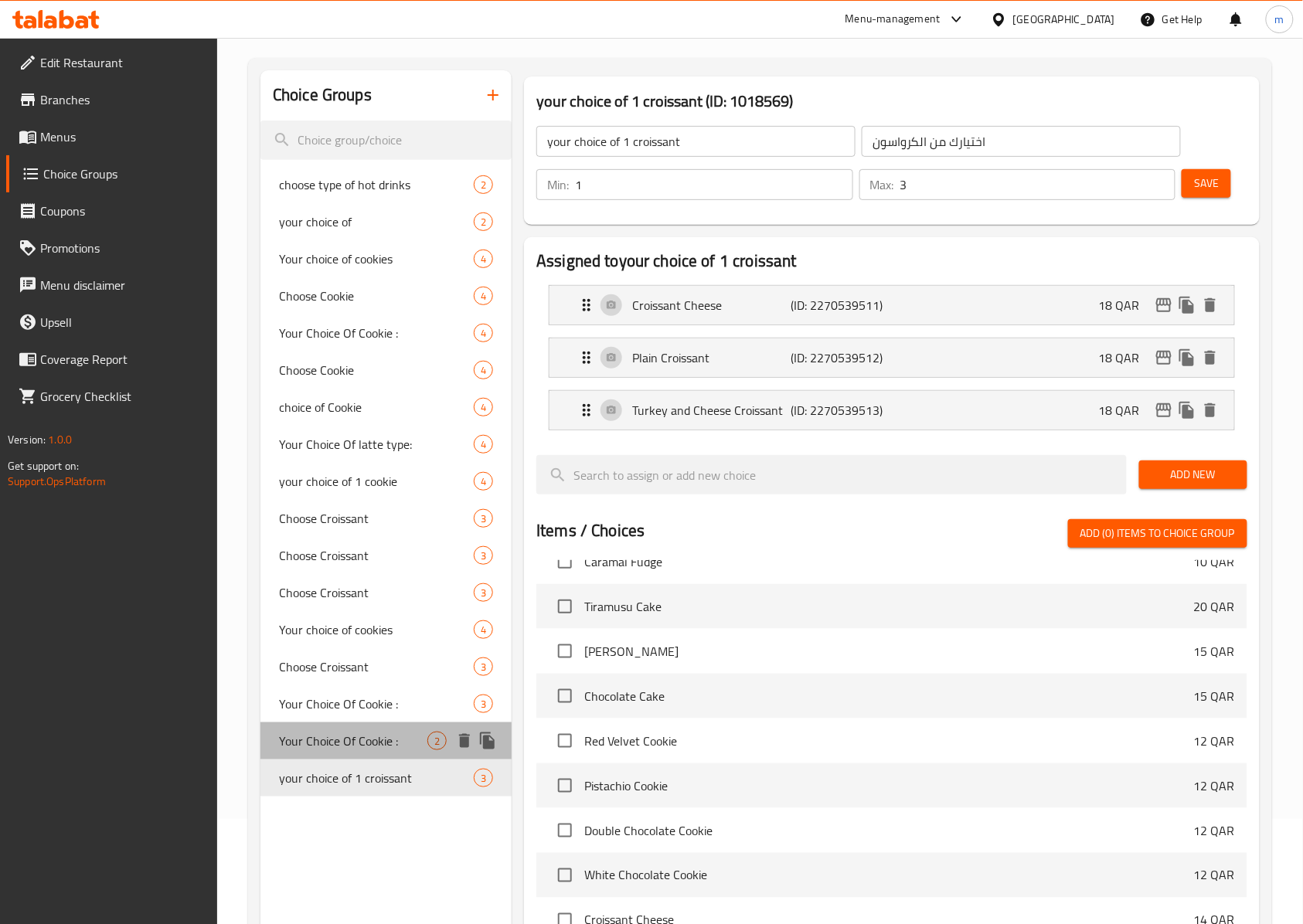
click at [358, 746] on span "Your Choice Of Cookie :" at bounding box center [353, 741] width 149 height 19
type input "Your Choice Of Cookie :"
type input "إختيارك من كوكيز:"
type input "1"
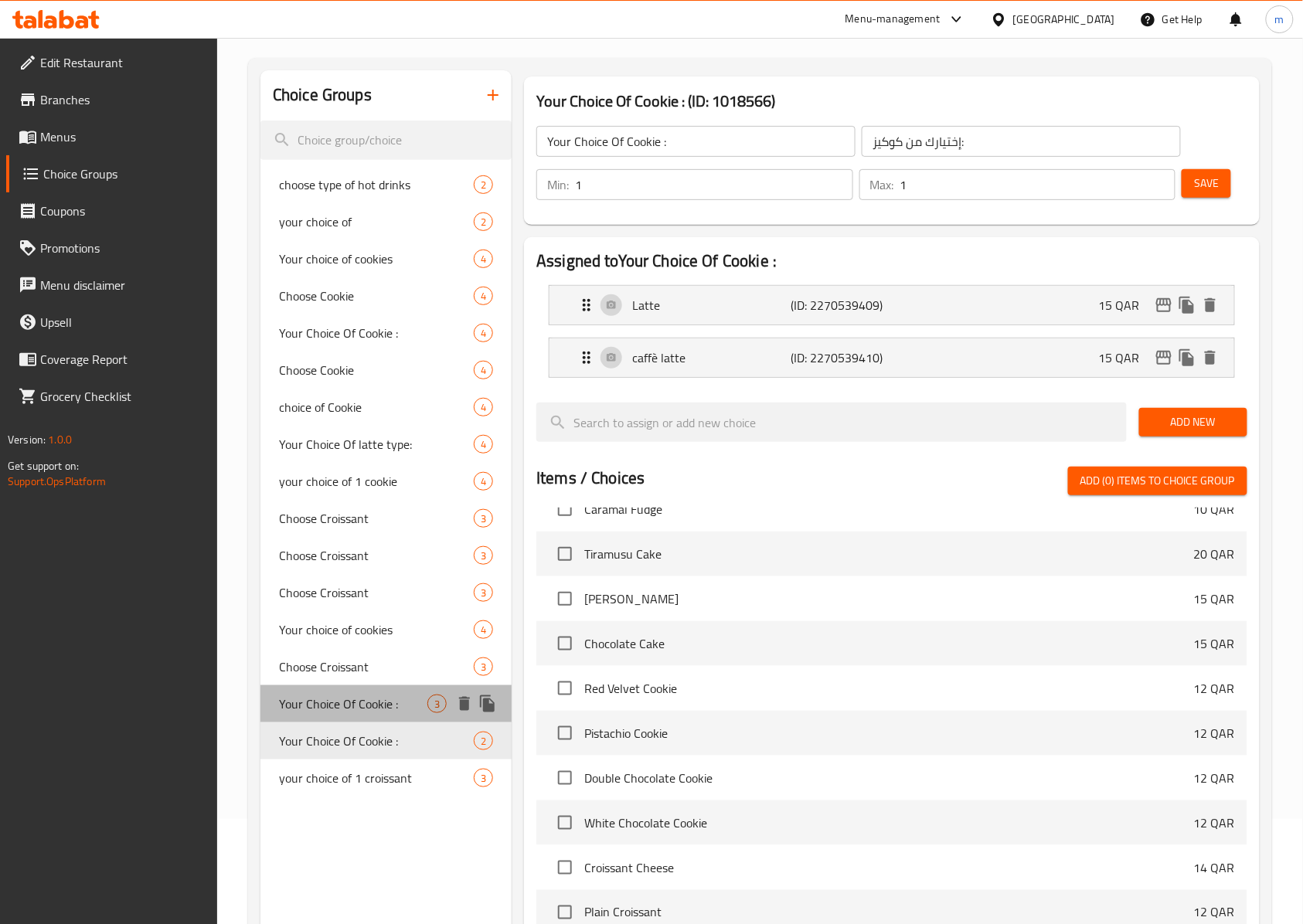
click at [342, 715] on div "Your Choice Of Cookie : 3" at bounding box center [386, 703] width 251 height 37
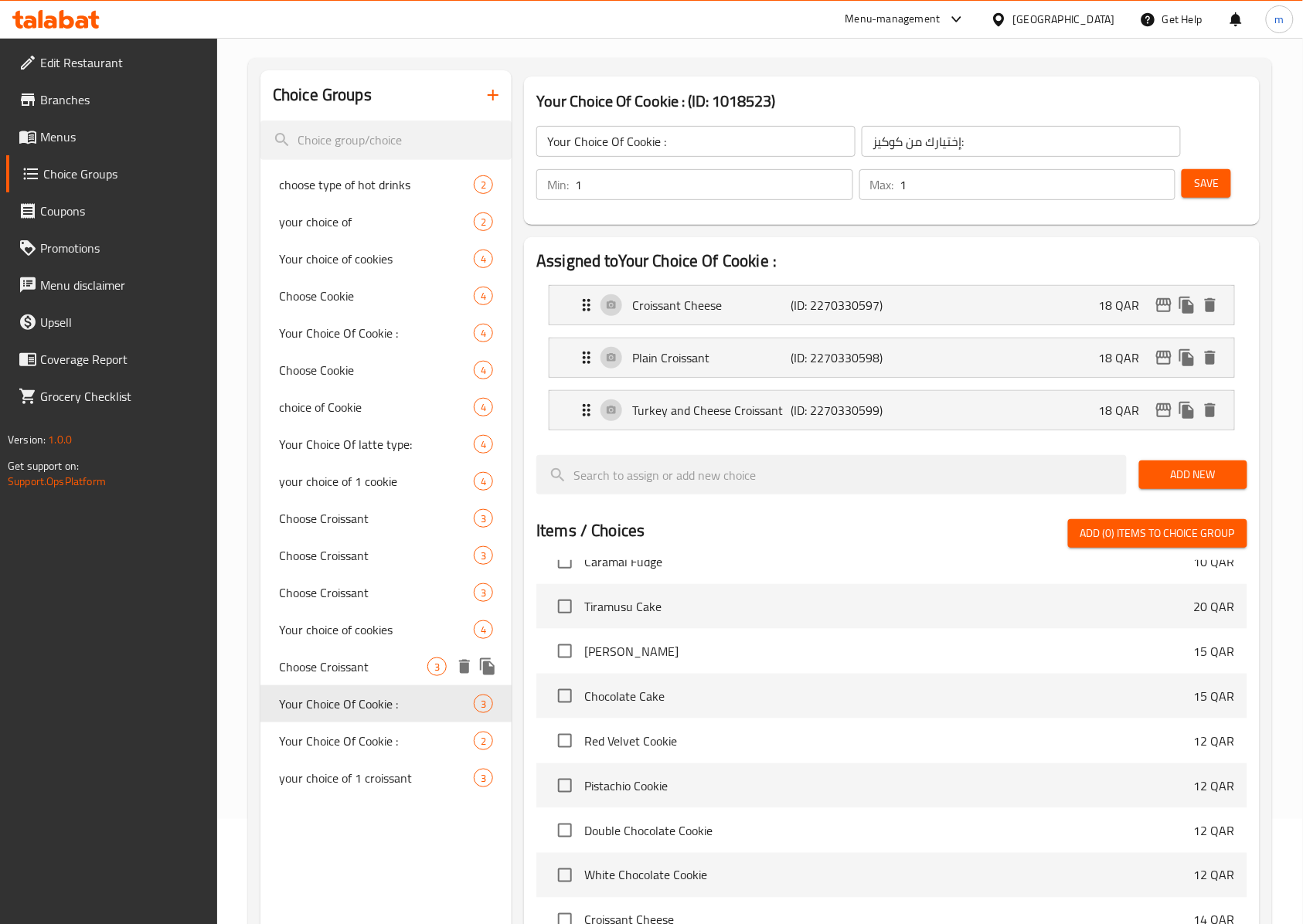
click at [343, 670] on span "Choose Croissant" at bounding box center [353, 666] width 149 height 19
type input "Choose Croissant"
type input "[PERSON_NAME]"
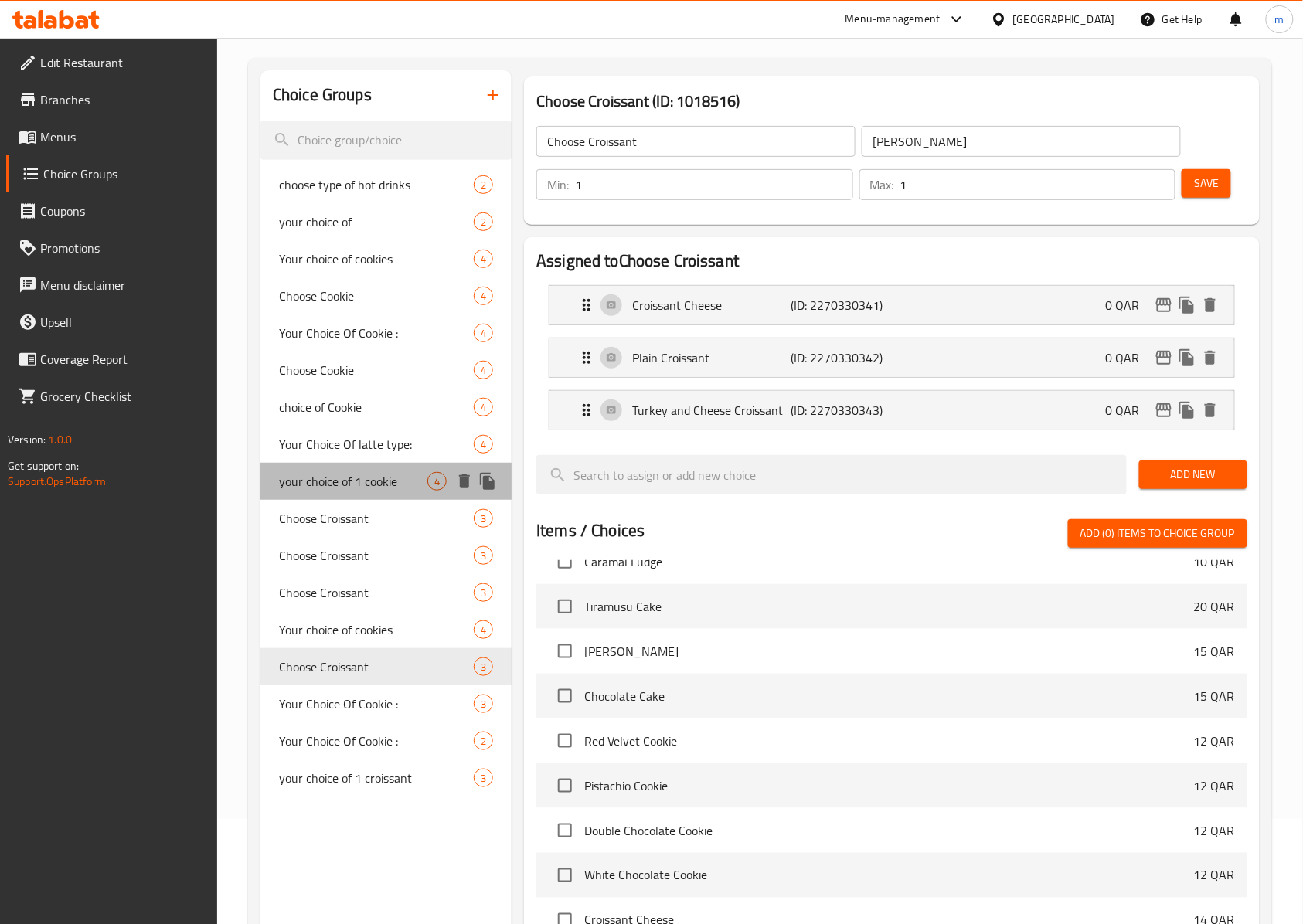
click at [334, 484] on span "your choice of 1 cookie" at bounding box center [353, 481] width 149 height 19
type input "your choice of 1 cookie"
type input "اختيارك من الكوكي"
type input "4"
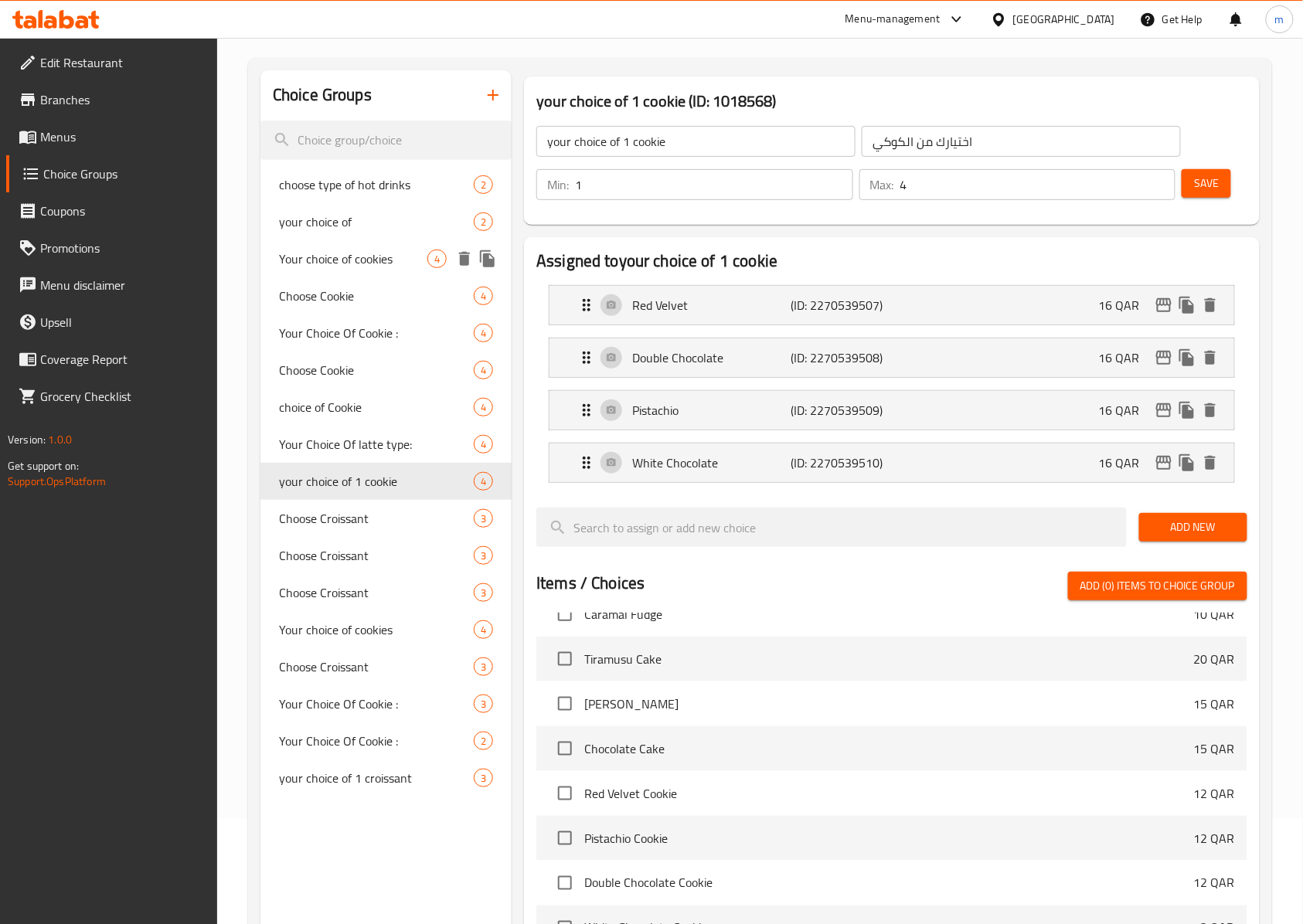
click at [310, 241] on div "Your choice of cookies 4" at bounding box center [386, 259] width 251 height 37
type input "Your choice of cookies"
type input "اختيارك من تلكوكيز"
type input "1"
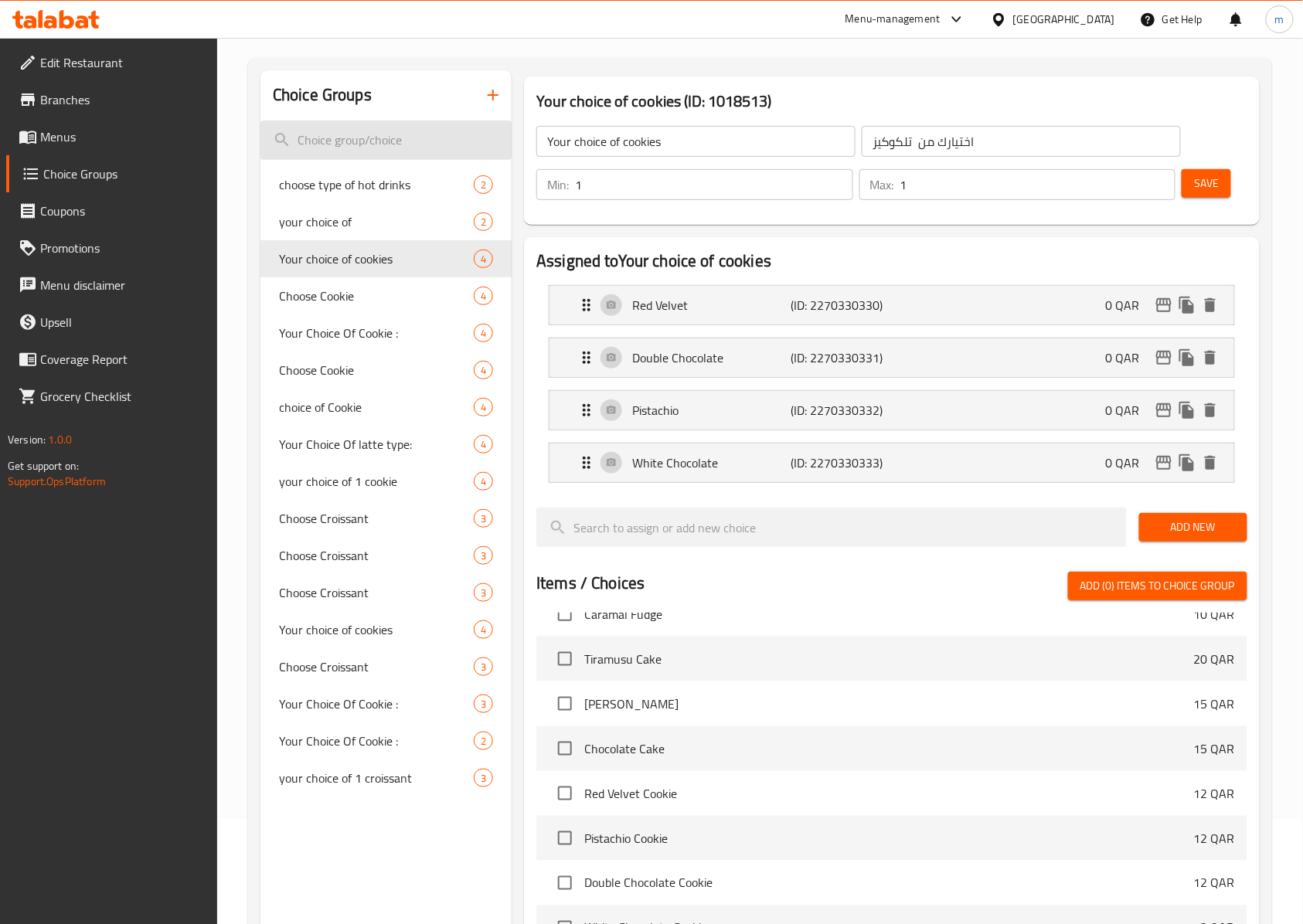
click at [317, 126] on input "search" at bounding box center [386, 140] width 251 height 39
click at [99, 139] on span "Menus" at bounding box center [122, 136] width 165 height 19
